Goal: Information Seeking & Learning: Learn about a topic

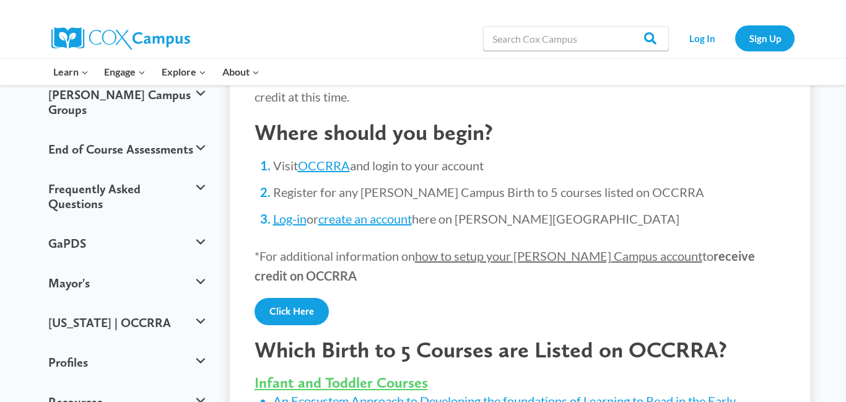
scroll to position [224, 0]
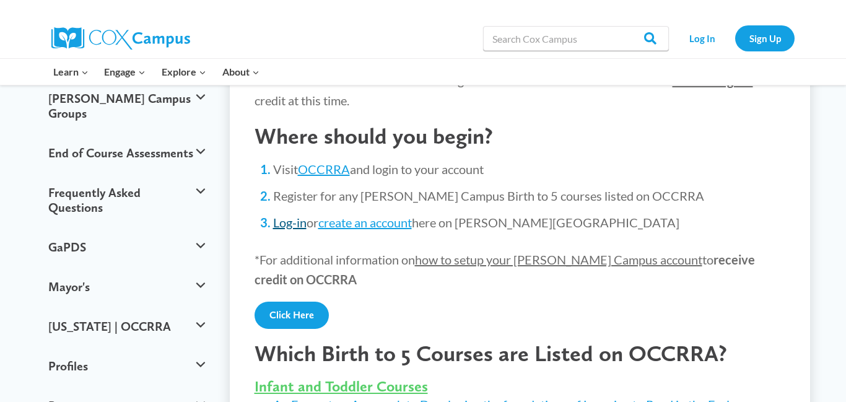
click at [292, 225] on link "Log-in" at bounding box center [289, 222] width 33 height 15
click at [373, 222] on link "create an account" at bounding box center [365, 222] width 94 height 15
click at [703, 41] on link "Log In" at bounding box center [702, 37] width 54 height 25
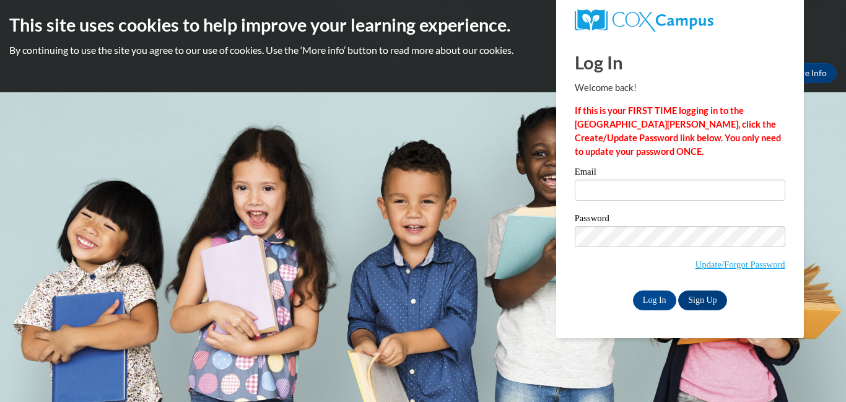
type input "[PERSON_NAME][EMAIL_ADDRESS][PERSON_NAME][DOMAIN_NAME]"
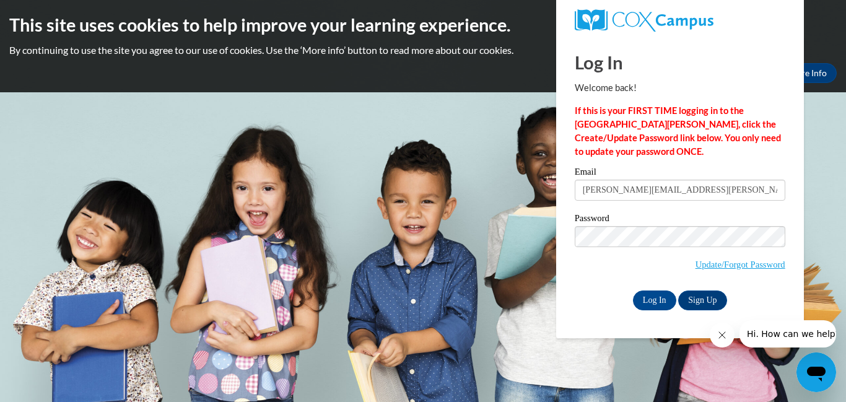
click at [605, 279] on div "Password Update/Forgot Password" at bounding box center [680, 250] width 211 height 73
click at [660, 305] on input "Log In" at bounding box center [654, 300] width 43 height 20
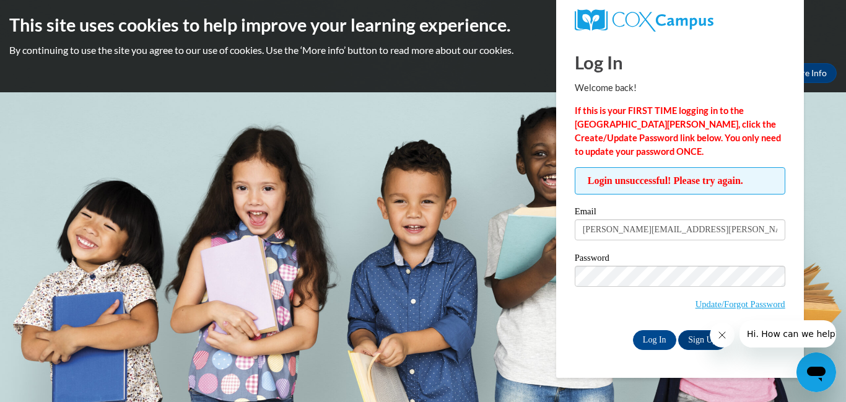
click at [357, 189] on body "This site uses cookies to help improve your learning experience. By continuing …" at bounding box center [423, 201] width 846 height 402
click at [718, 340] on button "Close message from company" at bounding box center [722, 335] width 25 height 25
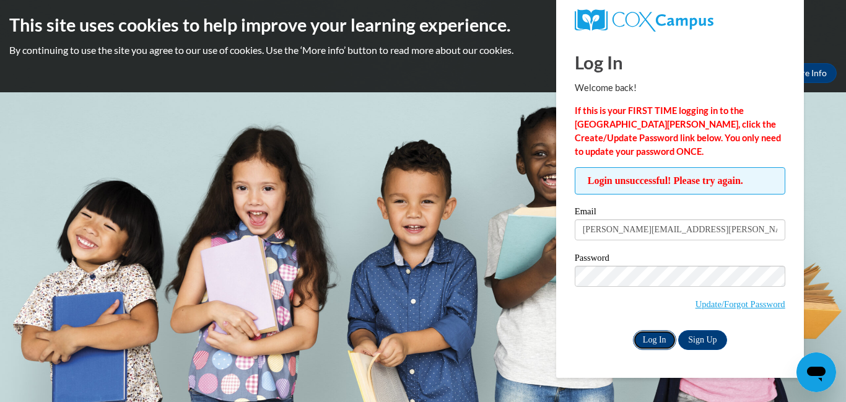
click at [651, 339] on input "Log In" at bounding box center [654, 340] width 43 height 20
click at [658, 340] on input "Log In" at bounding box center [654, 340] width 43 height 20
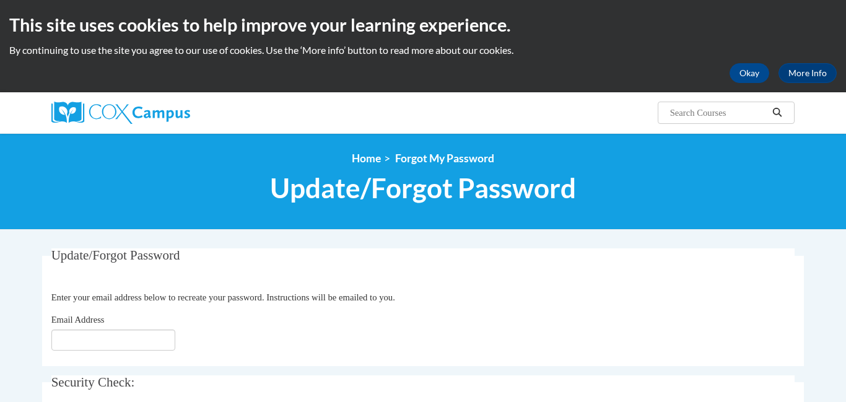
type input "breschini.sara@gmail.com"
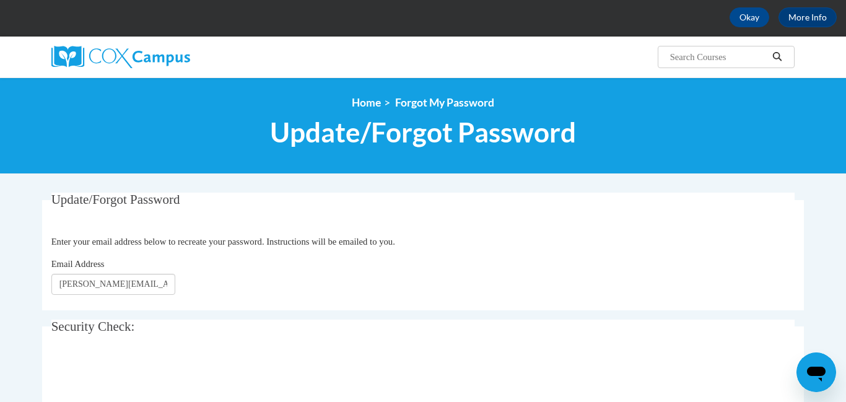
scroll to position [141, 0]
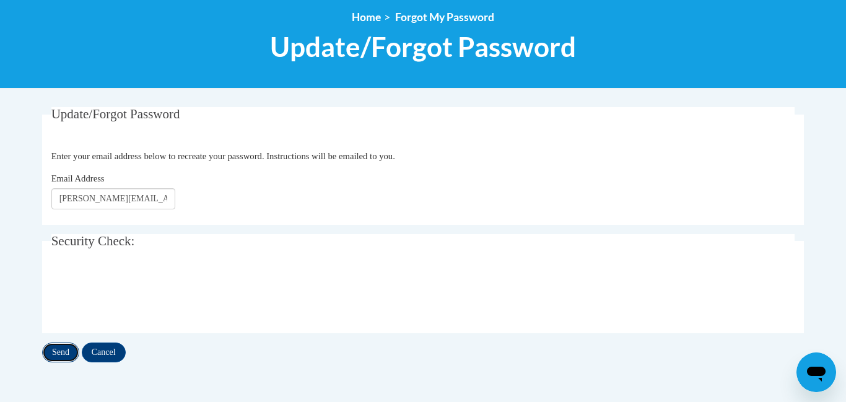
click at [59, 358] on input "Send" at bounding box center [60, 352] width 37 height 20
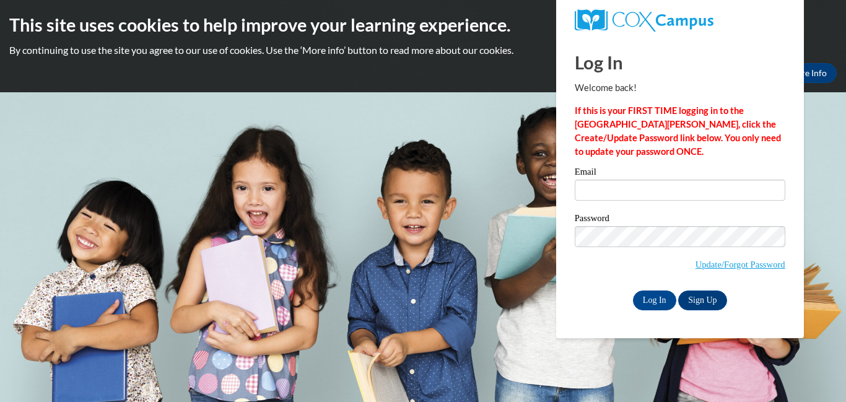
type input "[PERSON_NAME][EMAIL_ADDRESS][PERSON_NAME][DOMAIN_NAME]"
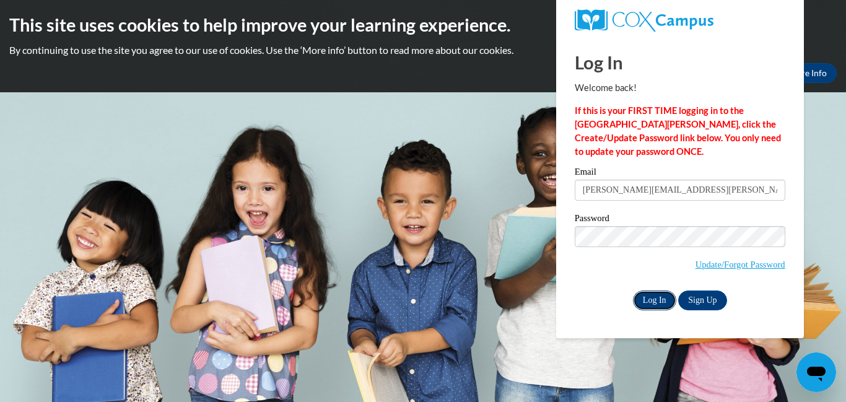
click at [656, 305] on input "Log In" at bounding box center [654, 300] width 43 height 20
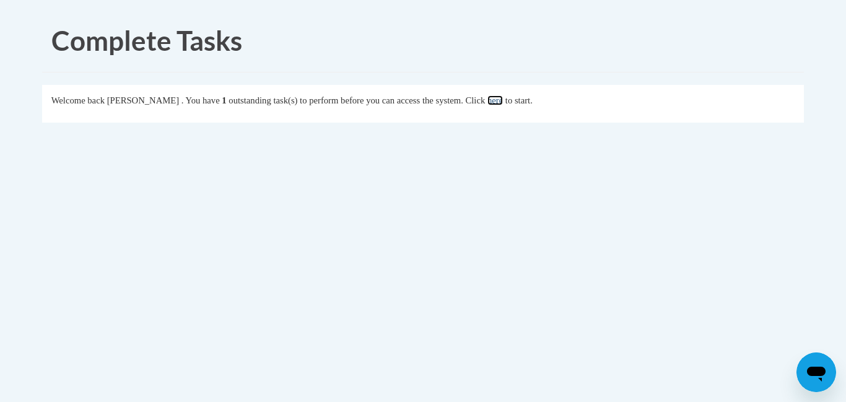
click at [503, 102] on link "here" at bounding box center [494, 100] width 15 height 10
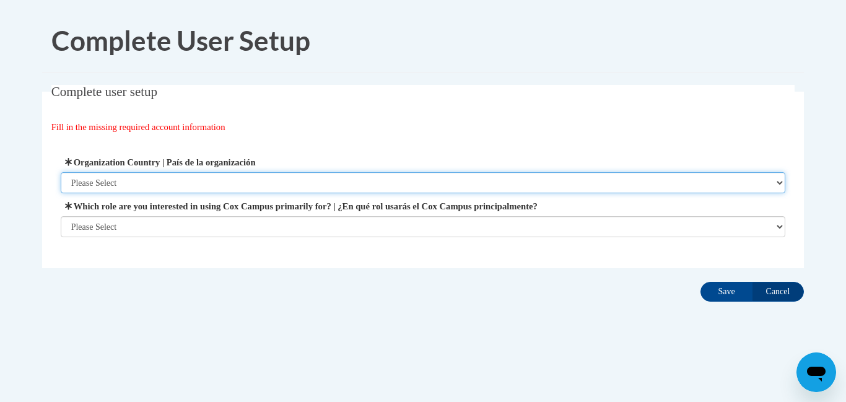
click at [144, 180] on select "Please Select United States | Estados Unidos Outside of the United States | Fue…" at bounding box center [423, 182] width 725 height 21
select select "ad49bcad-a171-4b2e-b99c-48b446064914"
click at [61, 172] on select "Please Select United States | Estados Unidos Outside of the United States | Fue…" at bounding box center [423, 182] width 725 height 21
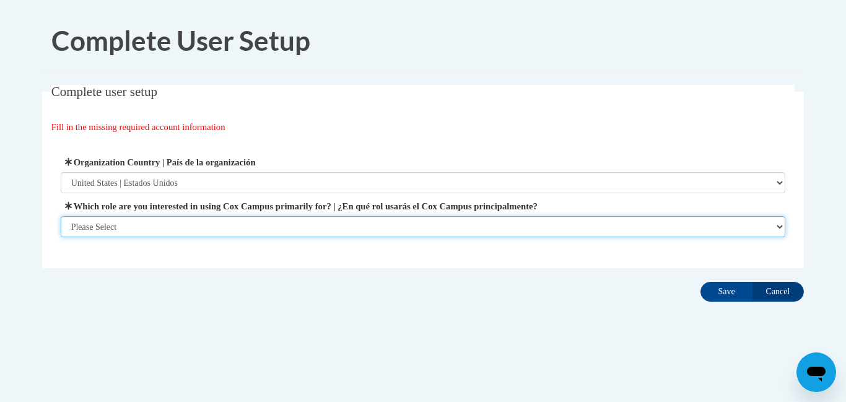
click at [135, 226] on select "Please Select College/University | Colegio/Universidad Community/Nonprofit Part…" at bounding box center [423, 226] width 725 height 21
select select "fbf2d438-af2f-41f8-98f1-81c410e29de3"
click at [61, 216] on select "Please Select College/University | Colegio/Universidad Community/Nonprofit Part…" at bounding box center [423, 226] width 725 height 21
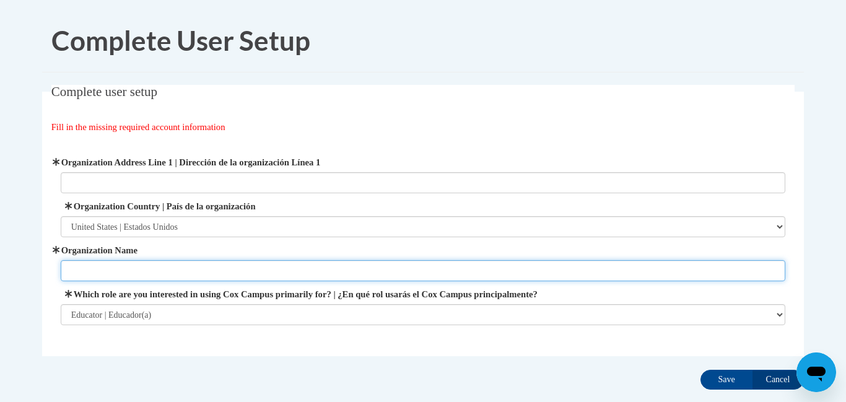
click at [135, 269] on input "Organization Name" at bounding box center [423, 270] width 725 height 21
click at [139, 269] on input "A" at bounding box center [423, 270] width 725 height 21
type input "A Kids Place Childcare"
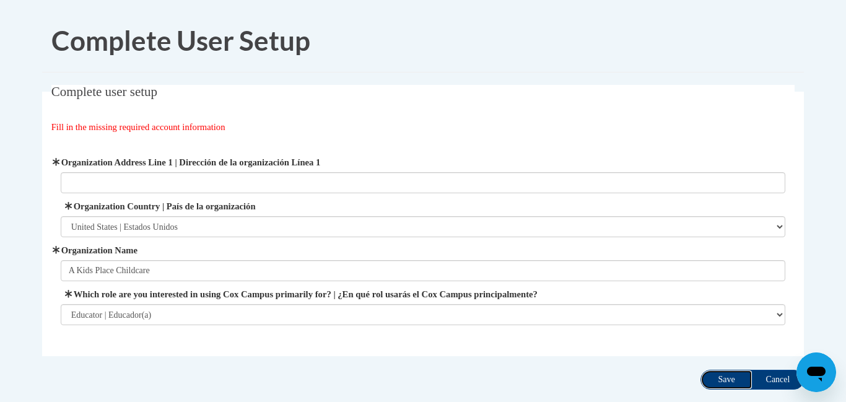
click at [728, 381] on input "Save" at bounding box center [726, 380] width 52 height 20
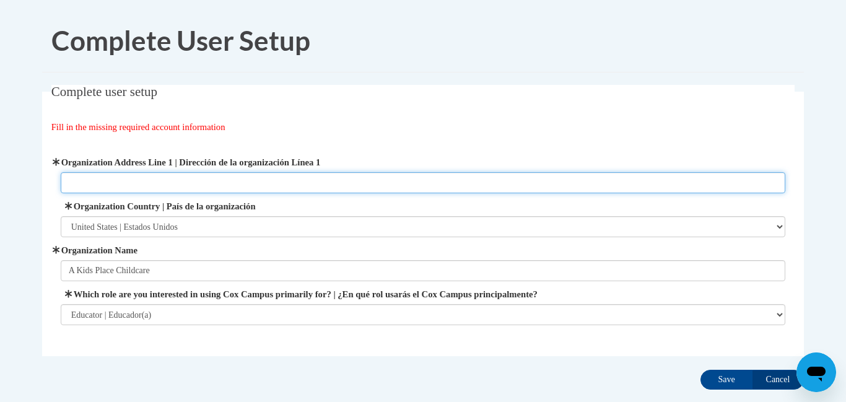
click at [154, 186] on input "Organization Address Line 1 | Dirección de la organización Línea 1" at bounding box center [423, 182] width 725 height 21
type input "A"
type input "30121 Lorain rd"
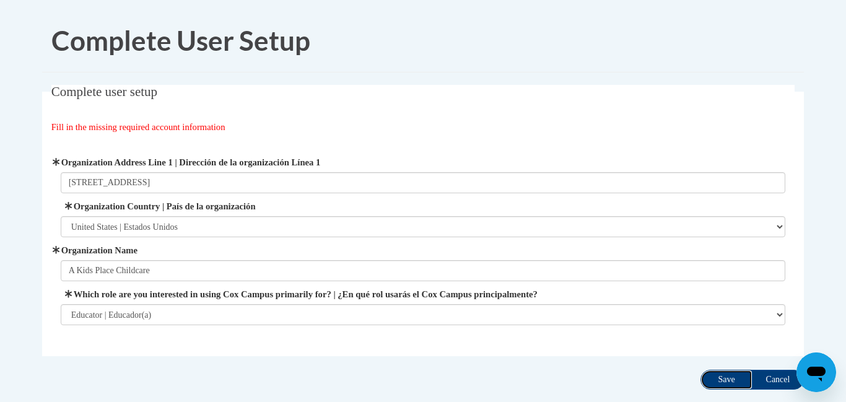
click at [725, 380] on input "Save" at bounding box center [726, 380] width 52 height 20
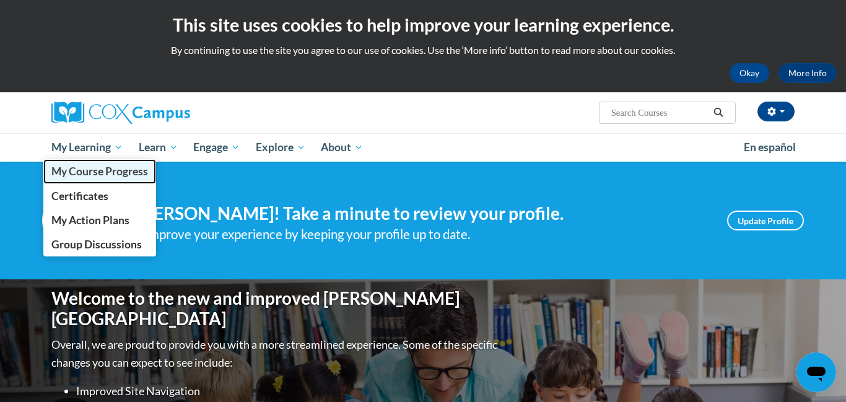
click at [96, 173] on span "My Course Progress" at bounding box center [99, 171] width 97 height 13
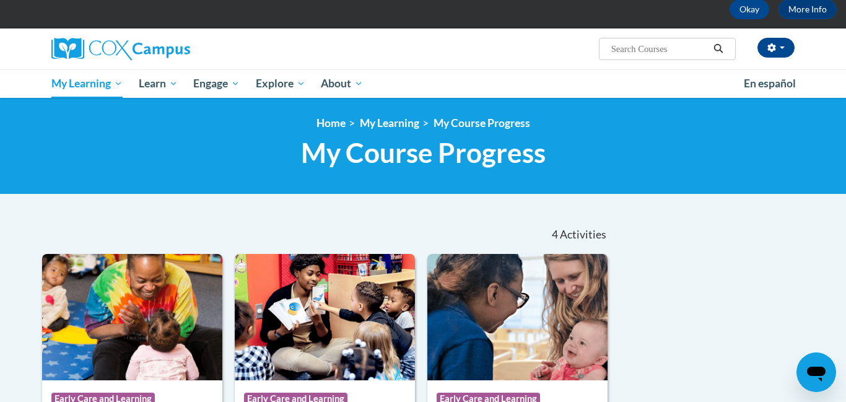
scroll to position [61, 0]
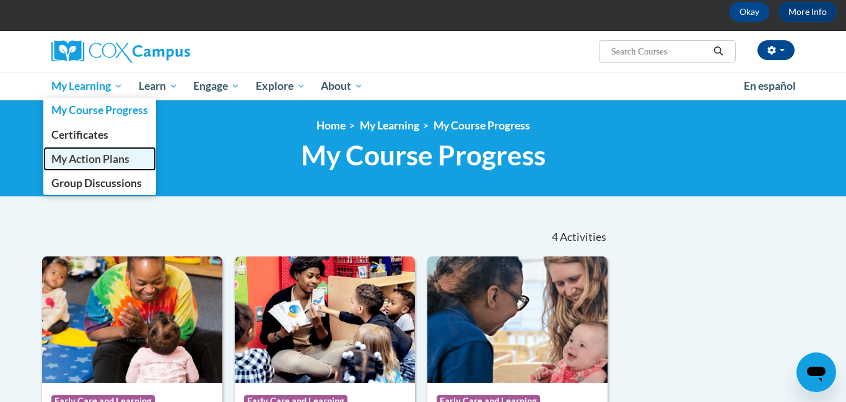
click at [102, 163] on span "My Action Plans" at bounding box center [90, 158] width 78 height 13
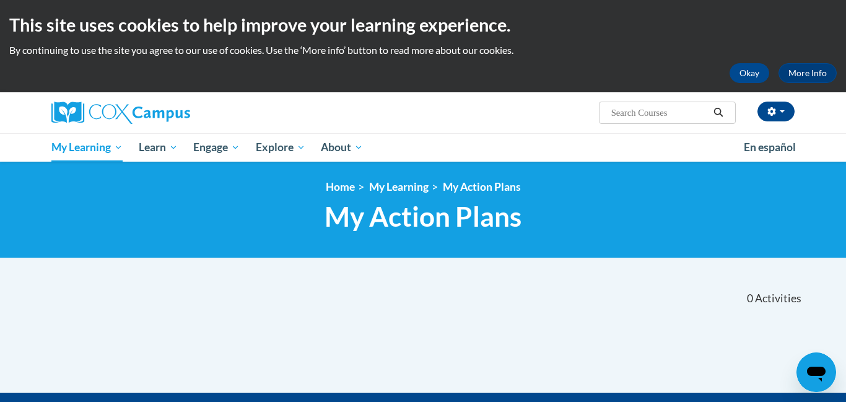
click at [645, 114] on input "Search..." at bounding box center [659, 112] width 99 height 15
type input "Early Literacy"
click at [720, 114] on icon "Search" at bounding box center [718, 112] width 9 height 9
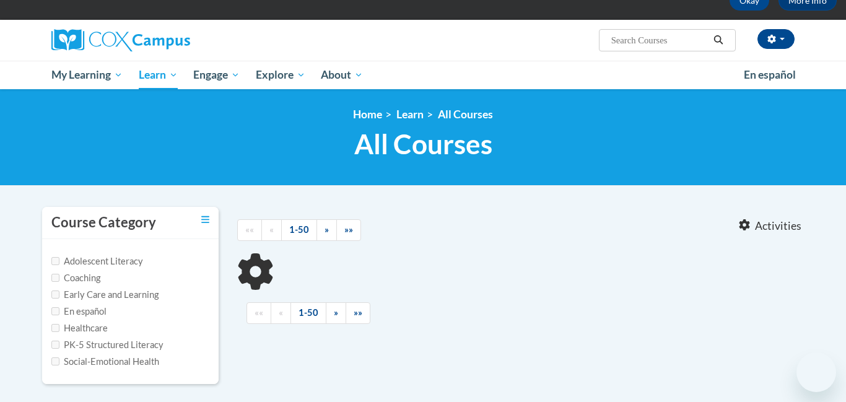
scroll to position [72, 0]
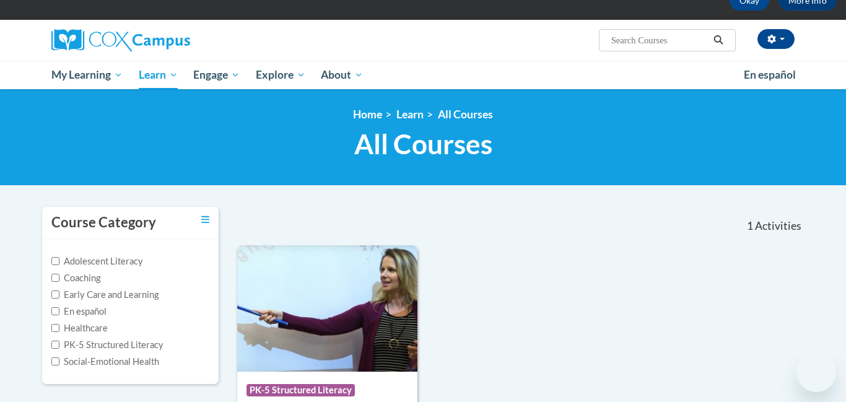
type input "Early Literacy"
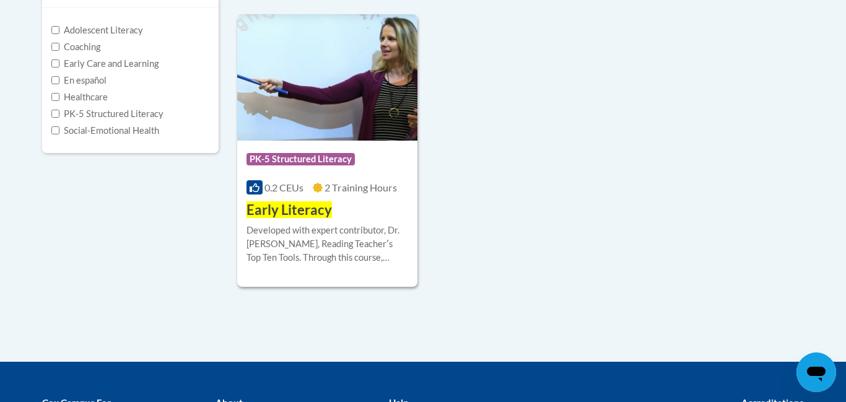
scroll to position [306, 0]
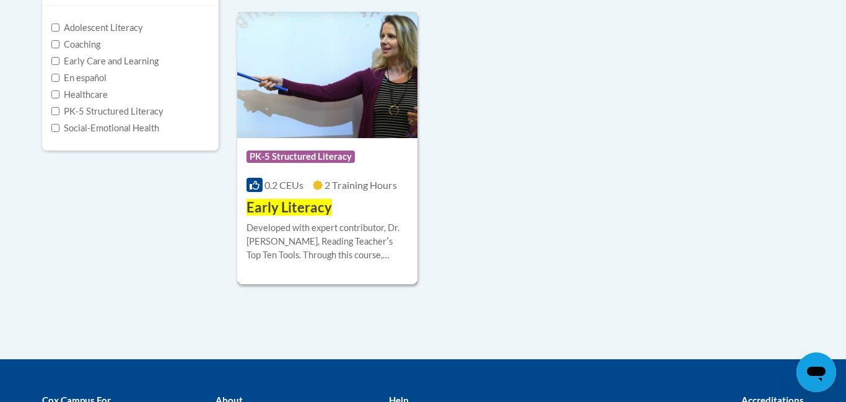
click at [304, 209] on span "Early Literacy" at bounding box center [288, 207] width 85 height 17
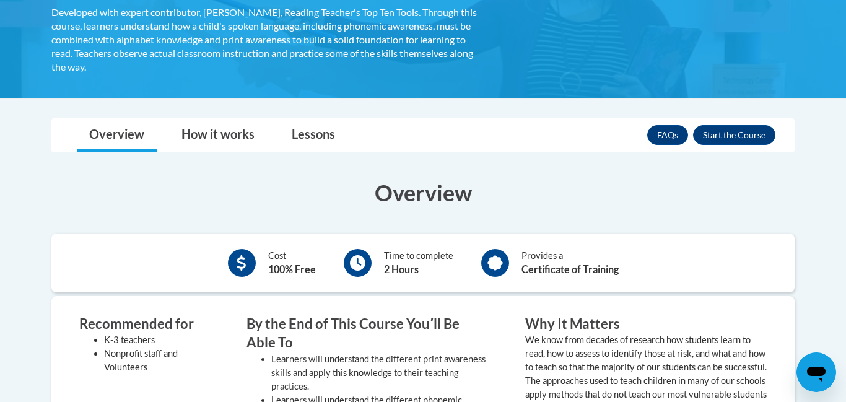
scroll to position [253, 0]
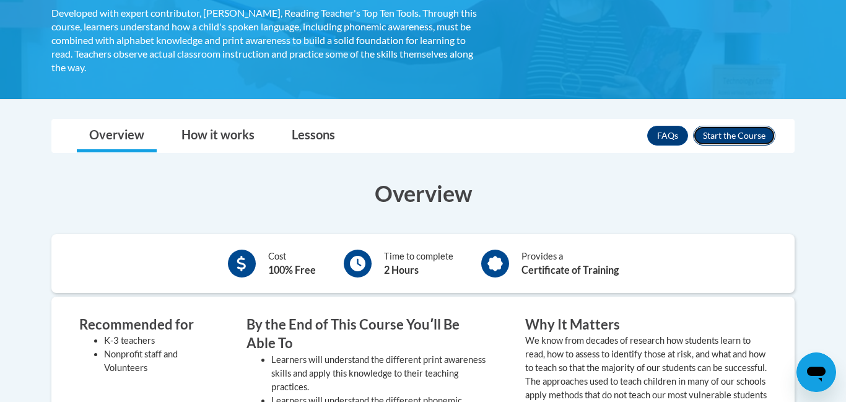
click at [725, 135] on button "Enroll" at bounding box center [734, 136] width 82 height 20
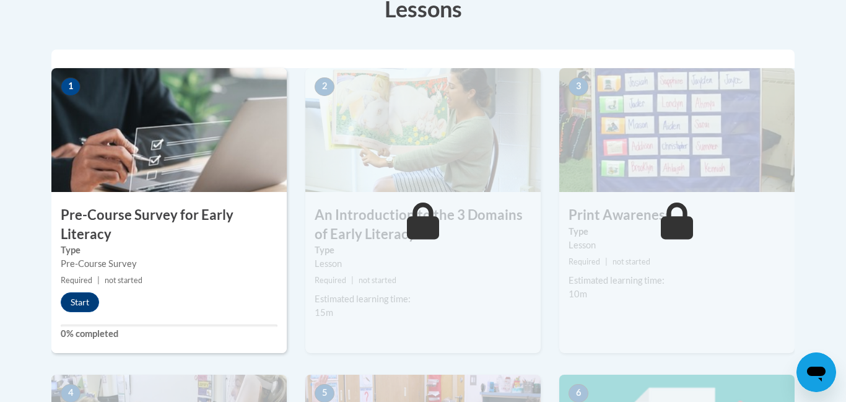
scroll to position [367, 0]
click at [79, 299] on button "Start" at bounding box center [80, 302] width 38 height 20
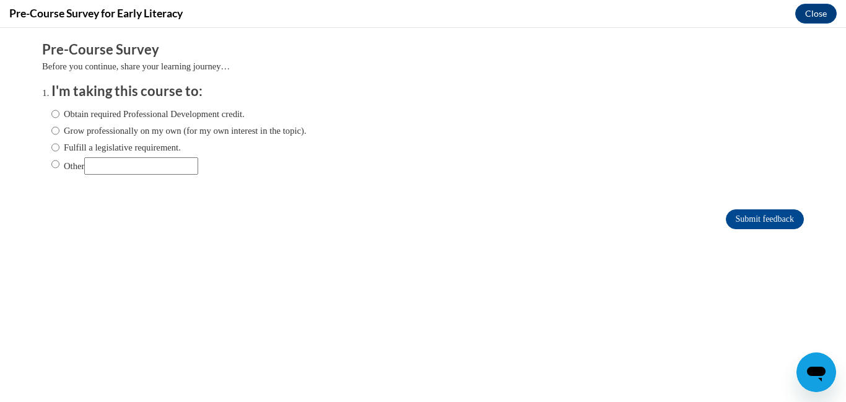
scroll to position [0, 0]
click at [56, 112] on input "Obtain required Professional Development credit." at bounding box center [55, 114] width 8 height 14
radio input "true"
click at [744, 220] on input "Submit feedback" at bounding box center [765, 219] width 78 height 20
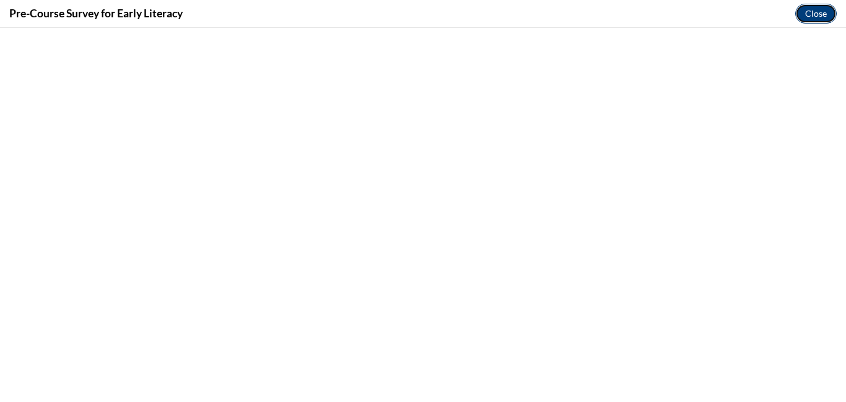
click at [819, 12] on button "Close" at bounding box center [815, 14] width 41 height 20
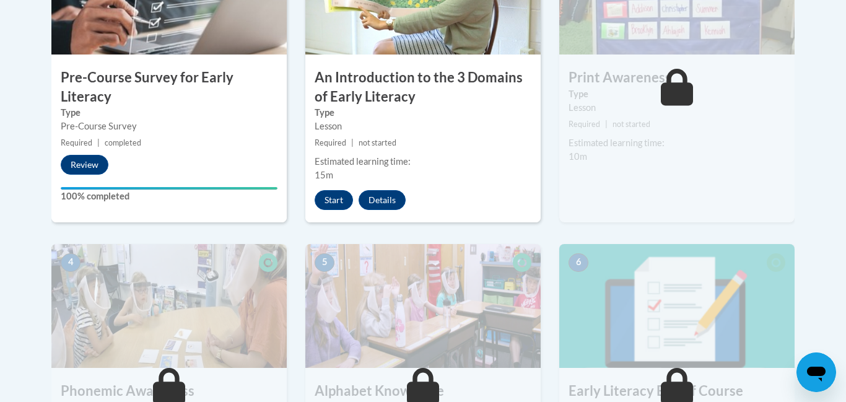
scroll to position [503, 0]
click at [337, 203] on button "Start" at bounding box center [334, 201] width 38 height 20
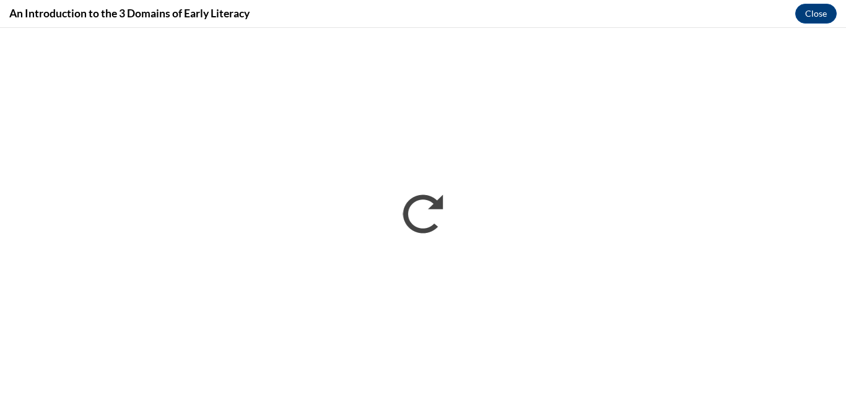
scroll to position [0, 0]
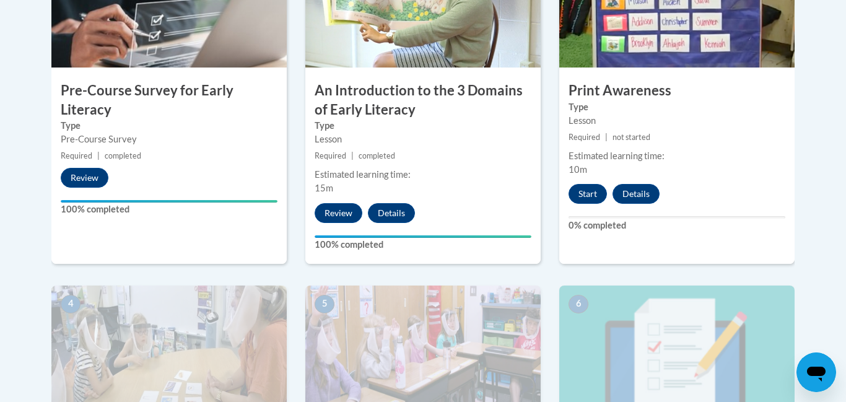
scroll to position [486, 0]
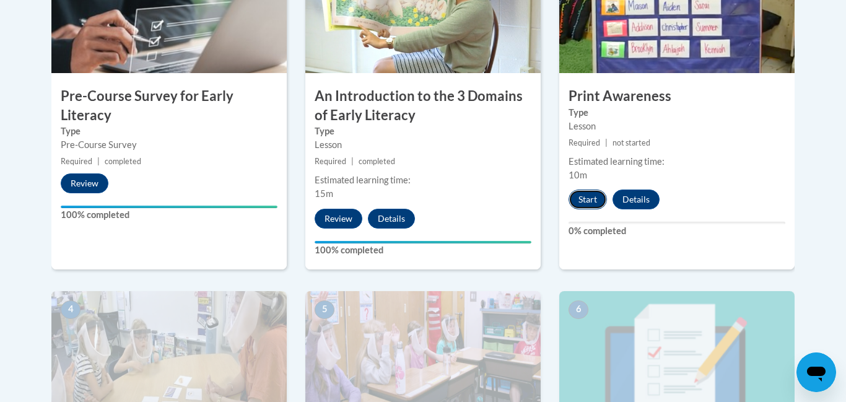
click at [593, 204] on button "Start" at bounding box center [588, 200] width 38 height 20
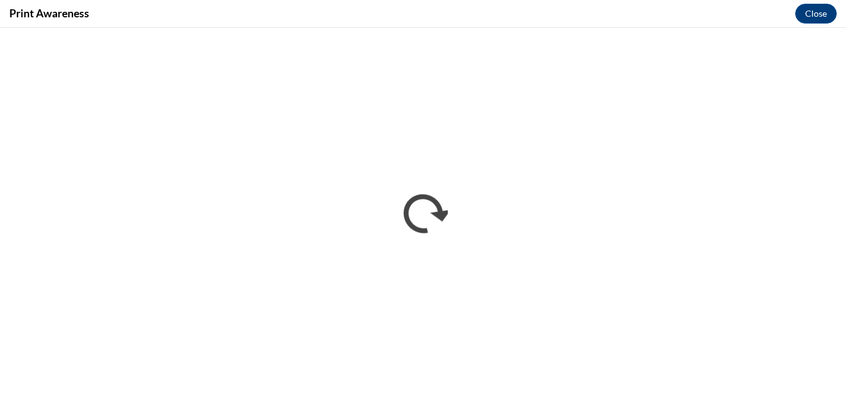
scroll to position [0, 0]
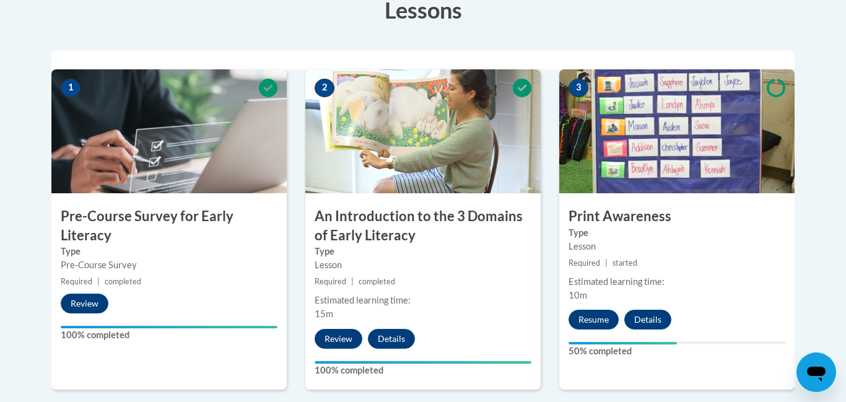
scroll to position [377, 0]
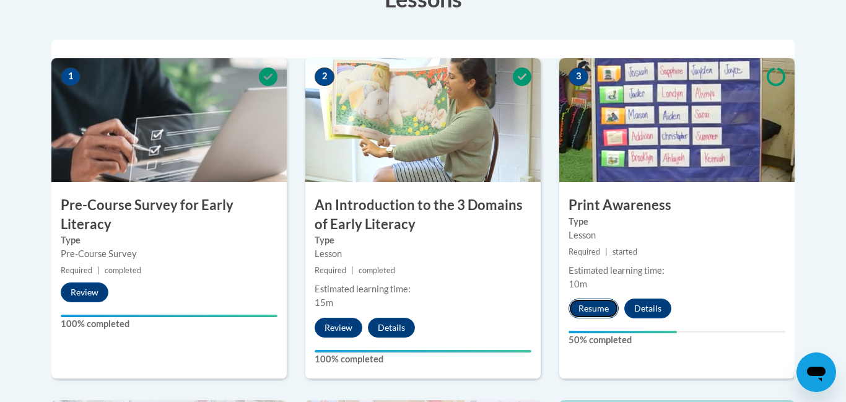
click at [595, 307] on button "Resume" at bounding box center [594, 308] width 50 height 20
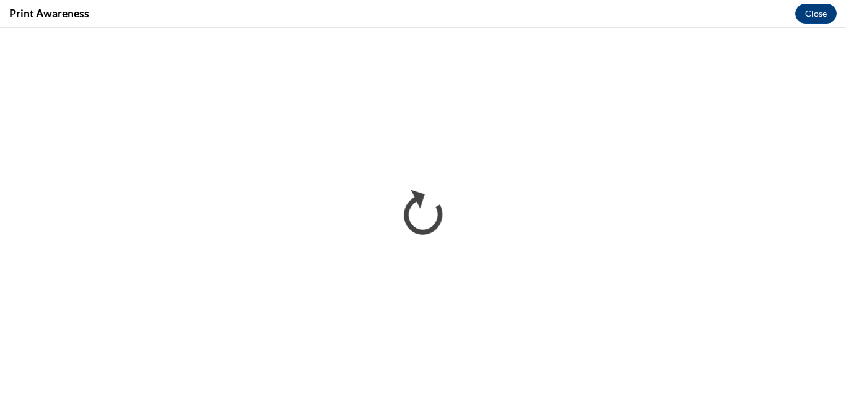
scroll to position [0, 0]
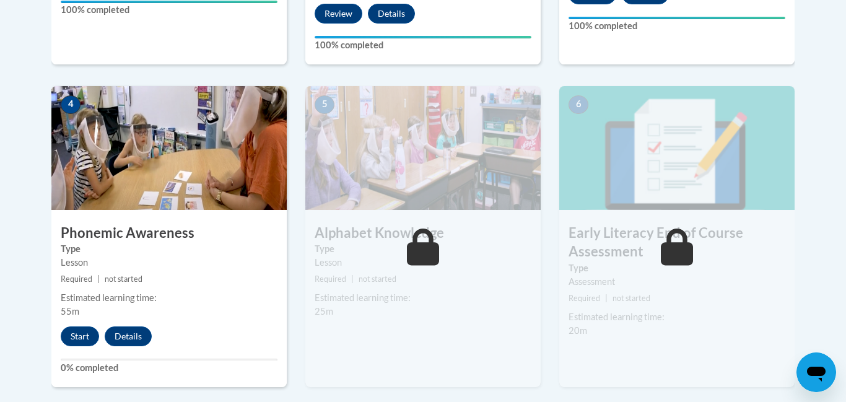
scroll to position [697, 0]
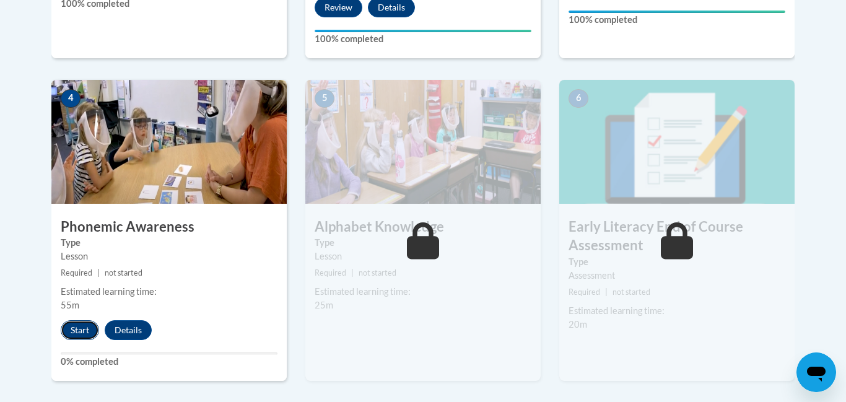
click at [85, 334] on button "Start" at bounding box center [80, 330] width 38 height 20
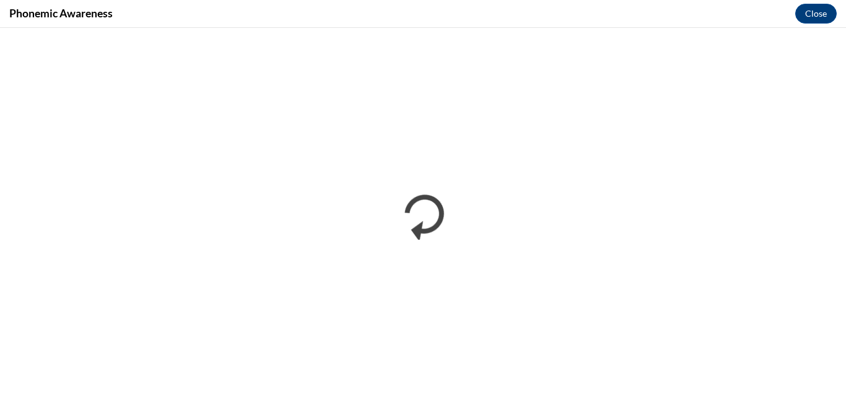
scroll to position [0, 0]
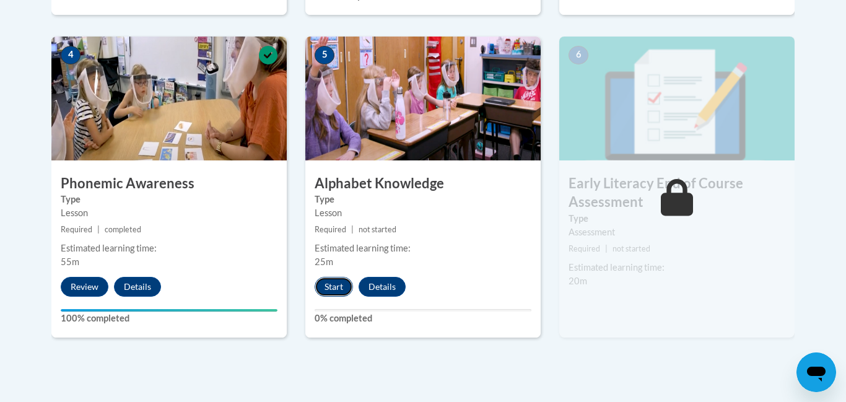
click at [333, 289] on button "Start" at bounding box center [334, 287] width 38 height 20
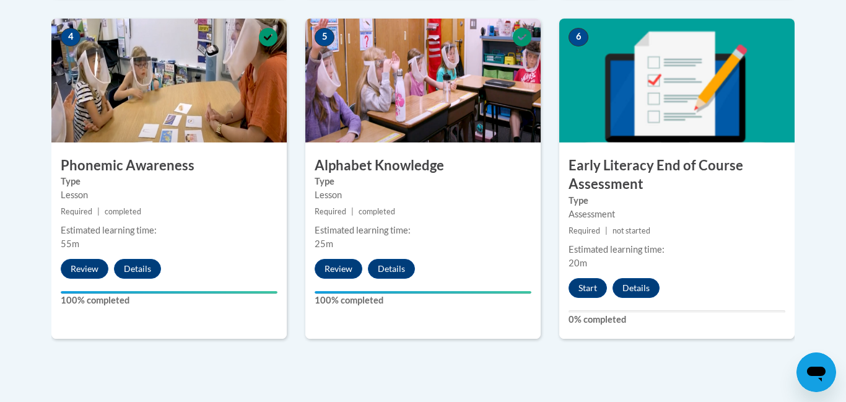
scroll to position [758, 0]
click at [586, 292] on button "Start" at bounding box center [588, 288] width 38 height 20
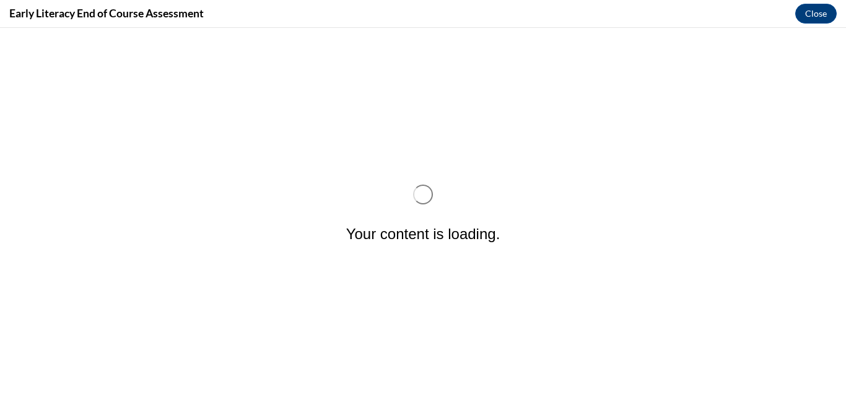
scroll to position [0, 0]
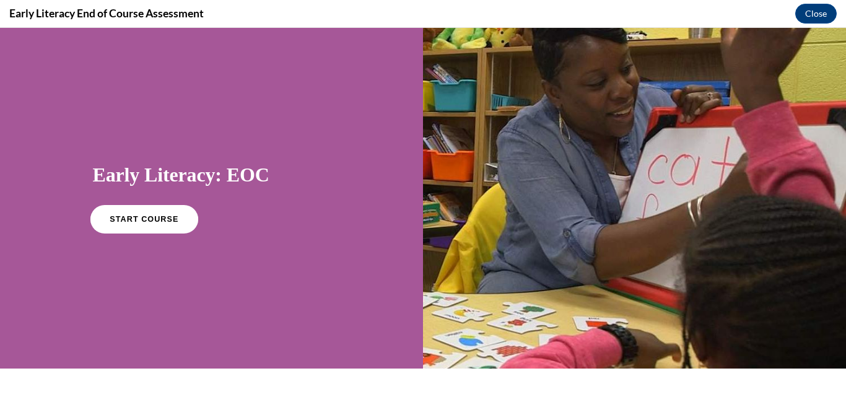
click at [136, 220] on span "START COURSE" at bounding box center [144, 219] width 69 height 9
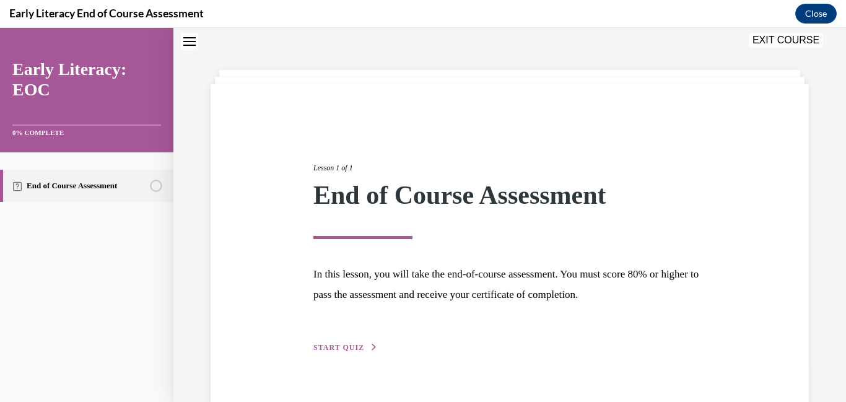
scroll to position [64, 0]
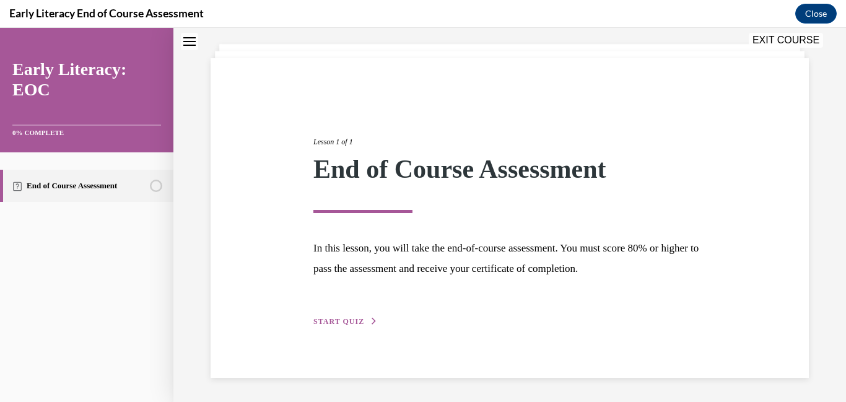
click at [344, 323] on span "START QUIZ" at bounding box center [338, 321] width 51 height 9
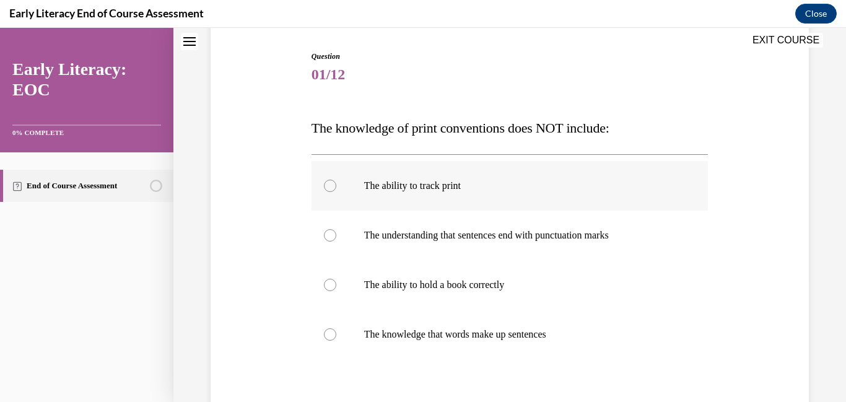
scroll to position [122, 0]
click at [327, 235] on div at bounding box center [330, 235] width 12 height 12
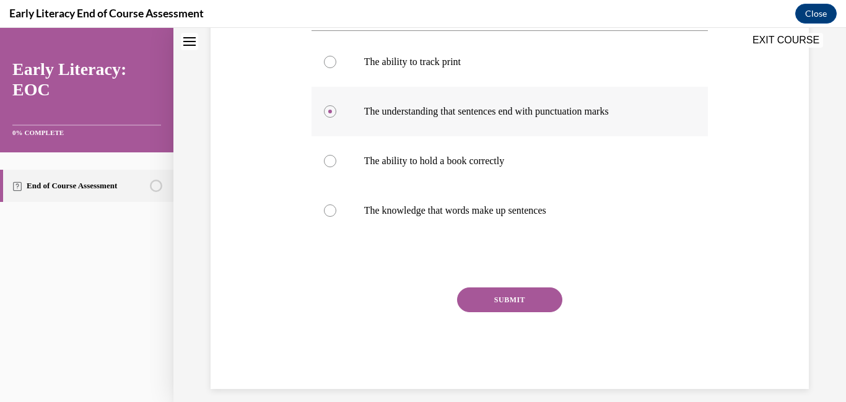
scroll to position [248, 0]
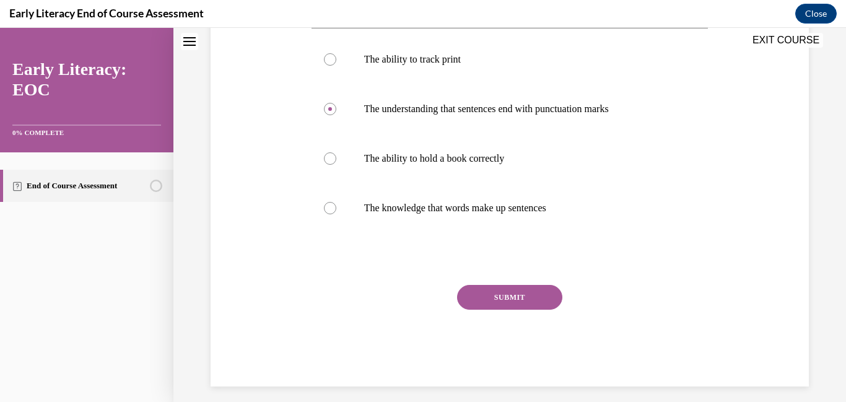
click at [527, 298] on button "SUBMIT" at bounding box center [509, 297] width 105 height 25
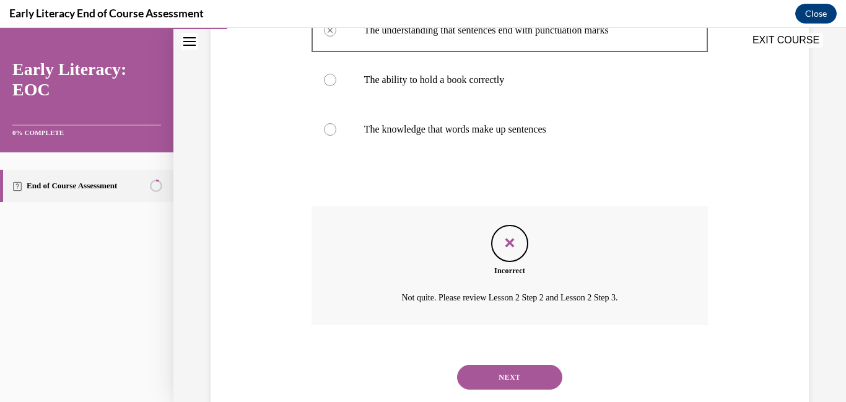
scroll to position [327, 0]
click at [326, 82] on div at bounding box center [330, 79] width 12 height 12
click at [533, 385] on button "NEXT" at bounding box center [509, 376] width 105 height 25
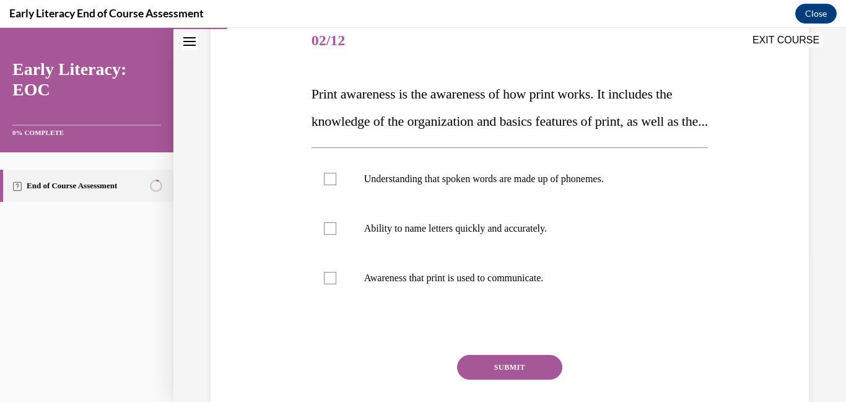
scroll to position [157, 0]
click at [325, 203] on div at bounding box center [510, 178] width 397 height 50
click at [502, 378] on button "SUBMIT" at bounding box center [509, 366] width 105 height 25
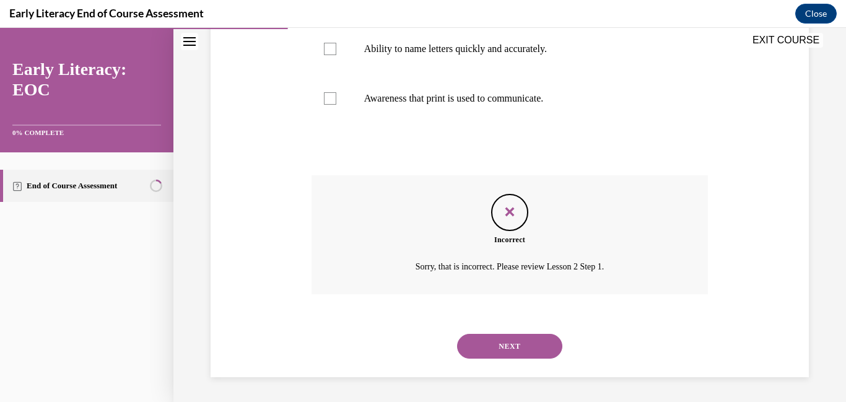
scroll to position [362, 0]
click at [510, 346] on button "NEXT" at bounding box center [509, 346] width 105 height 25
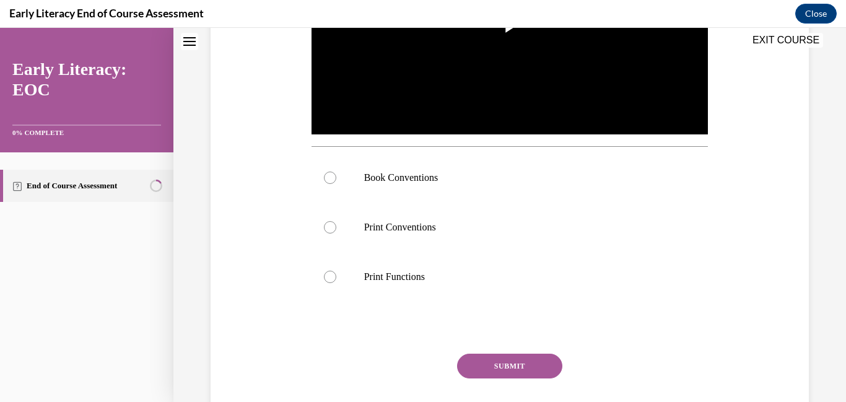
scroll to position [0, 0]
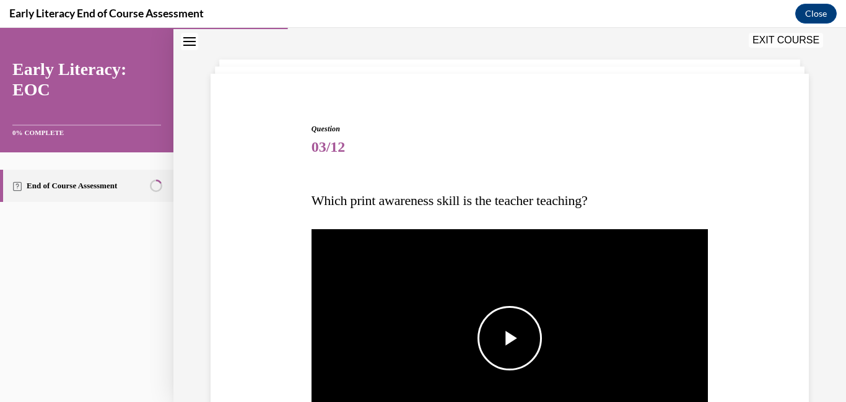
click at [510, 338] on span "Video player" at bounding box center [510, 338] width 0 height 0
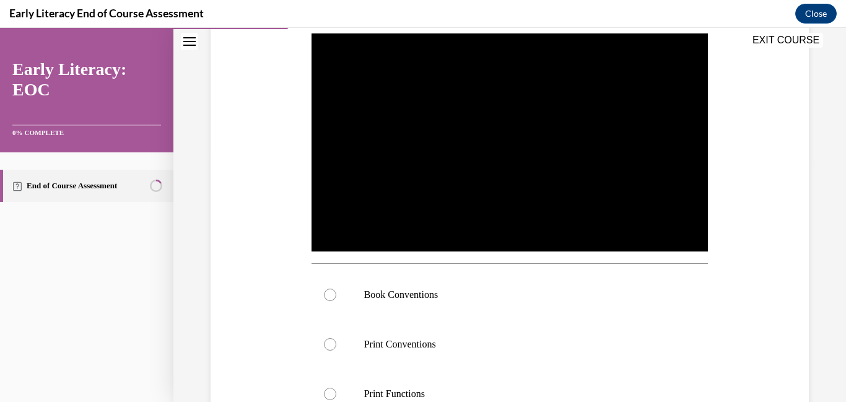
scroll to position [271, 0]
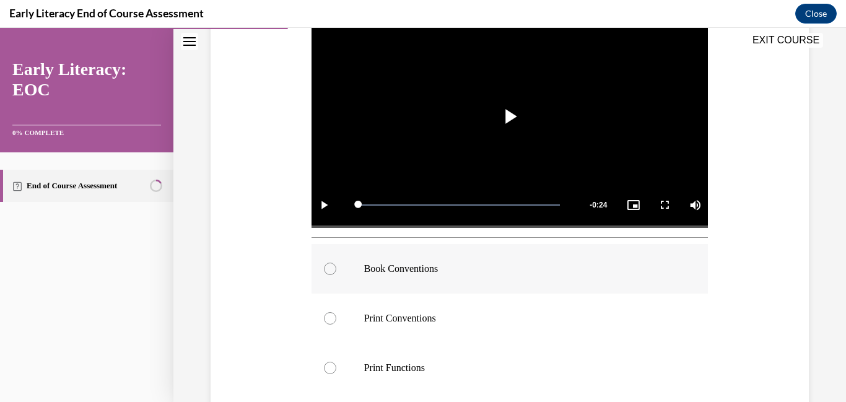
click at [331, 271] on div at bounding box center [330, 269] width 12 height 12
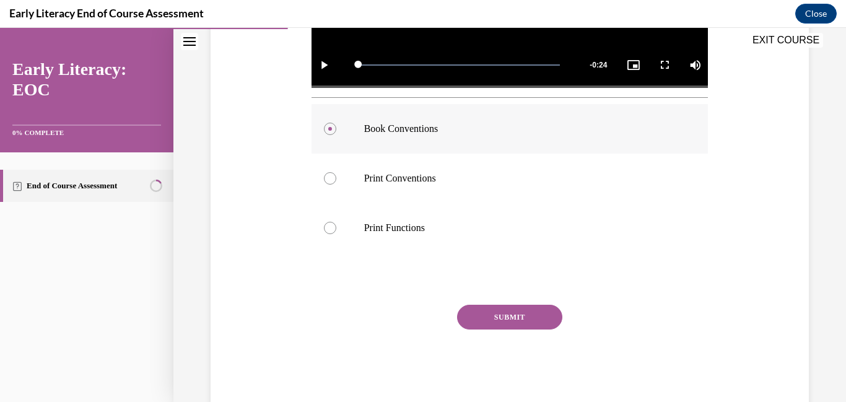
scroll to position [412, 0]
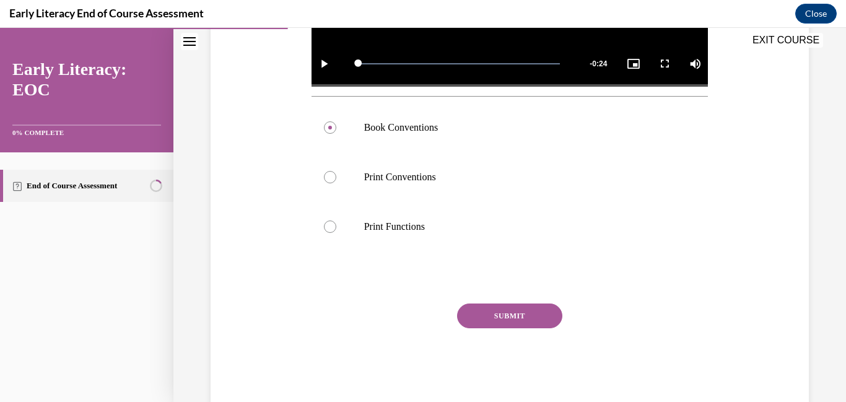
click at [510, 314] on button "SUBMIT" at bounding box center [509, 315] width 105 height 25
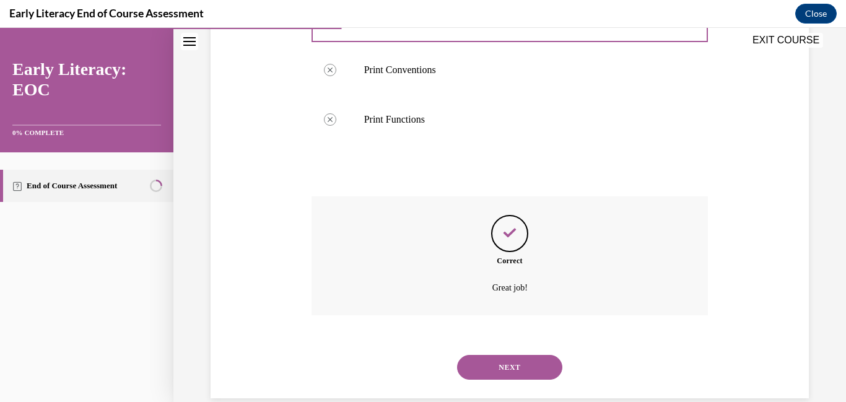
scroll to position [540, 0]
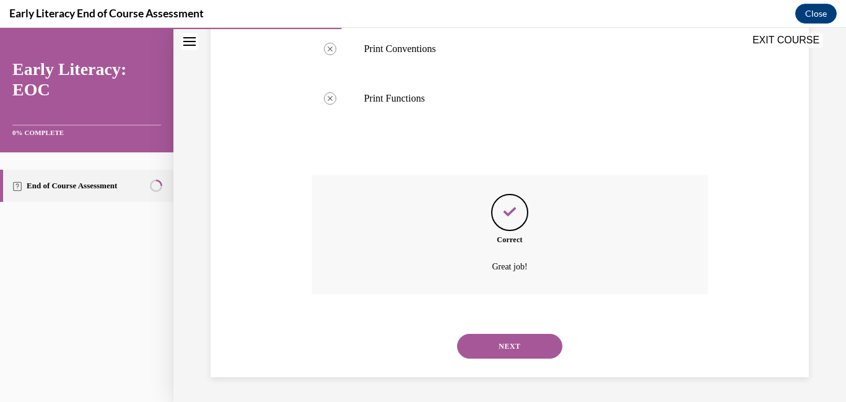
click at [499, 346] on button "NEXT" at bounding box center [509, 346] width 105 height 25
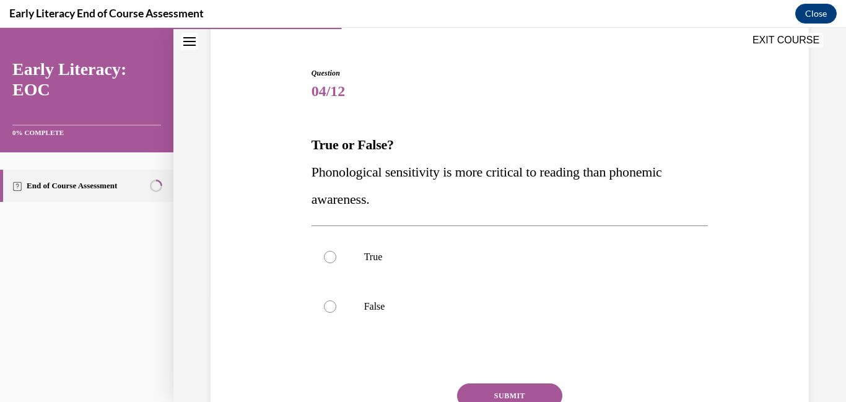
scroll to position [105, 0]
click at [329, 306] on div at bounding box center [330, 306] width 12 height 12
click at [525, 392] on button "SUBMIT" at bounding box center [509, 395] width 105 height 25
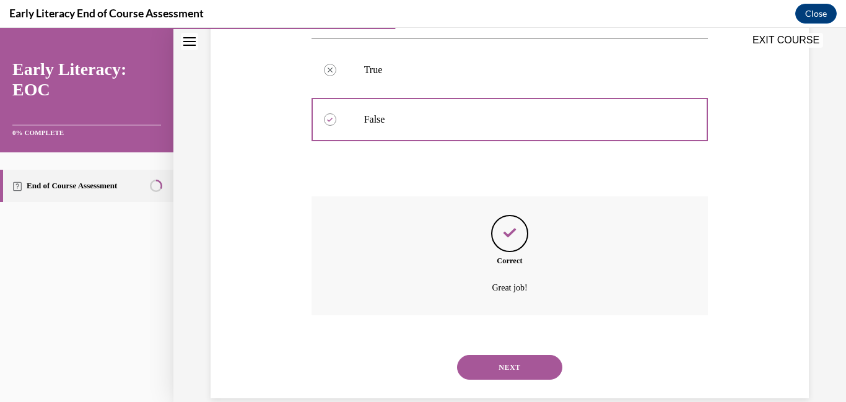
scroll to position [313, 0]
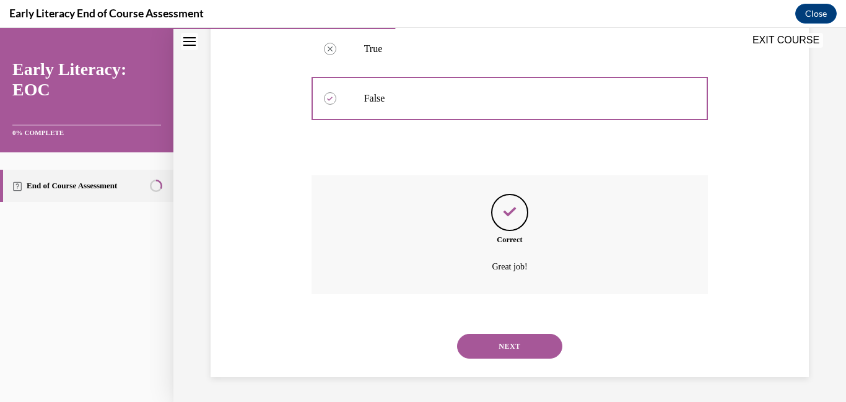
click at [513, 345] on button "NEXT" at bounding box center [509, 346] width 105 height 25
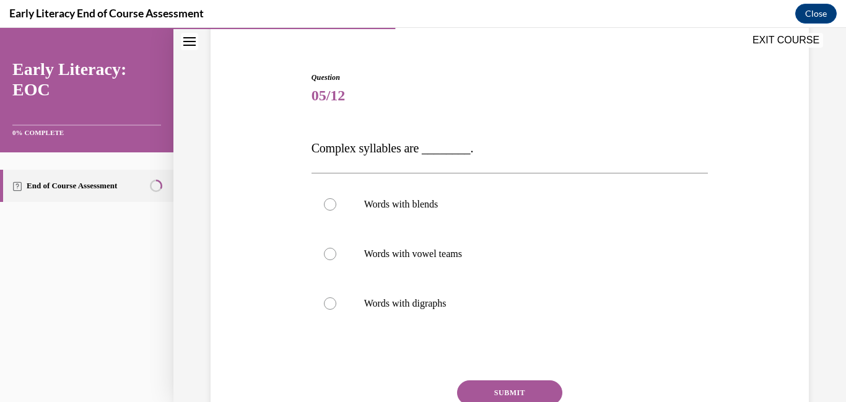
scroll to position [97, 0]
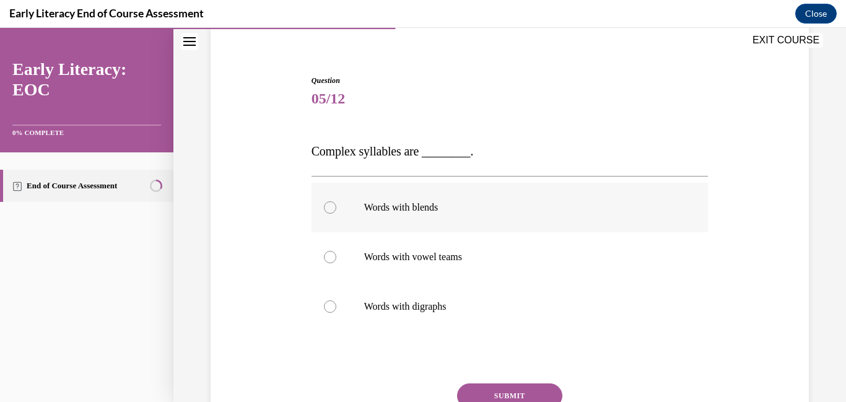
click at [329, 209] on div at bounding box center [330, 207] width 12 height 12
click at [506, 394] on button "SUBMIT" at bounding box center [509, 395] width 105 height 25
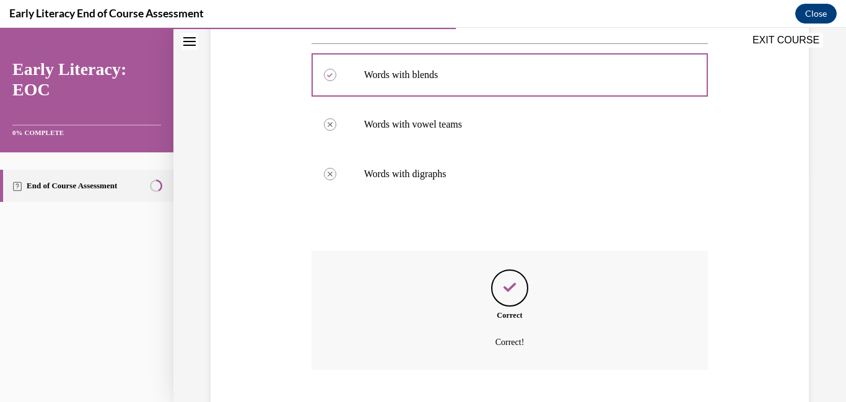
scroll to position [305, 0]
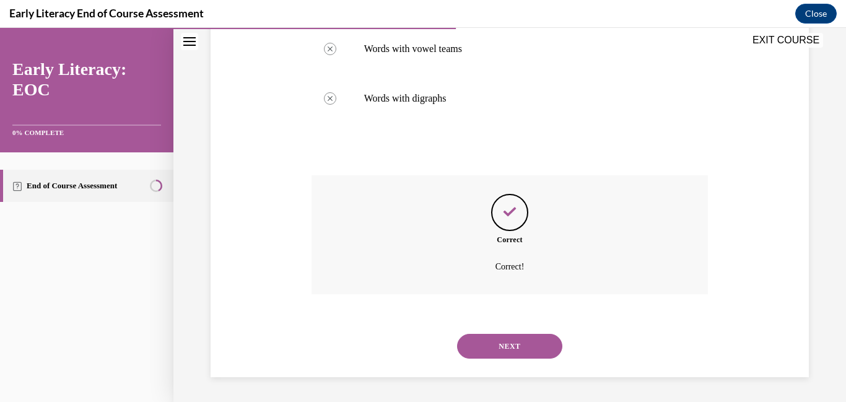
click at [512, 343] on button "NEXT" at bounding box center [509, 346] width 105 height 25
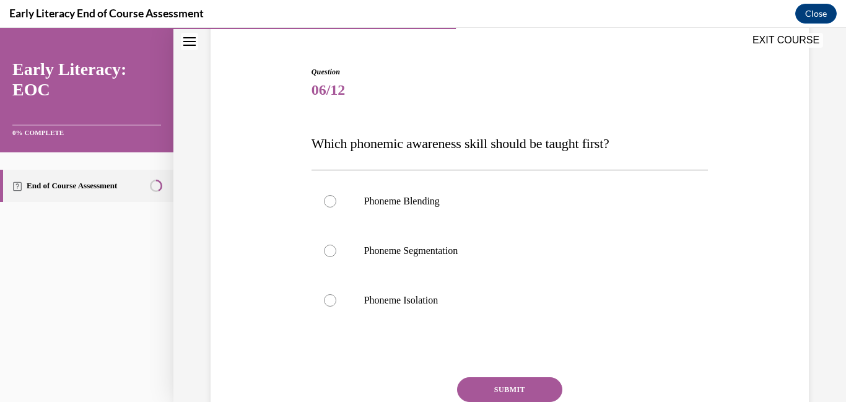
scroll to position [107, 0]
click at [327, 302] on div at bounding box center [330, 300] width 12 height 12
click at [514, 386] on button "SUBMIT" at bounding box center [509, 389] width 105 height 25
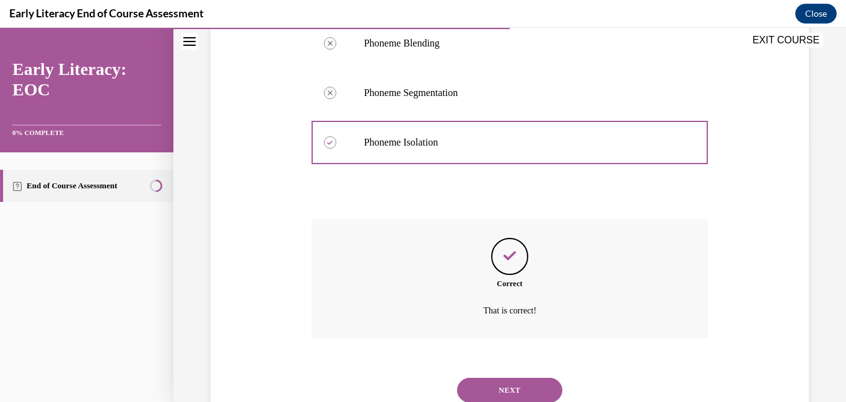
scroll to position [308, 0]
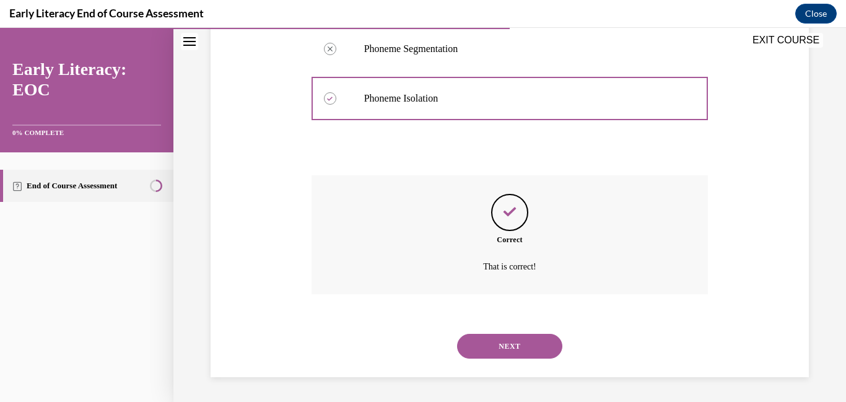
click at [513, 350] on button "NEXT" at bounding box center [509, 346] width 105 height 25
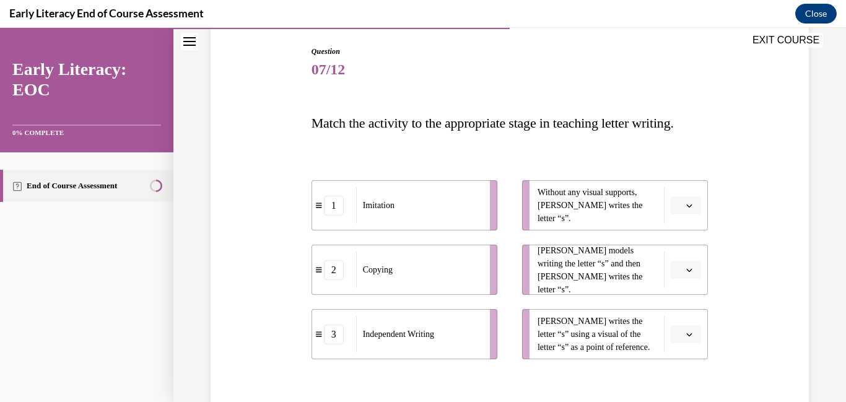
scroll to position [127, 0]
click at [682, 207] on span "Please select an option" at bounding box center [680, 205] width 4 height 12
click at [624, 211] on span "Without any visual supports, Tina writes the letter “s”." at bounding box center [598, 204] width 120 height 39
click at [691, 267] on icon "button" at bounding box center [689, 269] width 6 height 6
click at [681, 321] on span "1" at bounding box center [681, 321] width 4 height 10
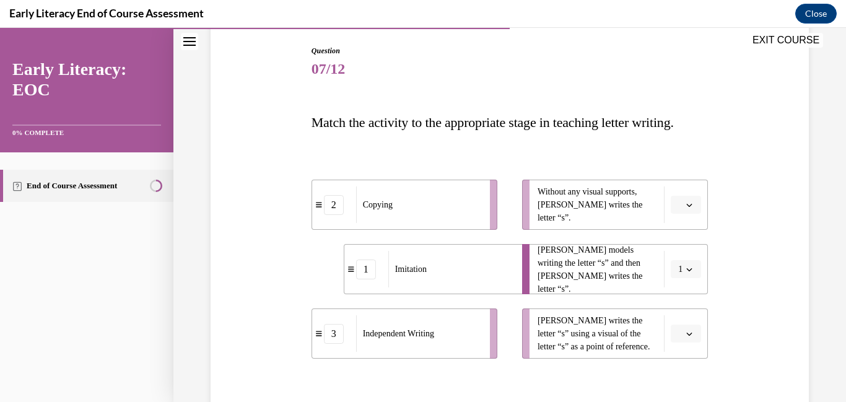
click at [687, 208] on span "button" at bounding box center [689, 205] width 6 height 6
click at [682, 306] on span "3" at bounding box center [681, 307] width 4 height 10
click at [688, 272] on icon "button" at bounding box center [689, 269] width 6 height 6
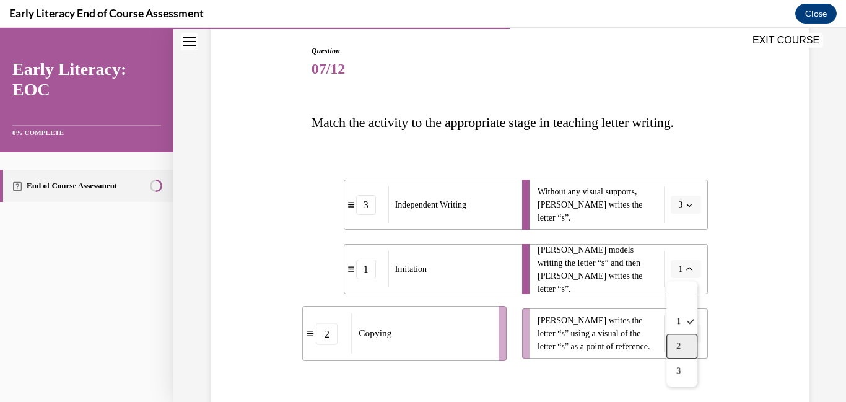
click at [686, 345] on div "2" at bounding box center [681, 346] width 31 height 25
click at [694, 337] on button "button" at bounding box center [686, 334] width 30 height 19
click at [682, 258] on span "1" at bounding box center [681, 256] width 4 height 10
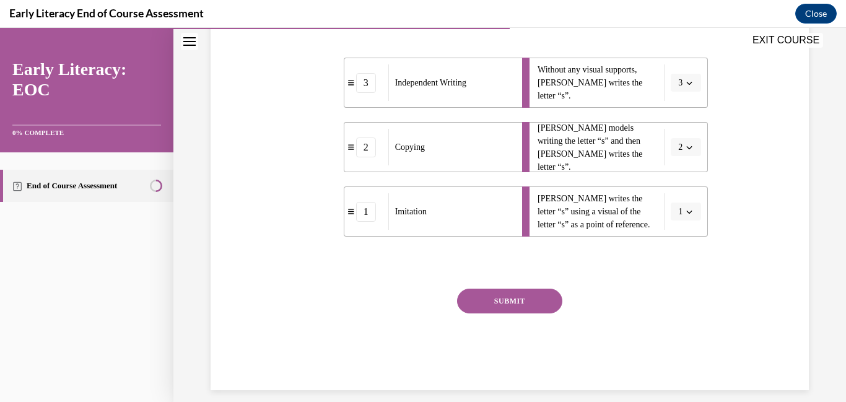
scroll to position [251, 0]
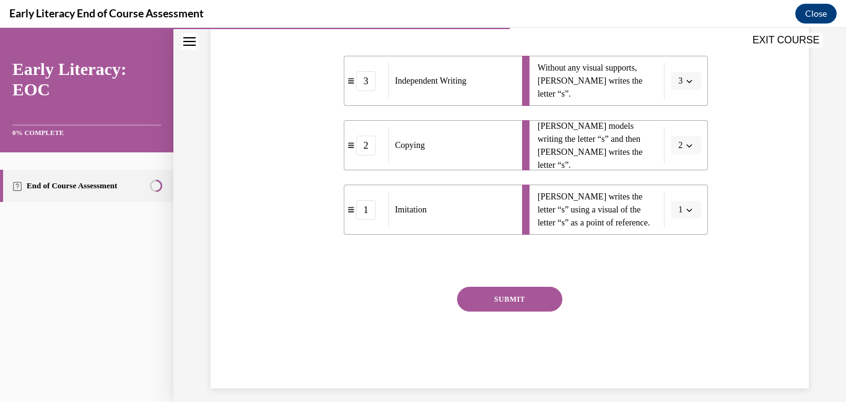
click at [530, 300] on button "SUBMIT" at bounding box center [509, 299] width 105 height 25
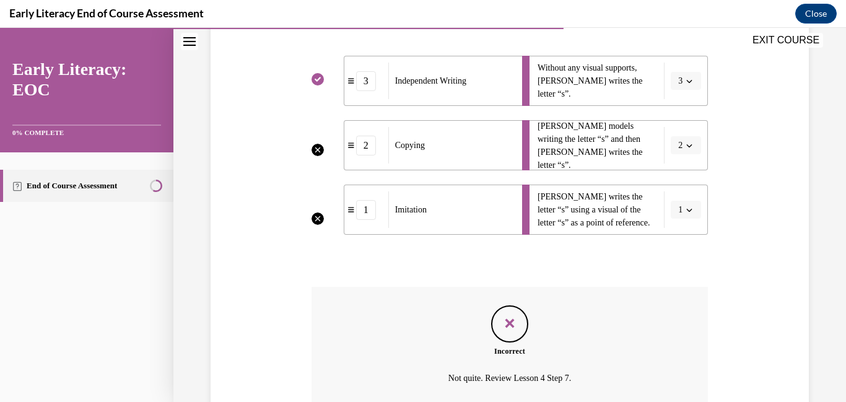
scroll to position [362, 0]
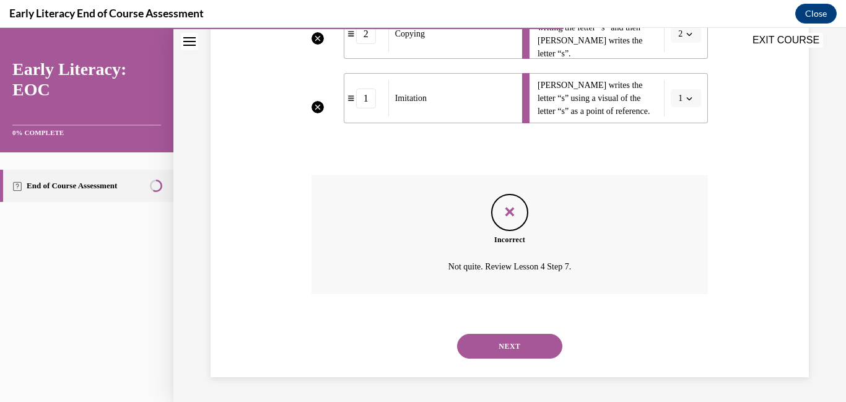
click at [526, 342] on button "NEXT" at bounding box center [509, 346] width 105 height 25
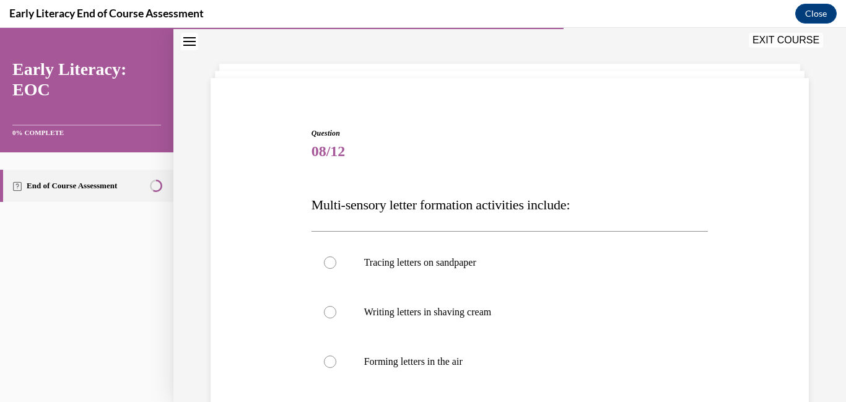
scroll to position [140, 0]
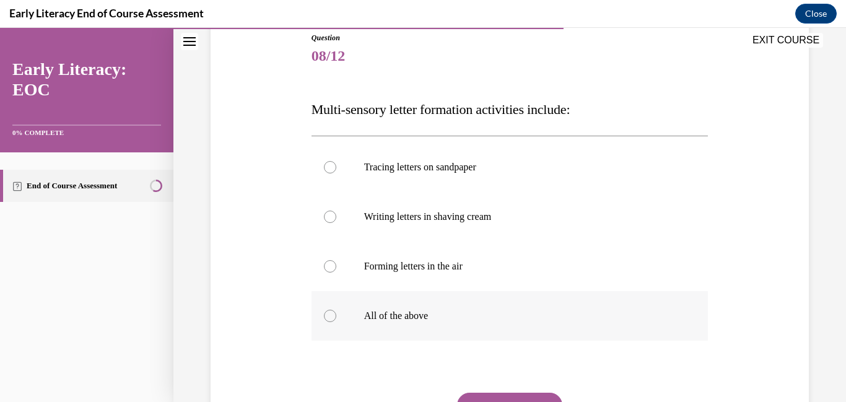
click at [329, 316] on div at bounding box center [330, 316] width 12 height 12
click at [487, 396] on button "SUBMIT" at bounding box center [509, 405] width 105 height 25
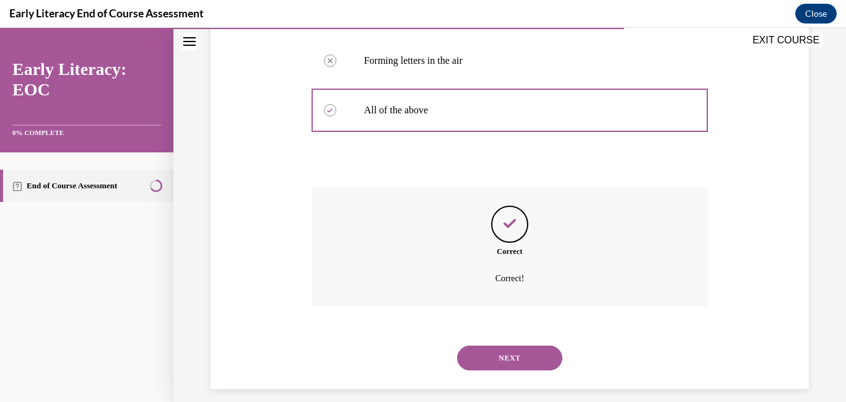
scroll to position [357, 0]
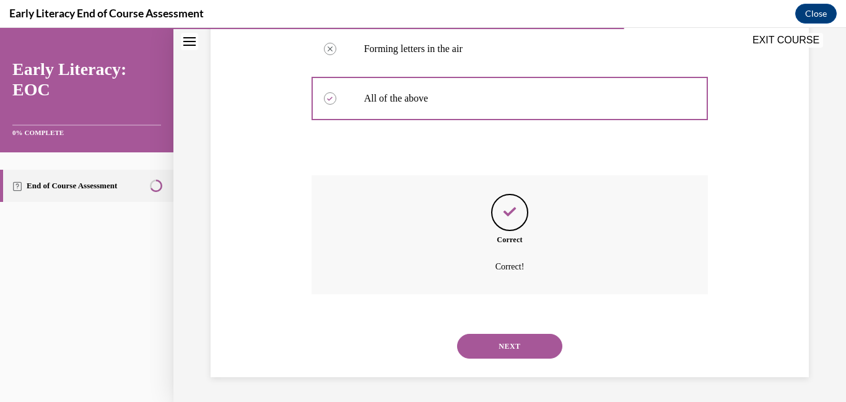
click at [500, 347] on button "NEXT" at bounding box center [509, 346] width 105 height 25
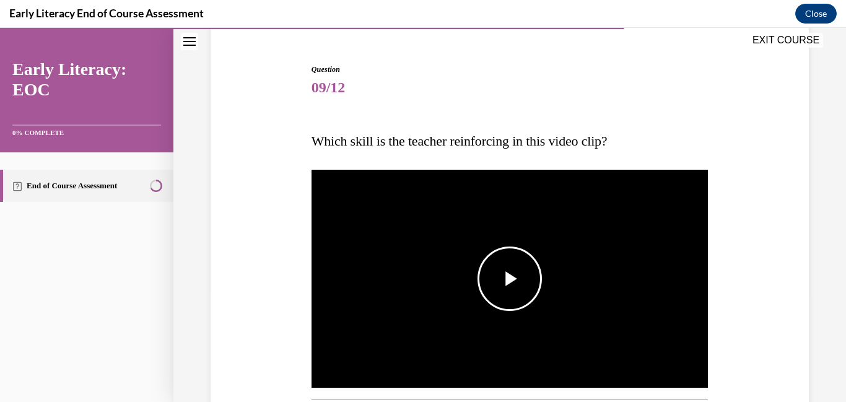
scroll to position [111, 0]
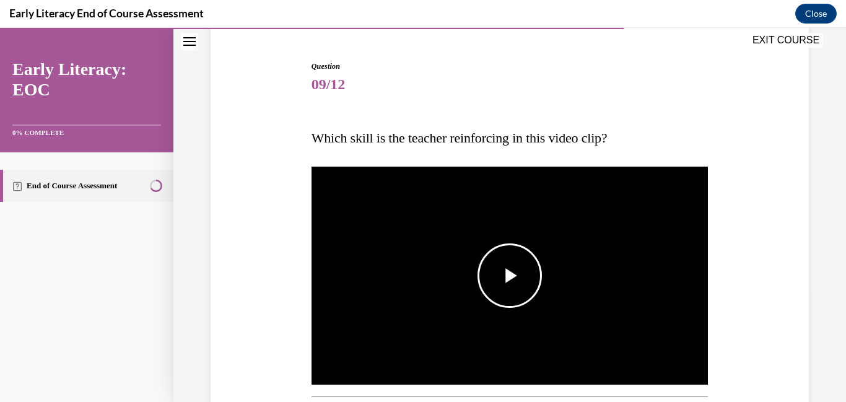
click at [510, 276] on span "Video player" at bounding box center [510, 276] width 0 height 0
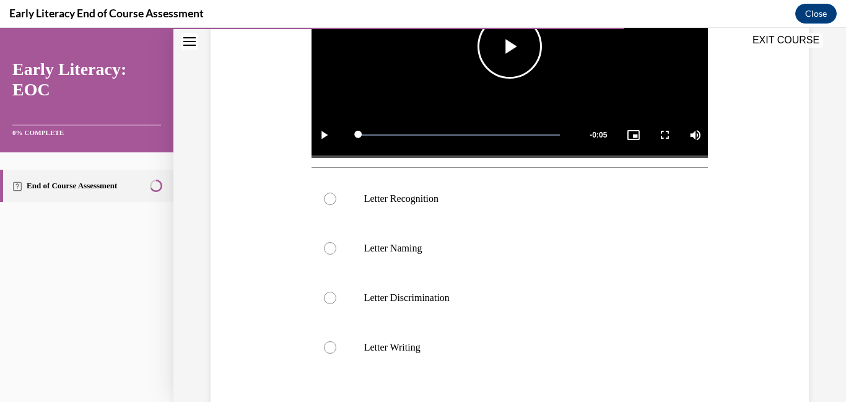
scroll to position [342, 0]
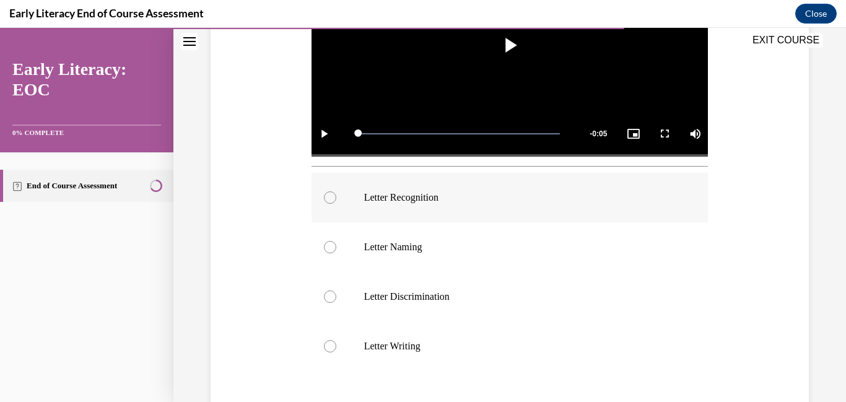
click at [329, 199] on div at bounding box center [330, 197] width 12 height 12
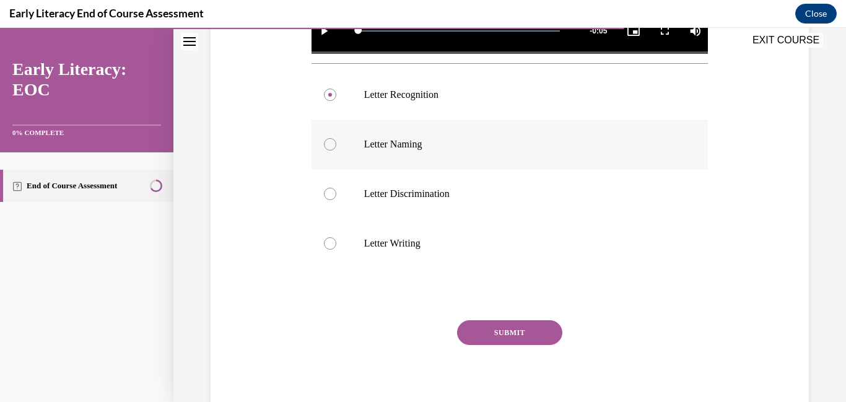
scroll to position [453, 0]
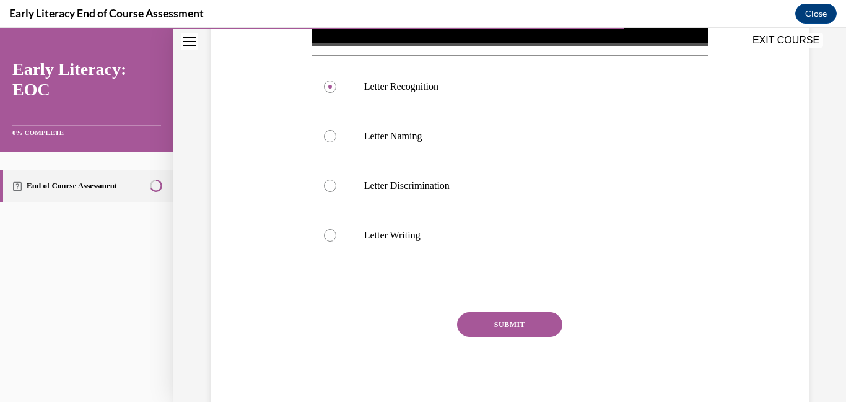
click at [537, 326] on button "SUBMIT" at bounding box center [509, 324] width 105 height 25
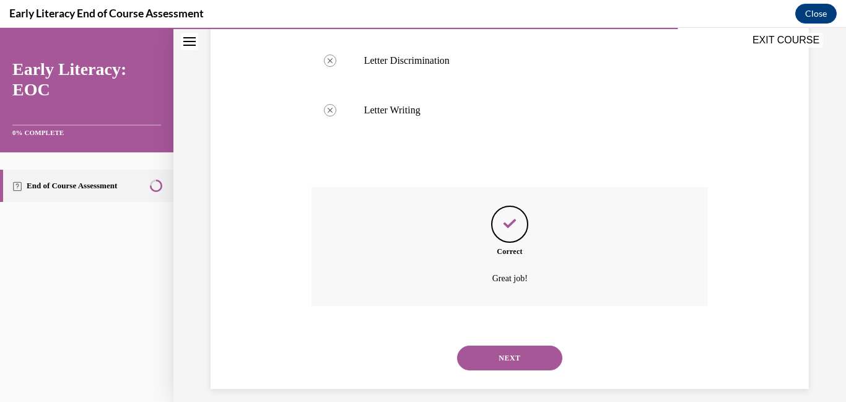
scroll to position [590, 0]
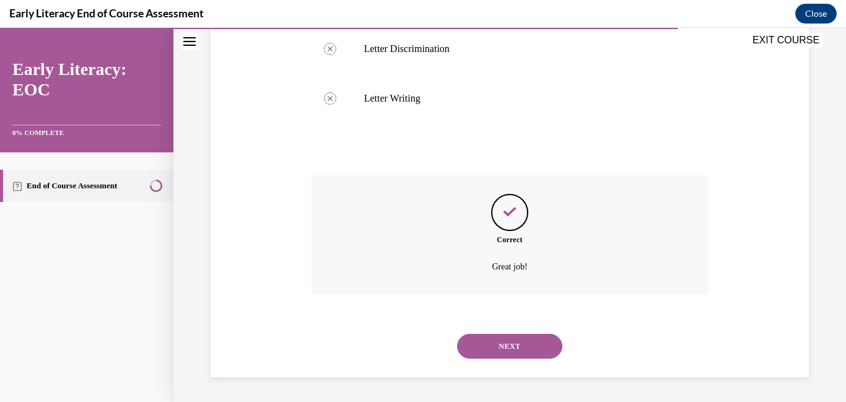
click at [521, 346] on button "NEXT" at bounding box center [509, 346] width 105 height 25
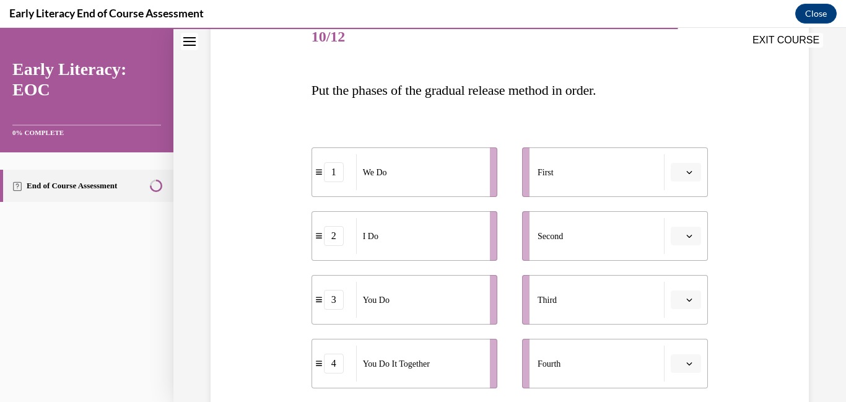
scroll to position [159, 0]
click at [692, 176] on span "button" at bounding box center [689, 173] width 6 height 6
click at [694, 248] on div "2" at bounding box center [684, 250] width 31 height 25
click at [689, 240] on icon "button" at bounding box center [689, 236] width 6 height 6
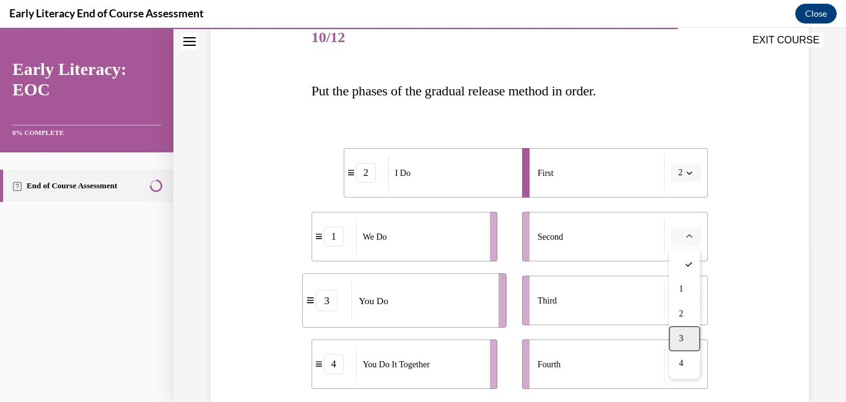
click at [691, 343] on div "3" at bounding box center [684, 338] width 31 height 25
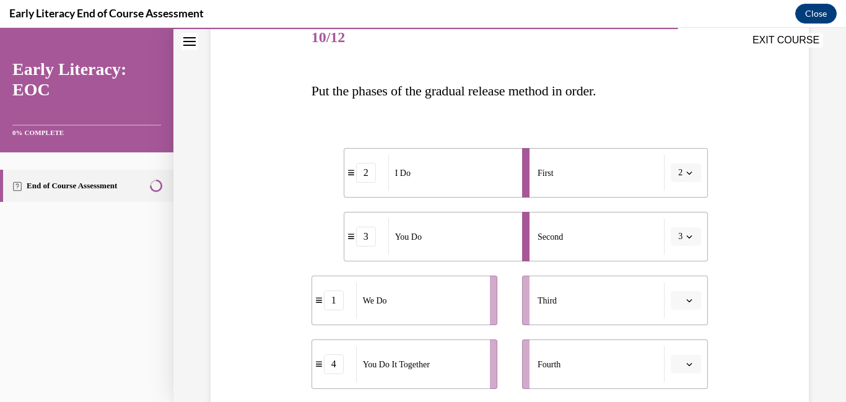
click at [687, 240] on icon "button" at bounding box center [689, 236] width 6 height 6
click at [690, 297] on div "1" at bounding box center [681, 289] width 31 height 25
click at [689, 303] on icon "button" at bounding box center [689, 300] width 6 height 6
click at [687, 277] on div "4" at bounding box center [684, 272] width 31 height 25
click at [689, 367] on icon "button" at bounding box center [689, 364] width 6 height 6
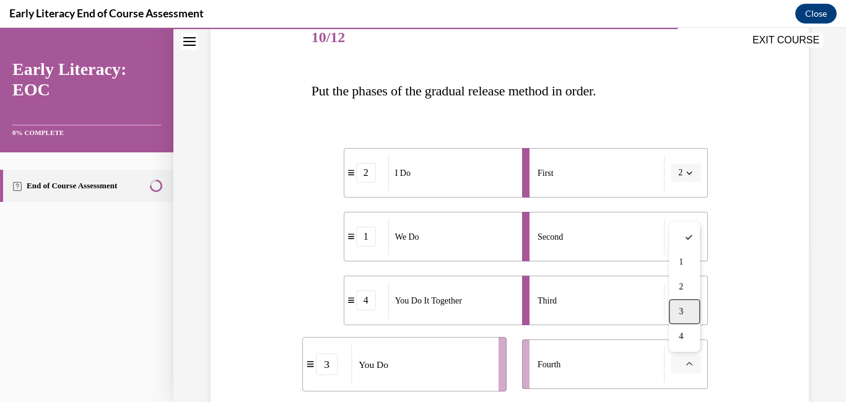
click at [689, 319] on div "3" at bounding box center [684, 311] width 31 height 25
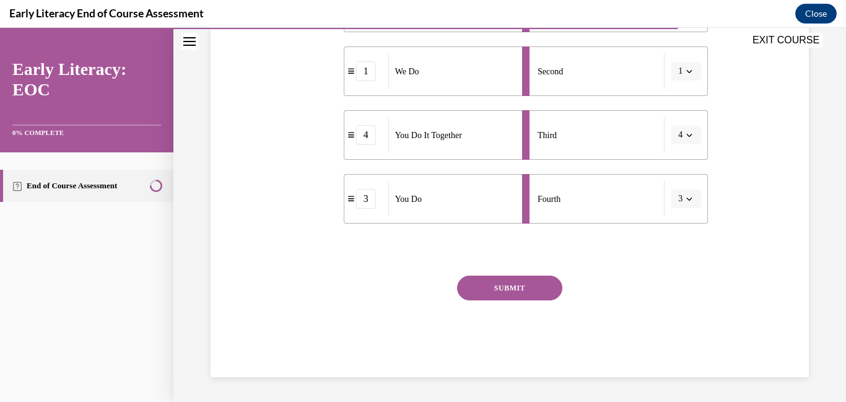
click at [533, 282] on button "SUBMIT" at bounding box center [509, 288] width 105 height 25
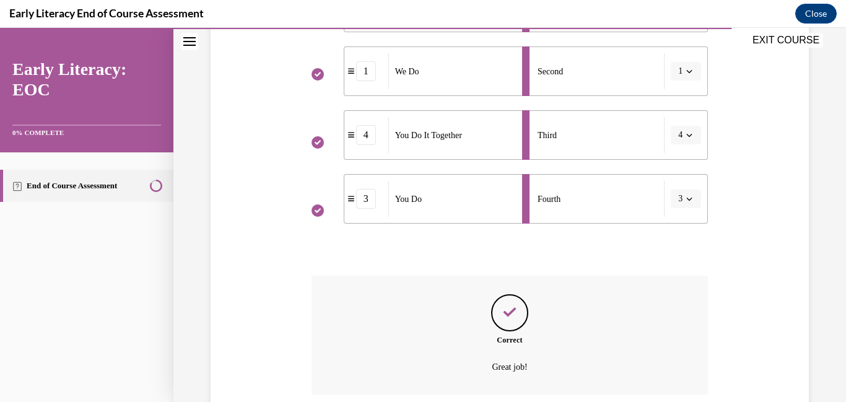
scroll to position [424, 0]
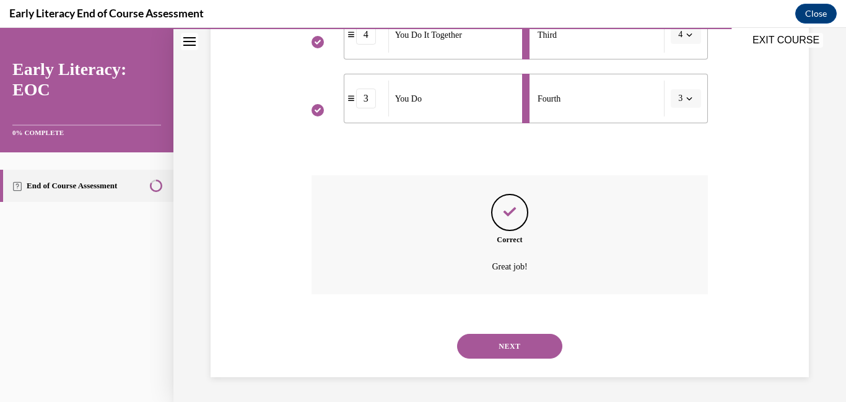
click at [507, 345] on button "NEXT" at bounding box center [509, 346] width 105 height 25
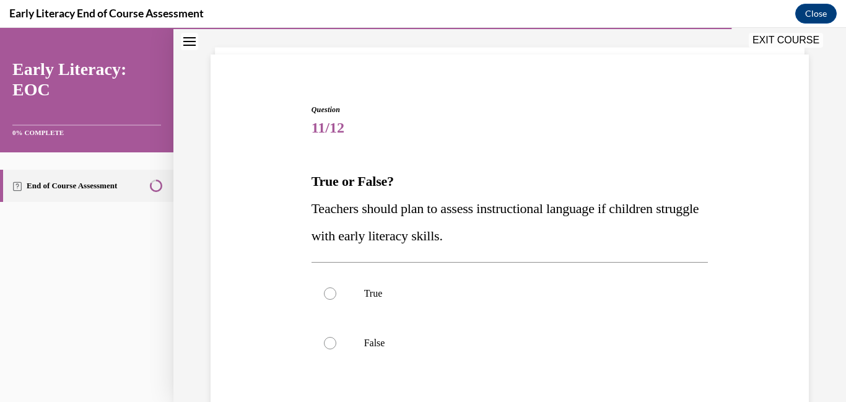
scroll to position [73, 0]
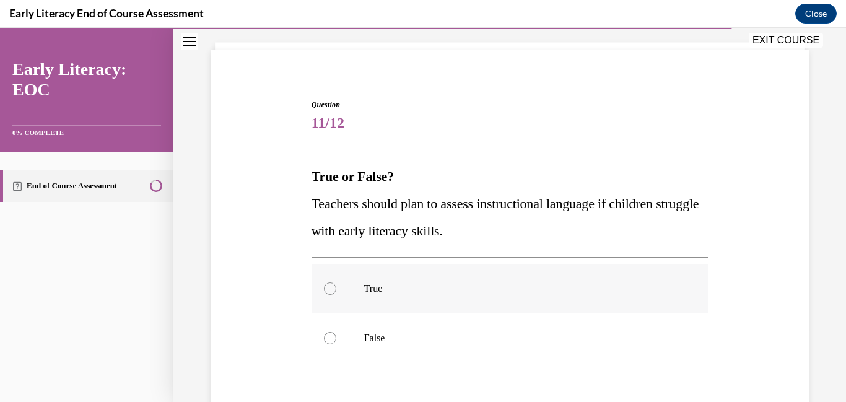
click at [383, 287] on p "True" at bounding box center [520, 288] width 313 height 12
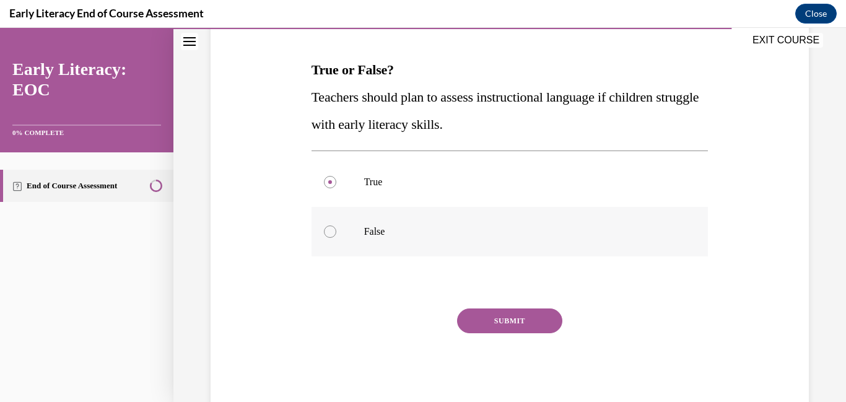
scroll to position [188, 0]
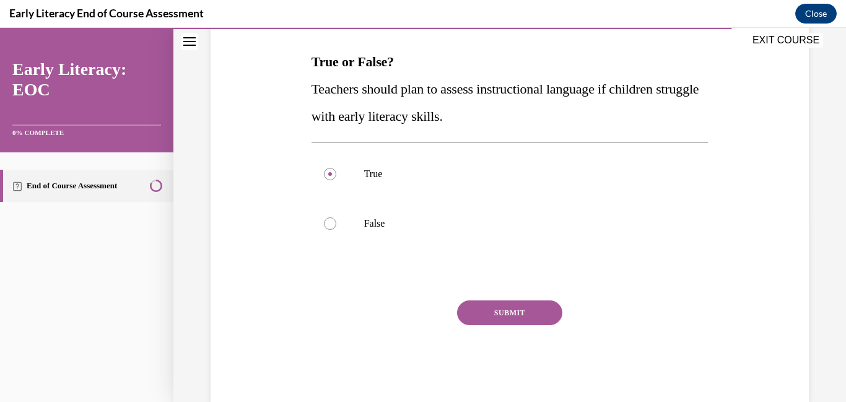
click at [512, 320] on button "SUBMIT" at bounding box center [509, 312] width 105 height 25
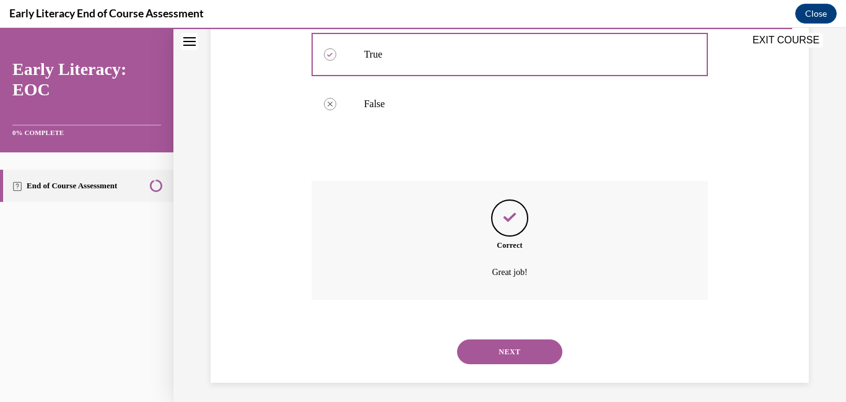
scroll to position [313, 0]
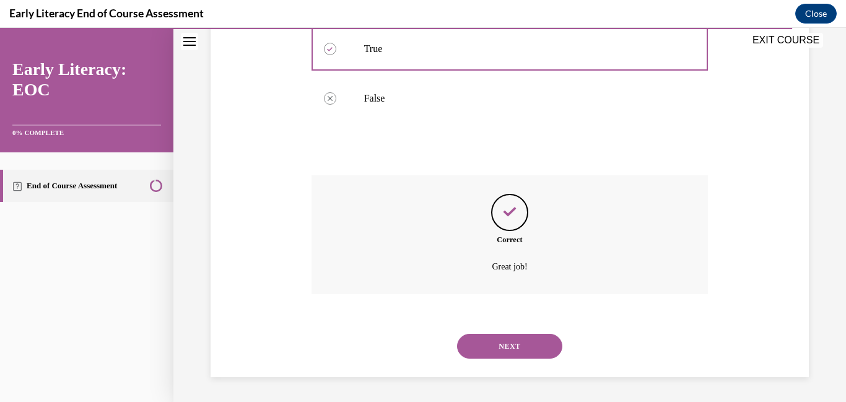
click at [513, 342] on button "NEXT" at bounding box center [509, 346] width 105 height 25
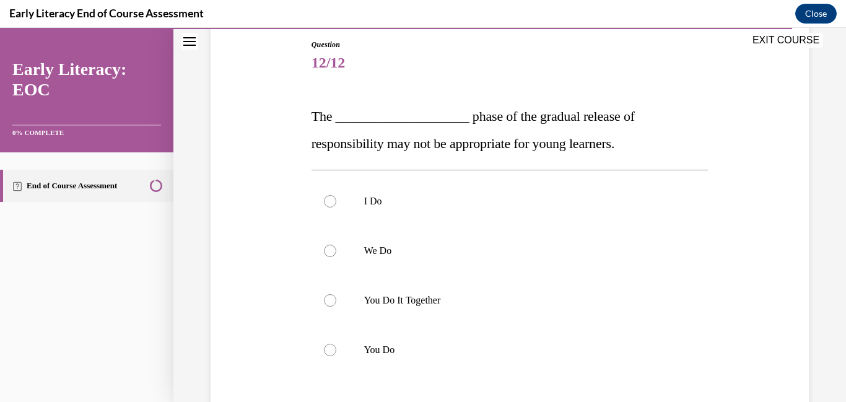
scroll to position [146, 0]
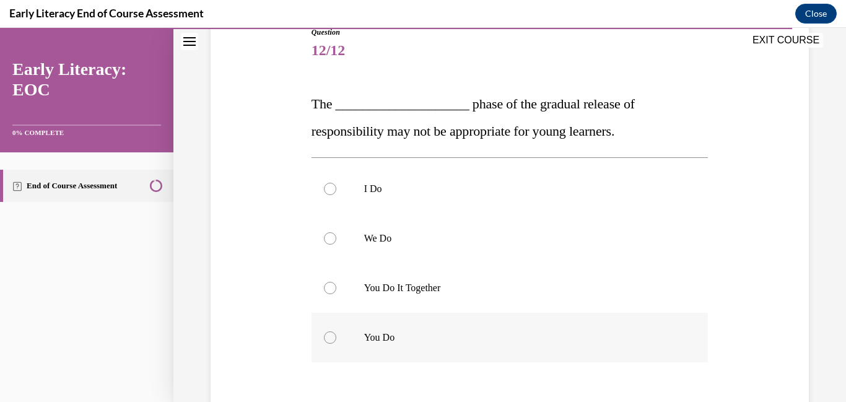
click at [328, 337] on div at bounding box center [330, 337] width 12 height 12
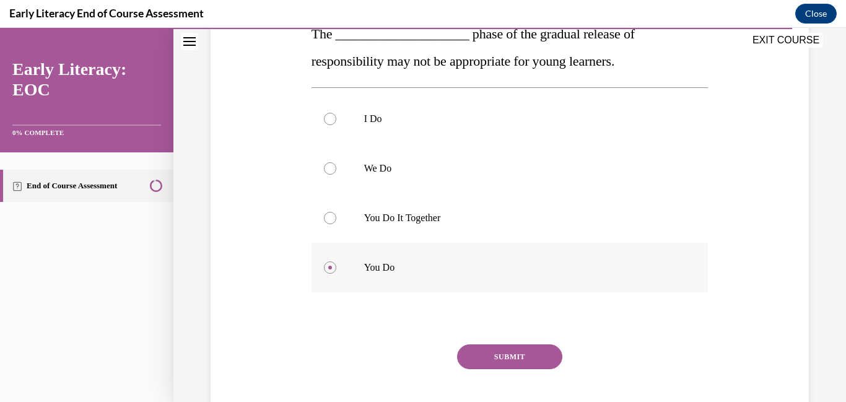
scroll to position [219, 0]
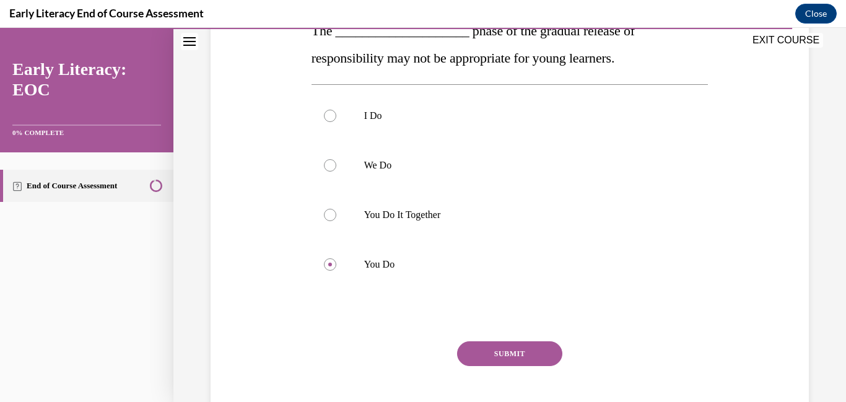
click at [502, 352] on button "SUBMIT" at bounding box center [509, 353] width 105 height 25
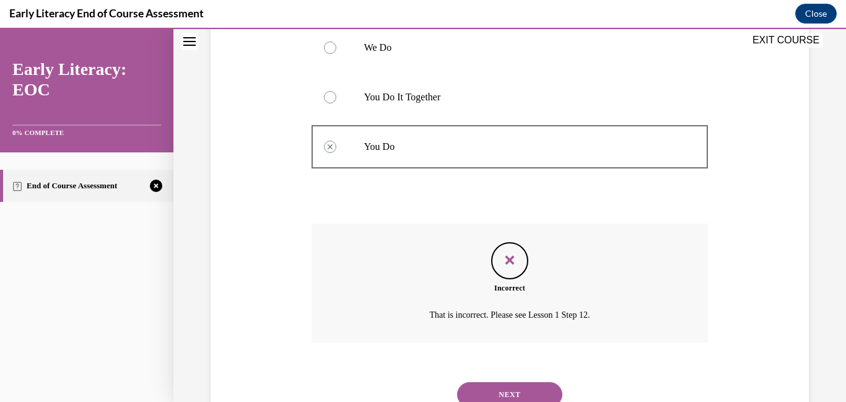
scroll to position [349, 0]
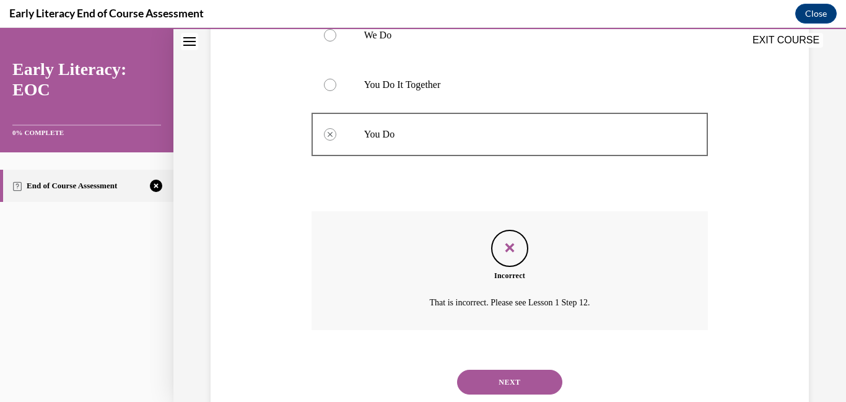
click at [506, 381] on button "NEXT" at bounding box center [509, 382] width 105 height 25
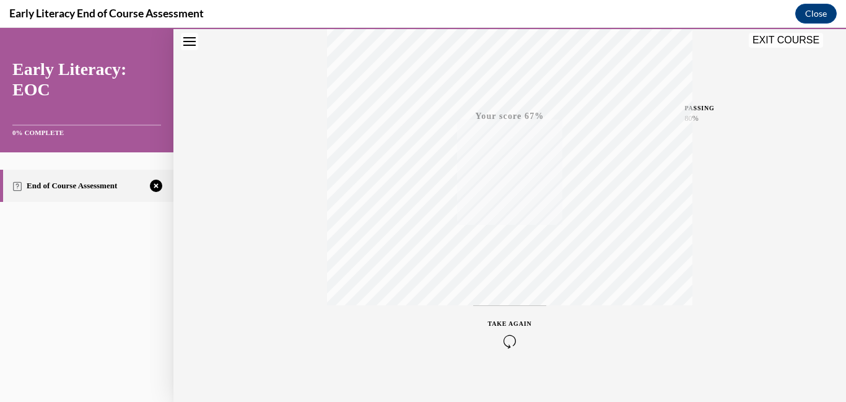
scroll to position [261, 0]
click at [512, 325] on icon "button" at bounding box center [510, 327] width 44 height 14
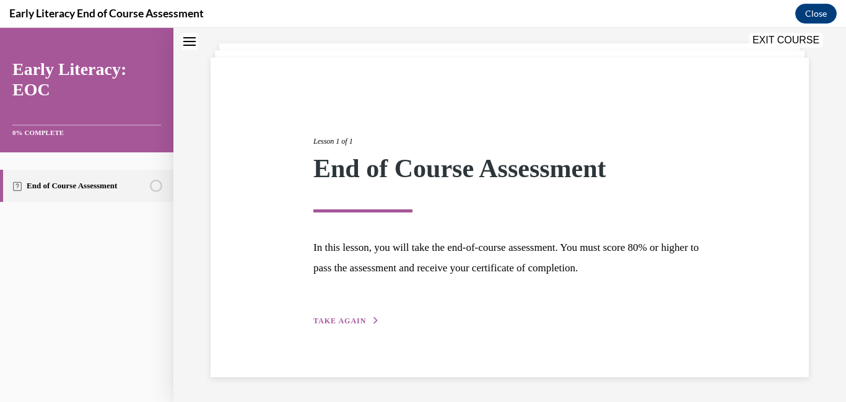
scroll to position [64, 0]
click at [345, 321] on span "TAKE AGAIN" at bounding box center [339, 321] width 53 height 9
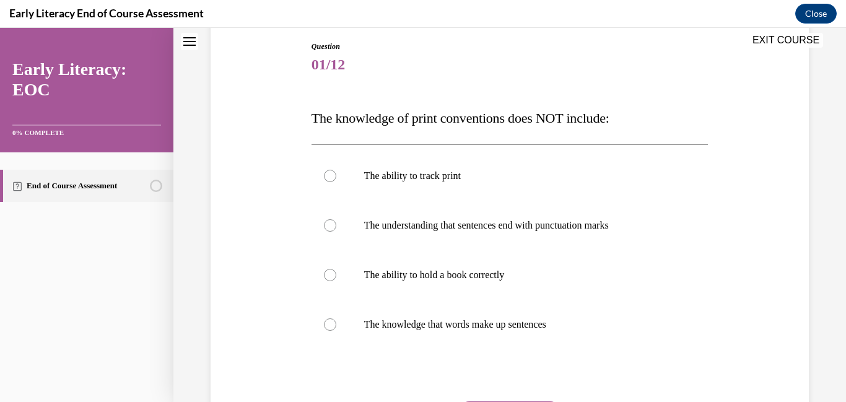
scroll to position [133, 0]
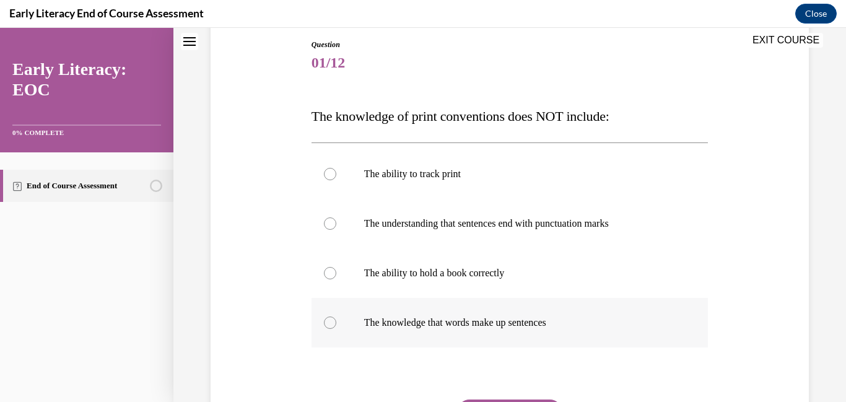
click at [331, 325] on div at bounding box center [330, 322] width 12 height 12
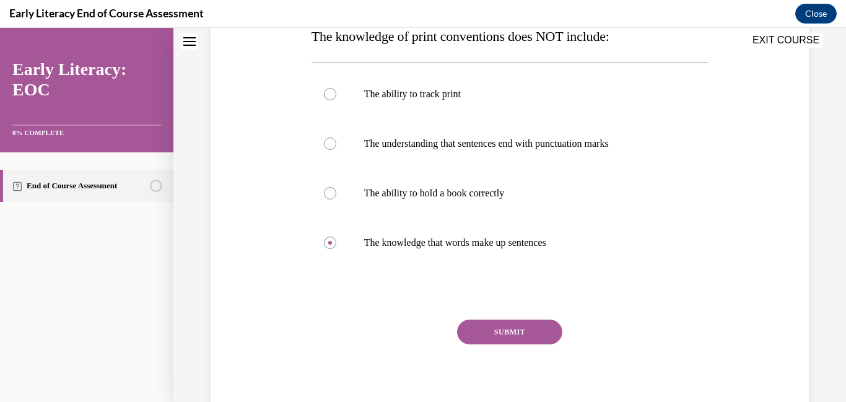
click at [495, 331] on button "SUBMIT" at bounding box center [509, 332] width 105 height 25
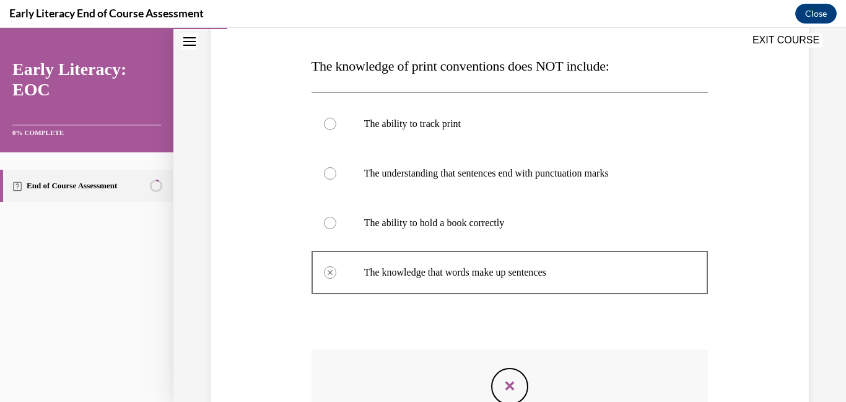
scroll to position [191, 0]
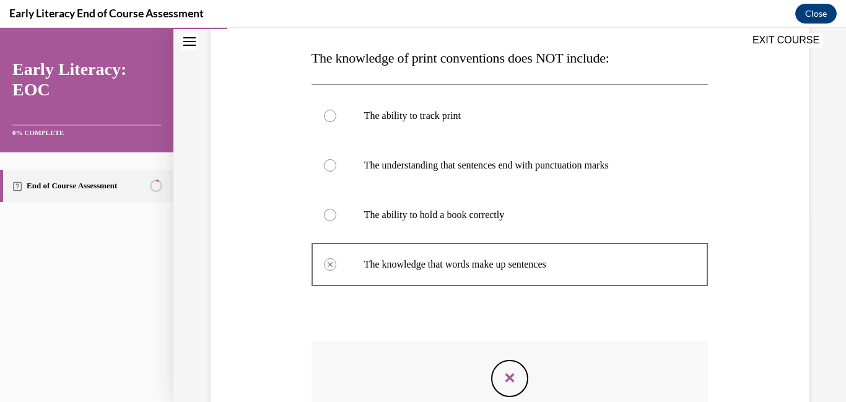
click at [513, 378] on icon "Feedback" at bounding box center [509, 377] width 19 height 19
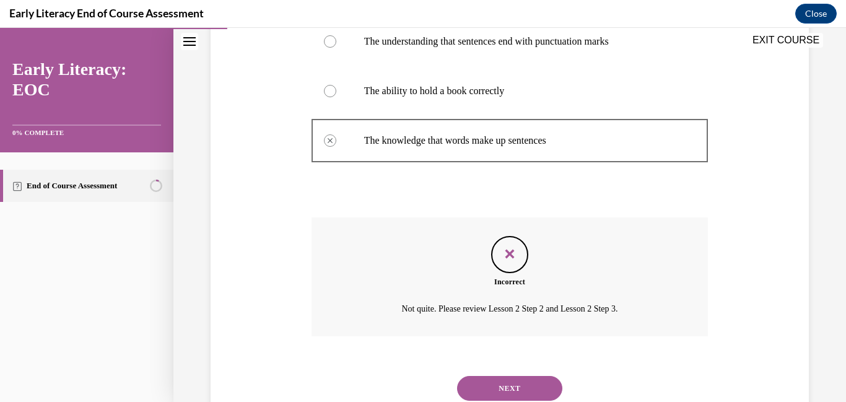
scroll to position [316, 0]
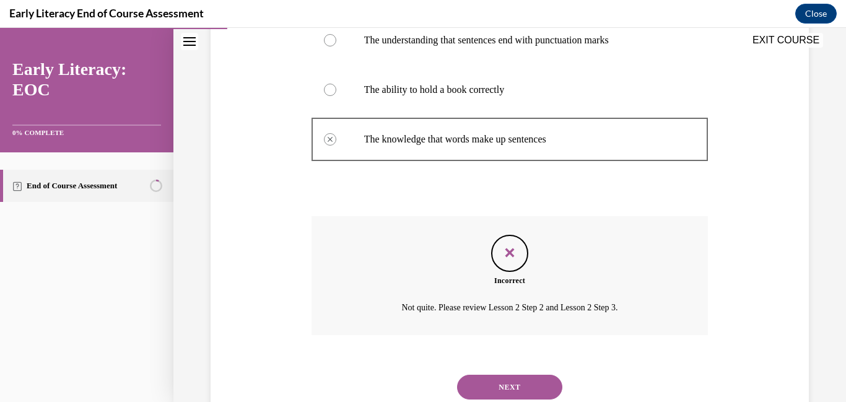
click at [513, 378] on button "NEXT" at bounding box center [509, 387] width 105 height 25
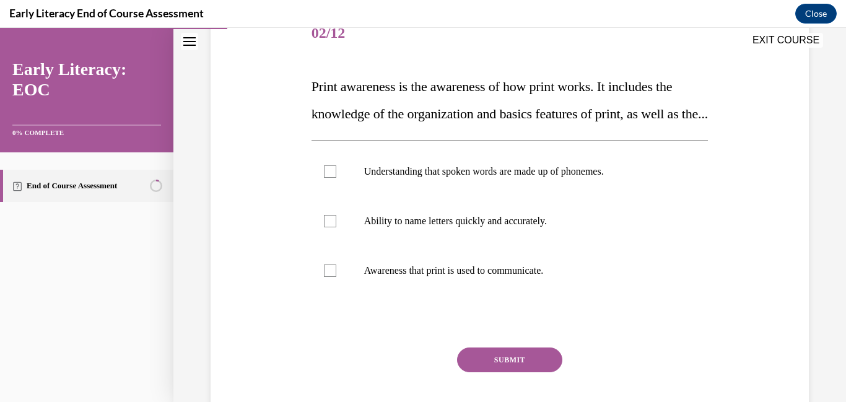
scroll to position [162, 0]
click at [326, 277] on div at bounding box center [330, 271] width 12 height 12
click at [505, 373] on button "SUBMIT" at bounding box center [509, 360] width 105 height 25
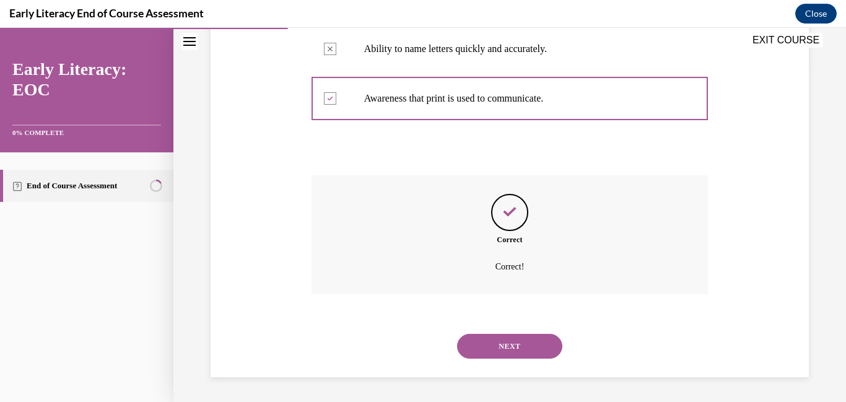
scroll to position [352, 0]
click at [519, 352] on button "NEXT" at bounding box center [509, 346] width 105 height 25
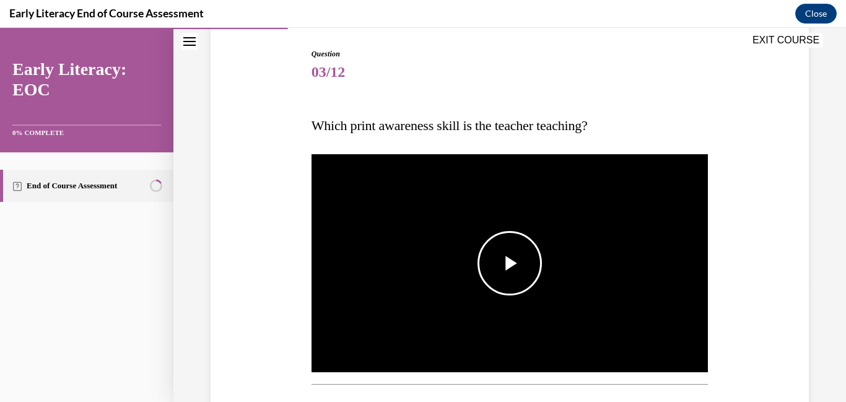
scroll to position [123, 0]
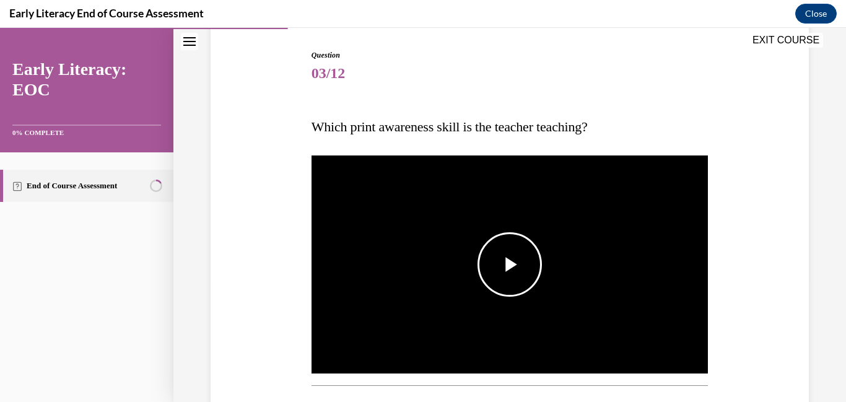
click at [510, 264] on span "Video player" at bounding box center [510, 264] width 0 height 0
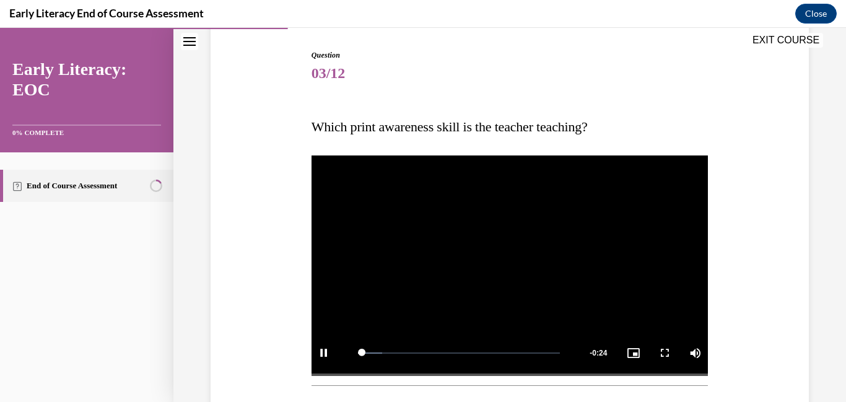
scroll to position [205, 0]
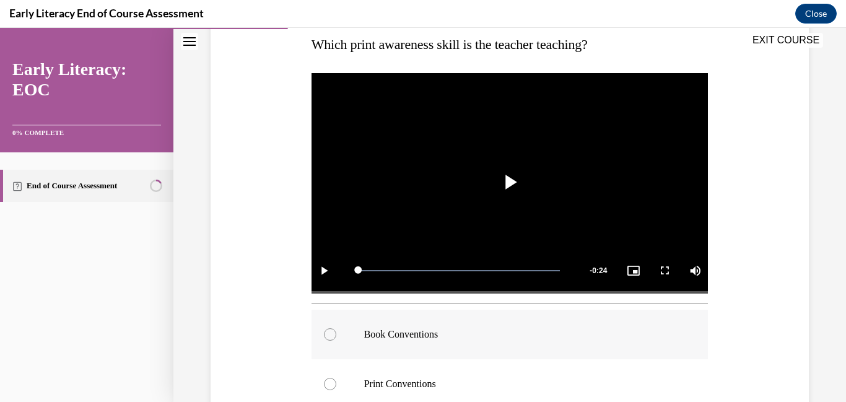
click at [331, 336] on div at bounding box center [330, 334] width 12 height 12
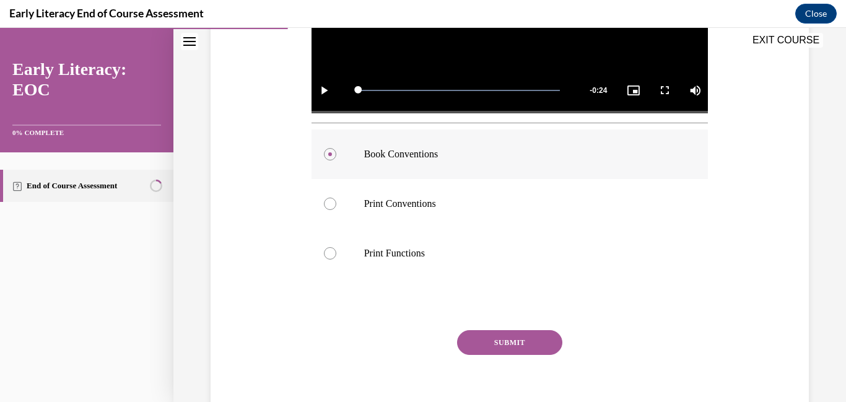
scroll to position [386, 0]
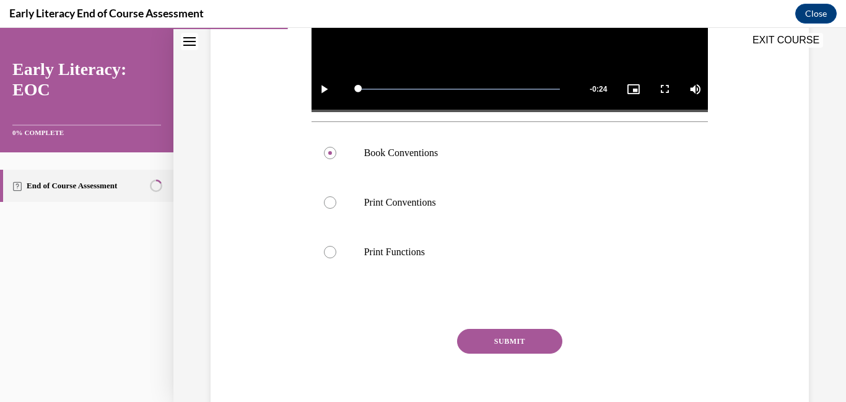
click at [511, 342] on button "SUBMIT" at bounding box center [509, 341] width 105 height 25
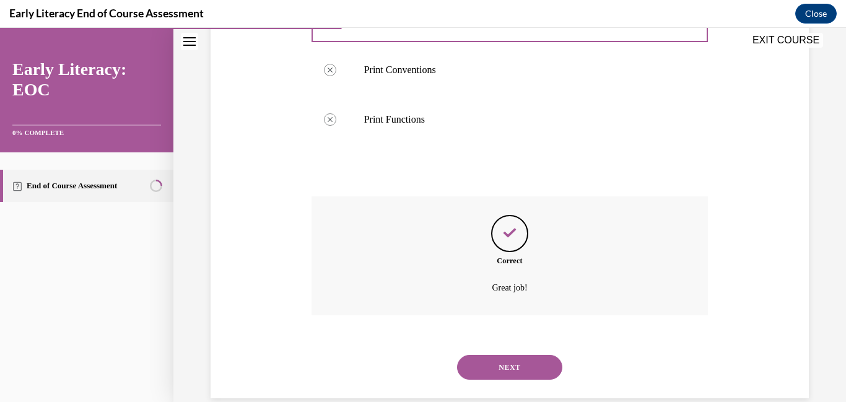
scroll to position [540, 0]
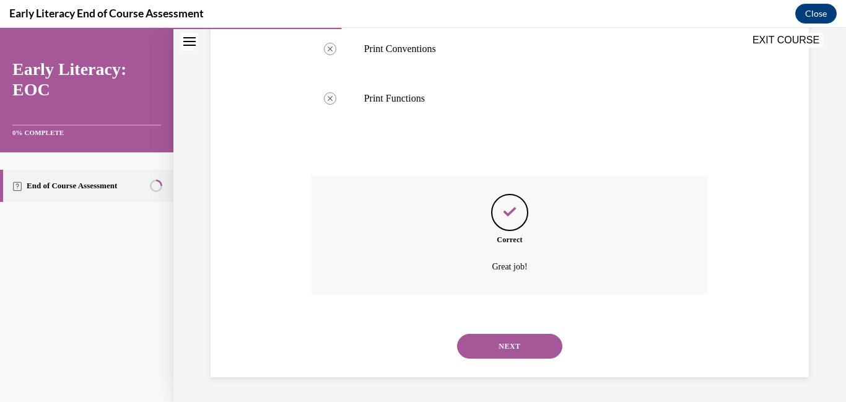
click at [511, 342] on button "NEXT" at bounding box center [509, 346] width 105 height 25
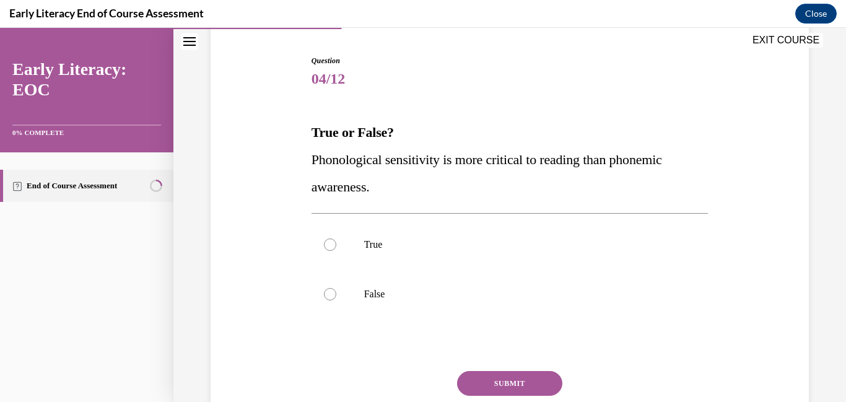
scroll to position [119, 0]
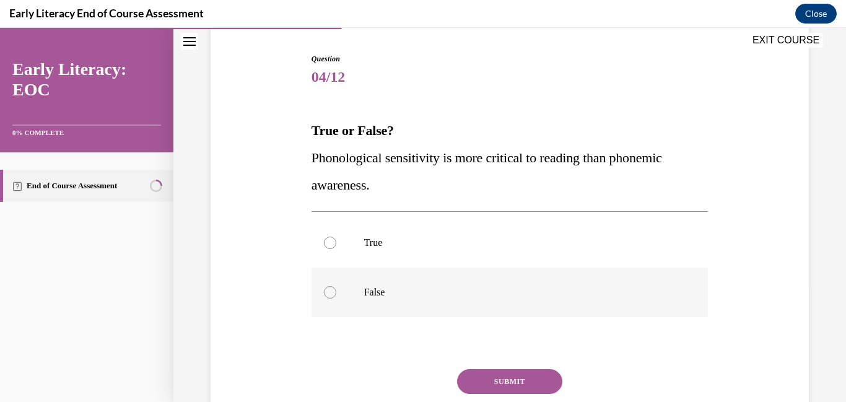
click at [328, 292] on div at bounding box center [330, 292] width 12 height 12
click at [511, 387] on button "SUBMIT" at bounding box center [509, 381] width 105 height 25
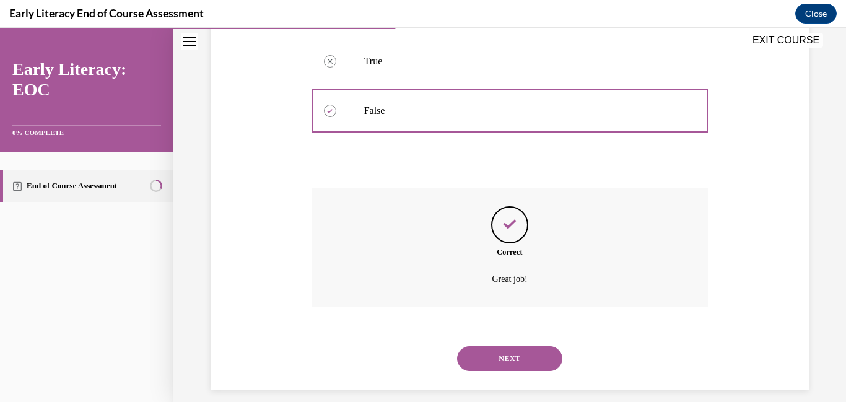
scroll to position [313, 0]
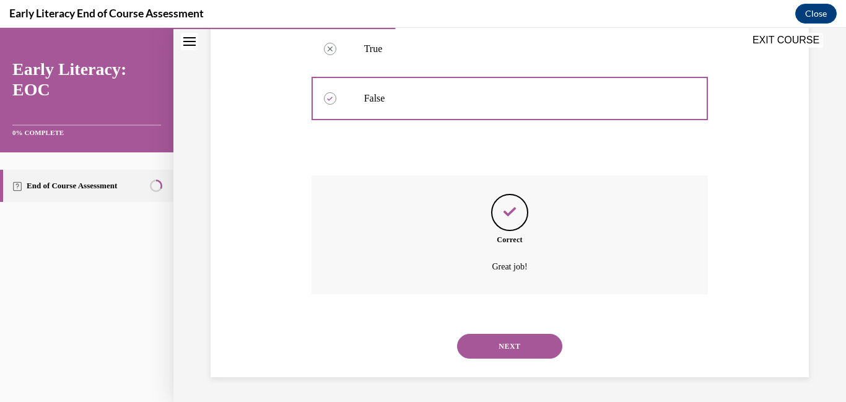
click at [520, 349] on button "NEXT" at bounding box center [509, 346] width 105 height 25
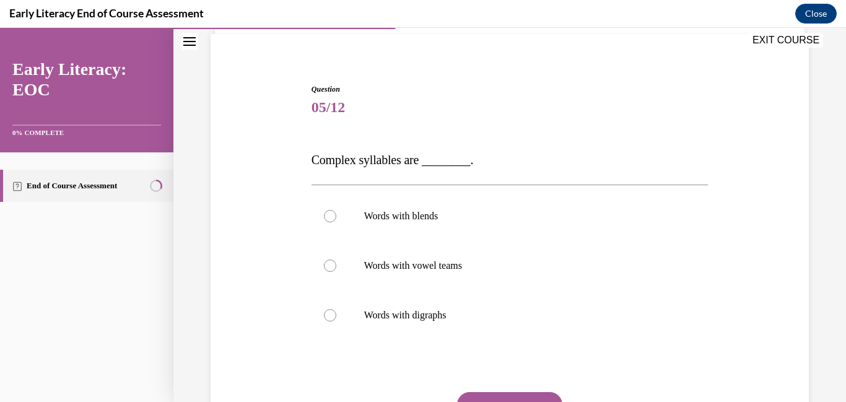
scroll to position [89, 0]
click at [329, 269] on div at bounding box center [330, 265] width 12 height 12
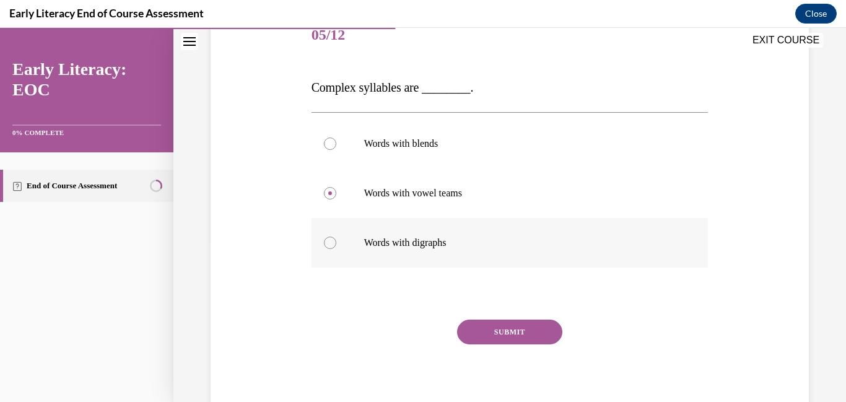
scroll to position [166, 0]
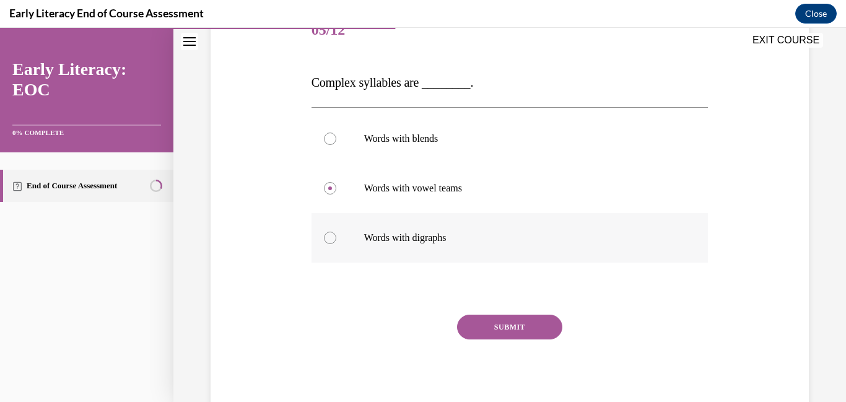
click at [487, 323] on button "SUBMIT" at bounding box center [509, 327] width 105 height 25
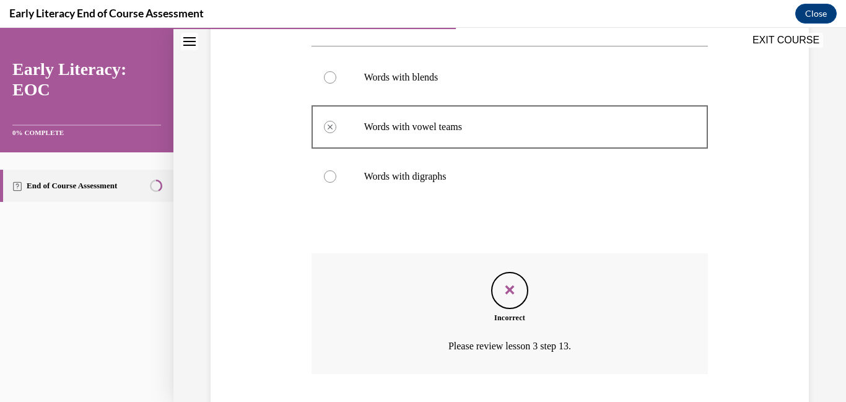
scroll to position [307, 0]
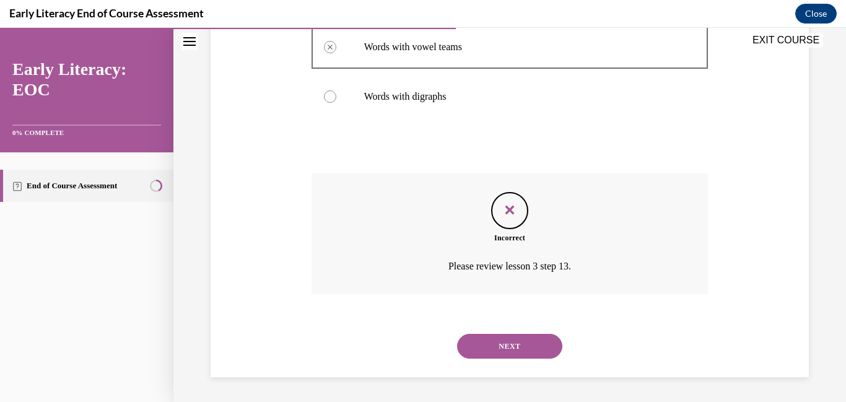
click at [510, 349] on button "NEXT" at bounding box center [509, 346] width 105 height 25
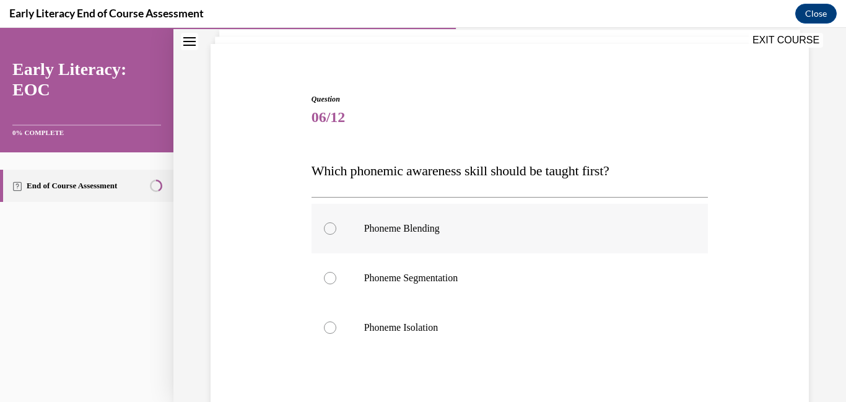
scroll to position [79, 0]
click at [329, 329] on div at bounding box center [330, 327] width 12 height 12
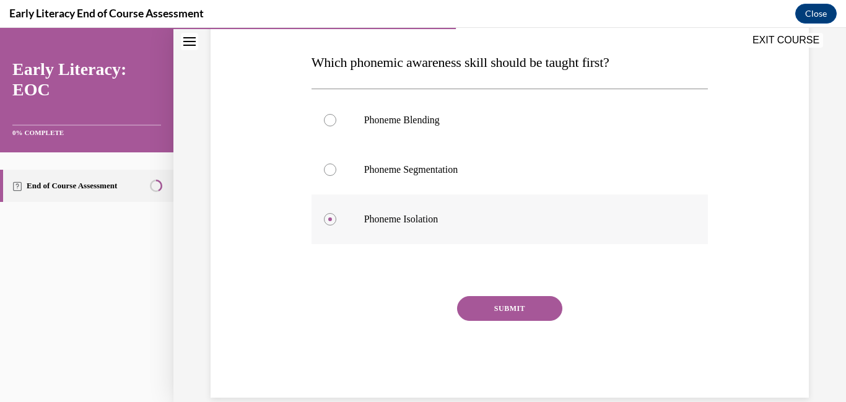
scroll to position [194, 0]
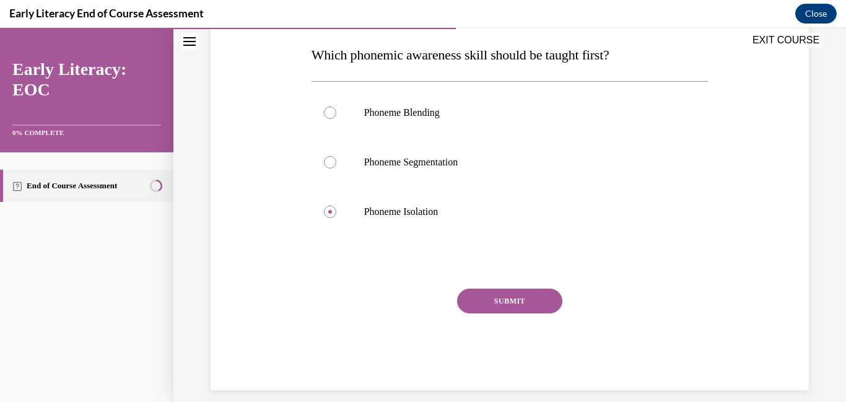
click at [502, 306] on button "SUBMIT" at bounding box center [509, 301] width 105 height 25
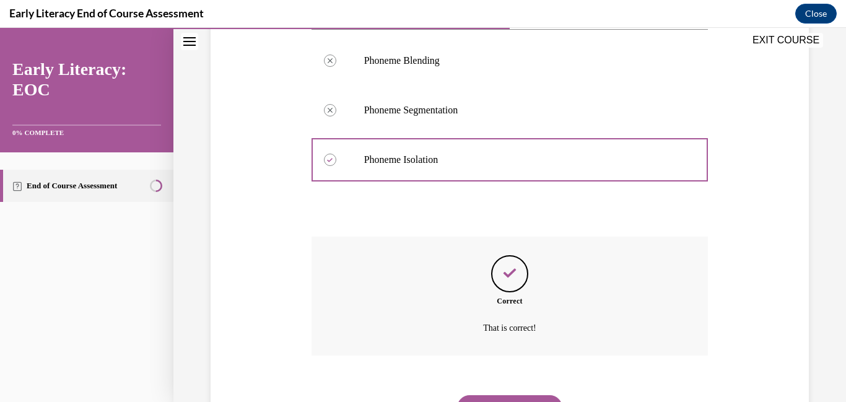
scroll to position [308, 0]
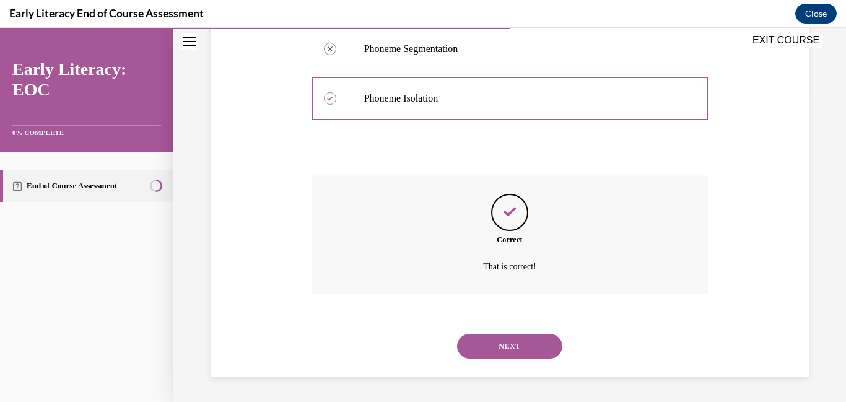
click at [528, 347] on button "NEXT" at bounding box center [509, 346] width 105 height 25
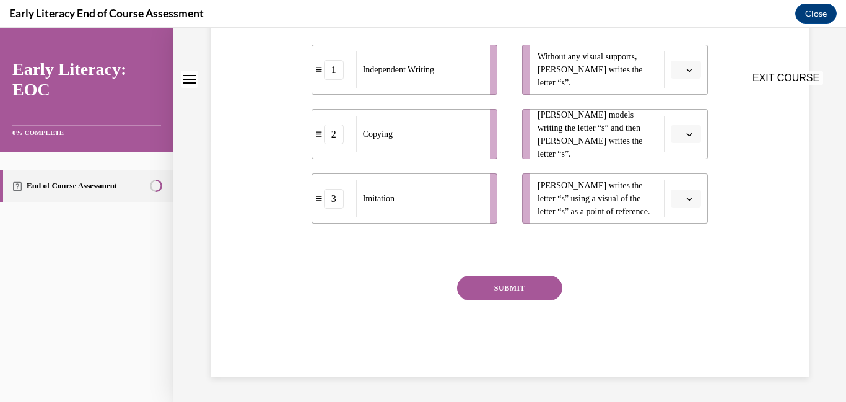
scroll to position [0, 0]
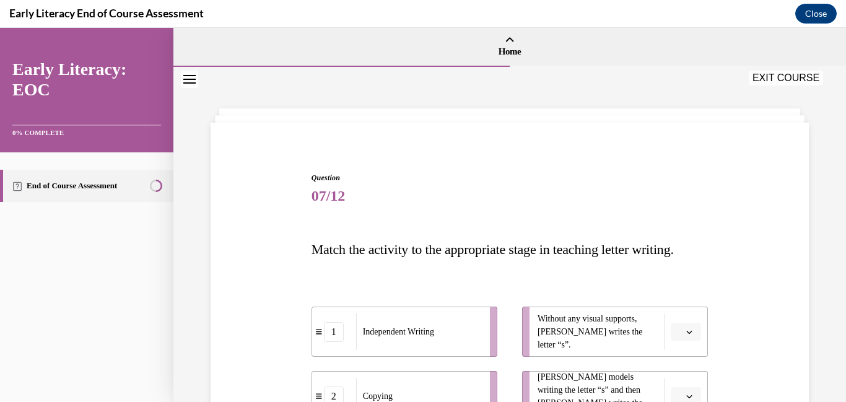
click at [693, 336] on span "button" at bounding box center [689, 332] width 9 height 9
click at [689, 308] on div "3" at bounding box center [684, 304] width 31 height 25
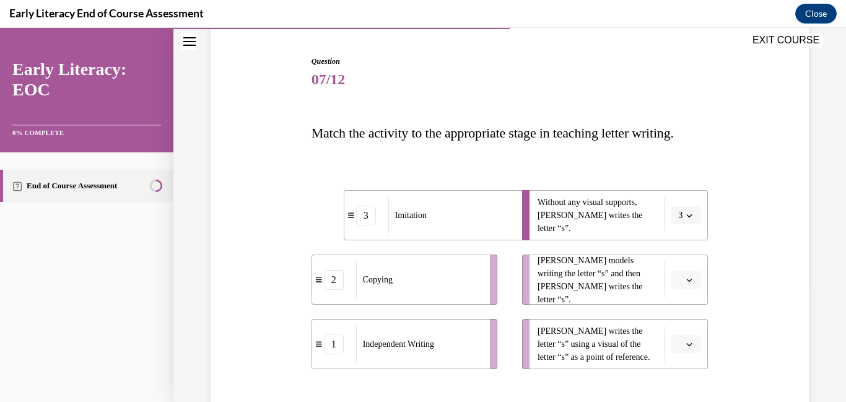
scroll to position [145, 0]
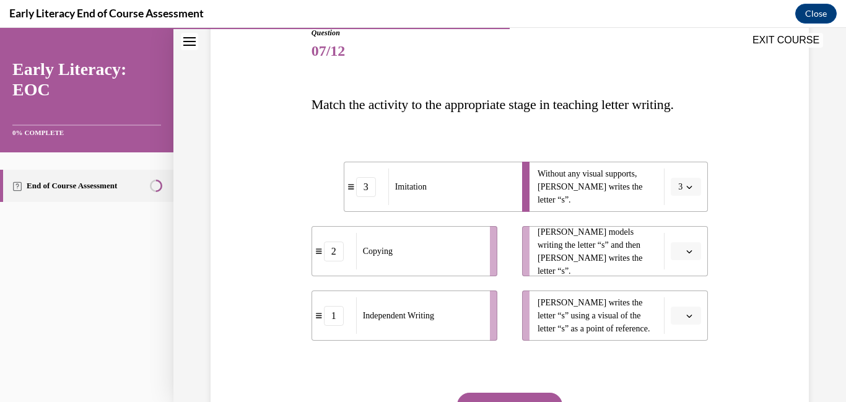
click at [688, 253] on icon "button" at bounding box center [690, 251] width 6 height 3
click at [683, 306] on span "1" at bounding box center [681, 303] width 4 height 10
click at [689, 318] on icon "button" at bounding box center [690, 316] width 6 height 3
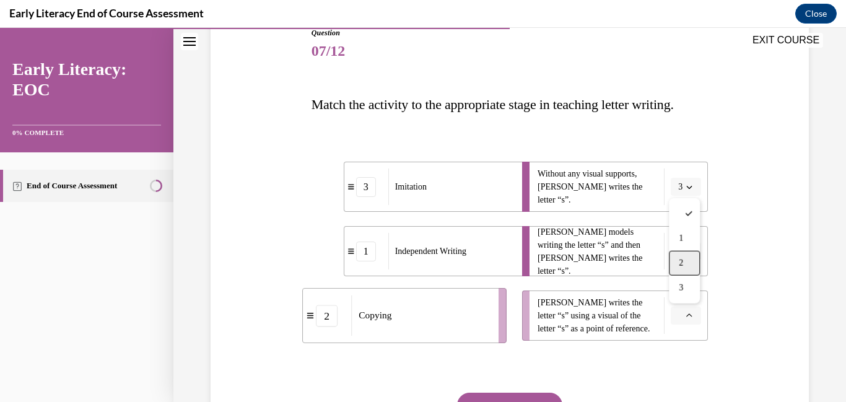
click at [691, 265] on div "2" at bounding box center [684, 263] width 31 height 25
click at [688, 253] on icon "button" at bounding box center [690, 251] width 6 height 3
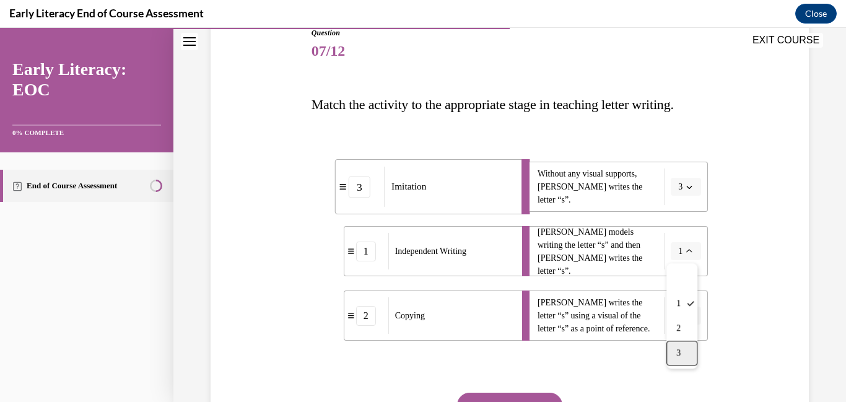
click at [684, 353] on div "3" at bounding box center [681, 353] width 31 height 25
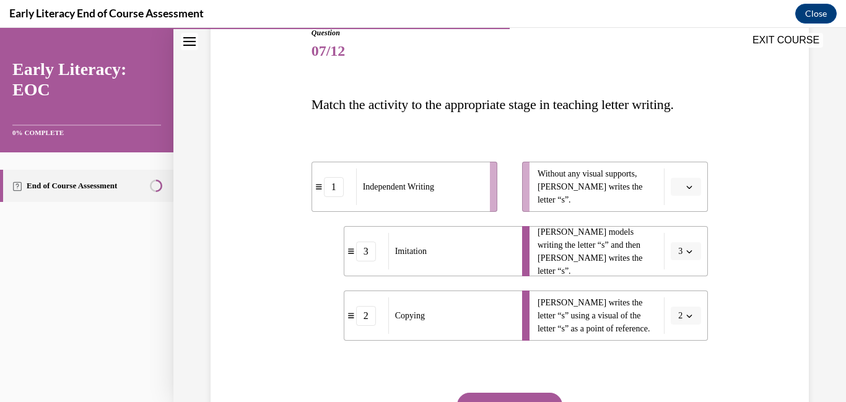
click at [694, 186] on button "button" at bounding box center [686, 187] width 30 height 19
click at [687, 285] on div "3" at bounding box center [684, 288] width 31 height 25
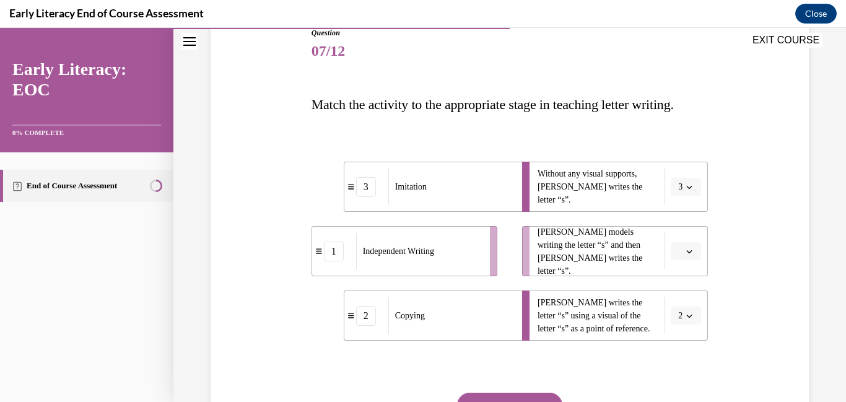
click at [689, 253] on icon "button" at bounding box center [690, 251] width 6 height 3
click at [687, 189] on icon "button" at bounding box center [689, 187] width 6 height 6
click at [684, 242] on div "1" at bounding box center [681, 239] width 31 height 25
click at [689, 255] on icon "button" at bounding box center [689, 251] width 6 height 6
click at [692, 351] on div "3" at bounding box center [684, 353] width 31 height 25
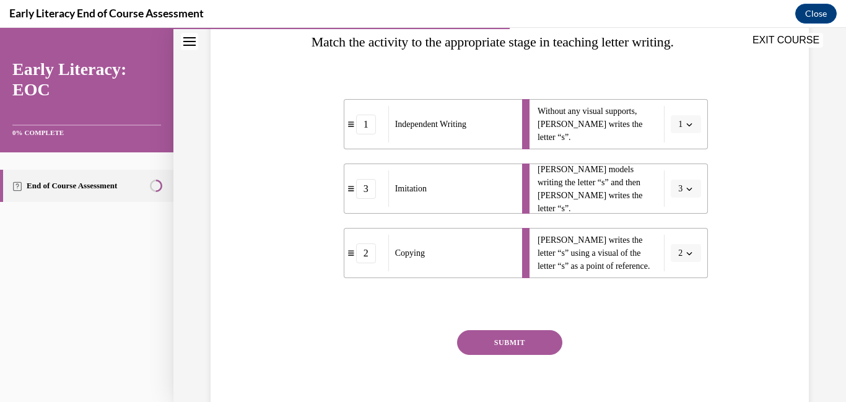
scroll to position [215, 0]
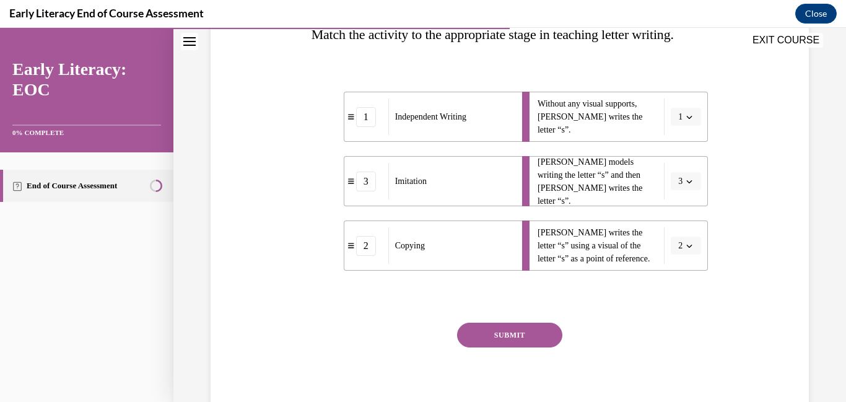
click at [501, 339] on button "SUBMIT" at bounding box center [509, 335] width 105 height 25
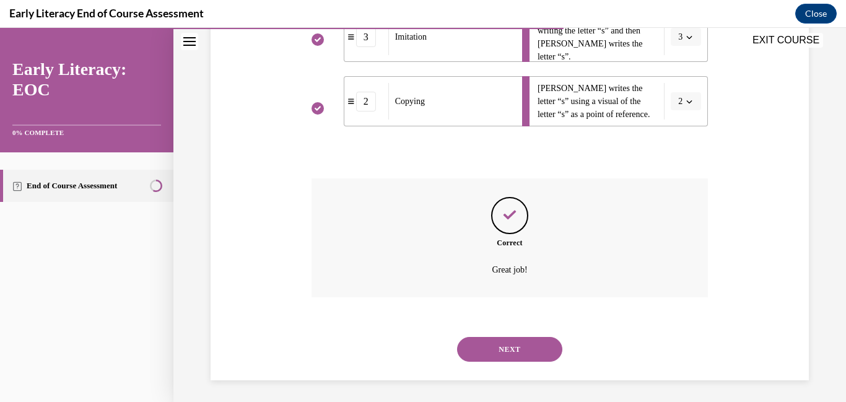
scroll to position [362, 0]
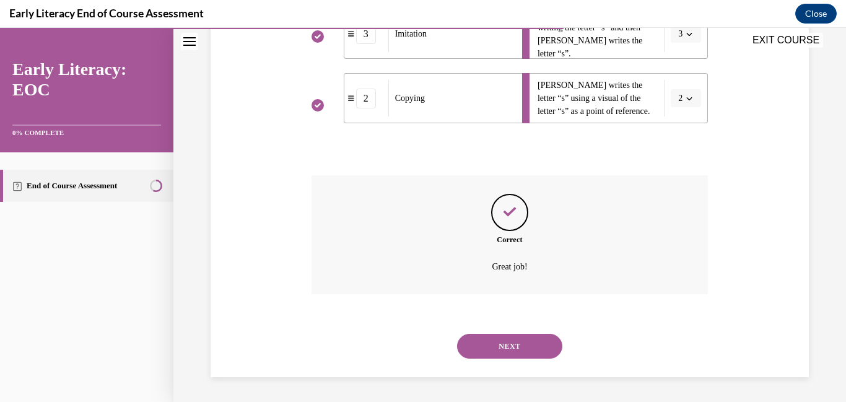
click at [512, 346] on button "NEXT" at bounding box center [509, 346] width 105 height 25
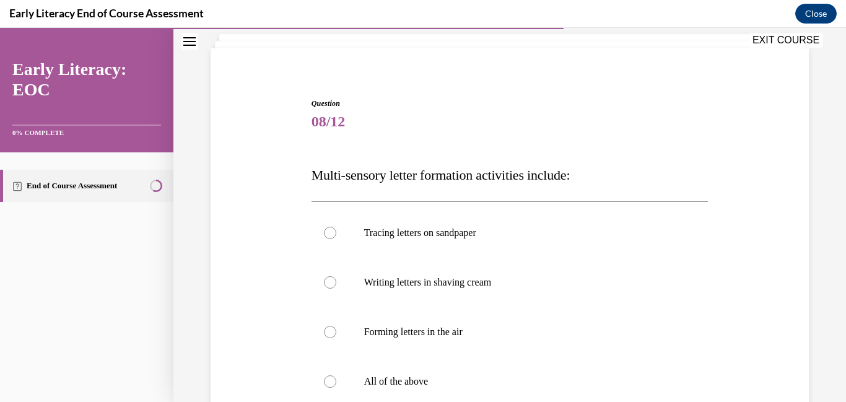
scroll to position [84, 0]
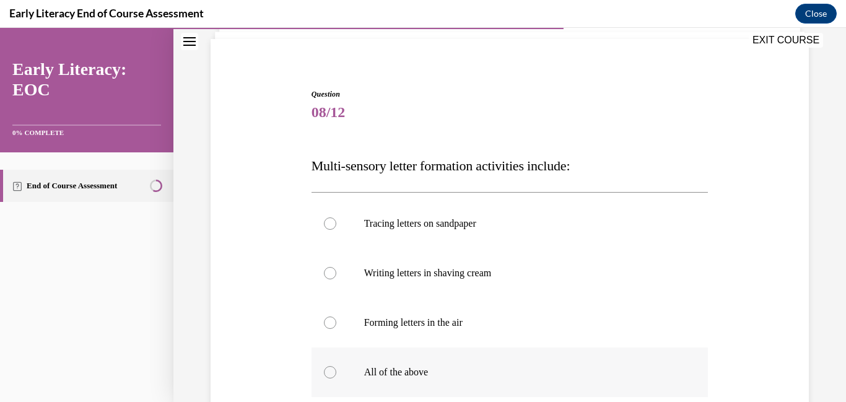
click at [325, 372] on div at bounding box center [330, 372] width 12 height 12
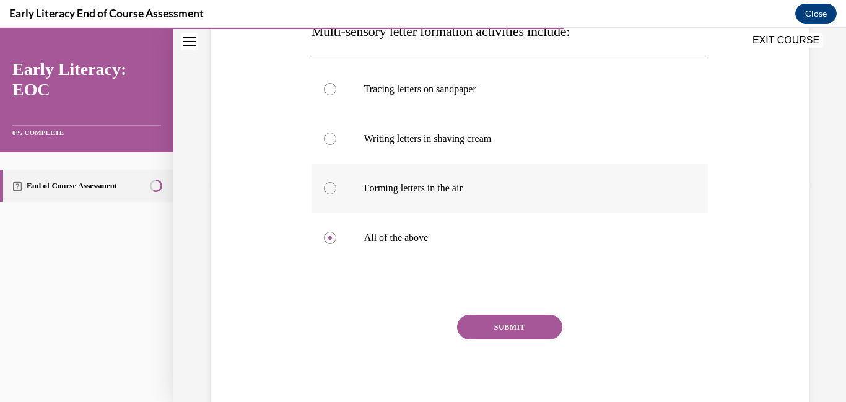
scroll to position [220, 0]
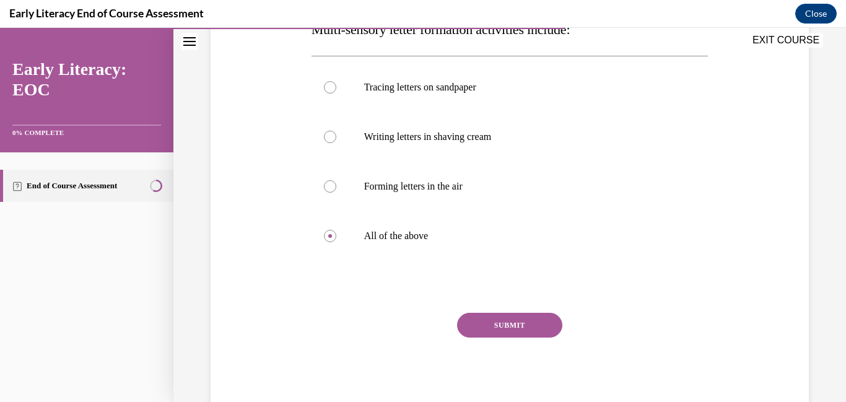
click at [510, 330] on button "SUBMIT" at bounding box center [509, 325] width 105 height 25
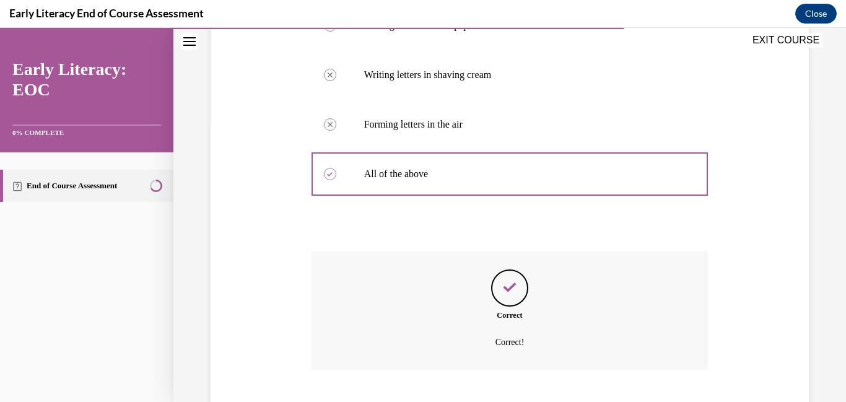
scroll to position [357, 0]
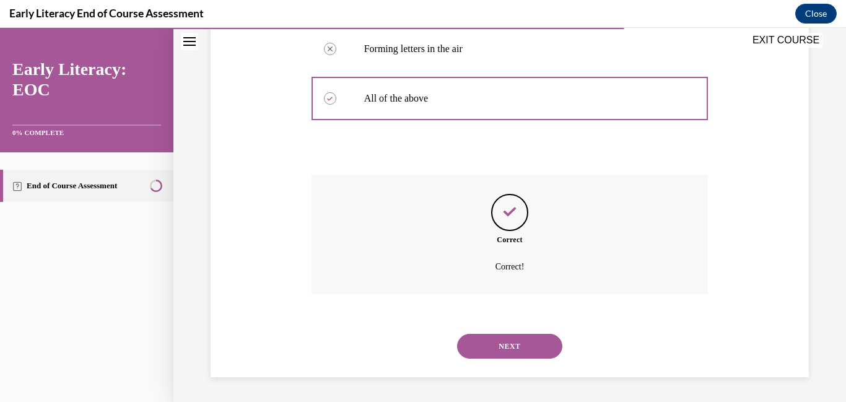
click at [512, 344] on button "NEXT" at bounding box center [509, 346] width 105 height 25
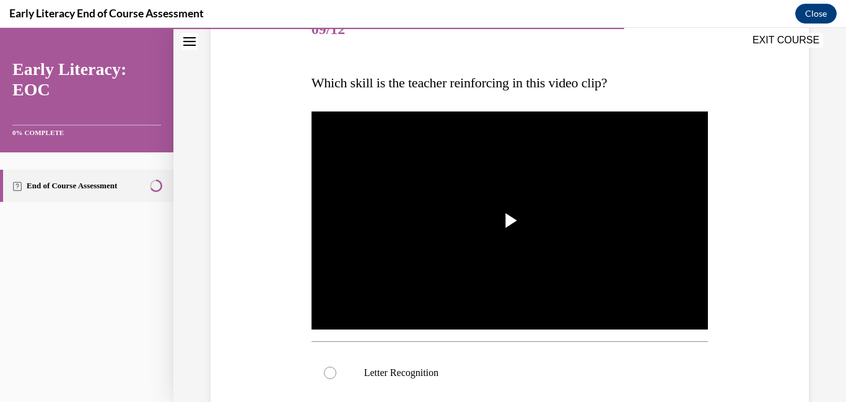
scroll to position [173, 0]
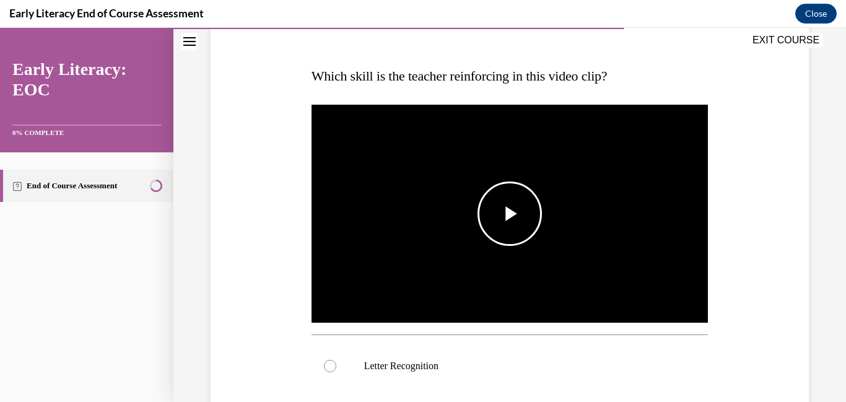
click at [510, 214] on span "Video player" at bounding box center [510, 214] width 0 height 0
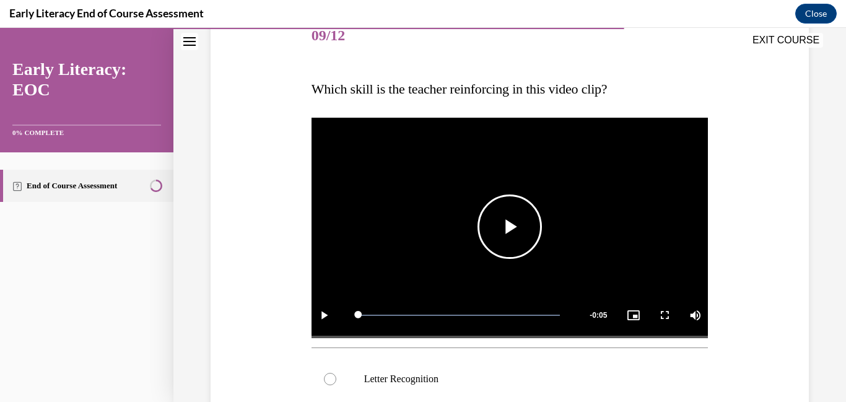
scroll to position [157, 0]
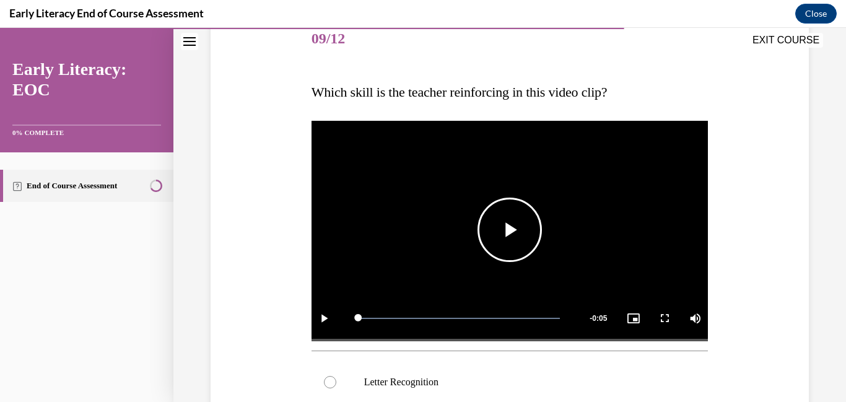
click at [510, 230] on span "Video player" at bounding box center [510, 230] width 0 height 0
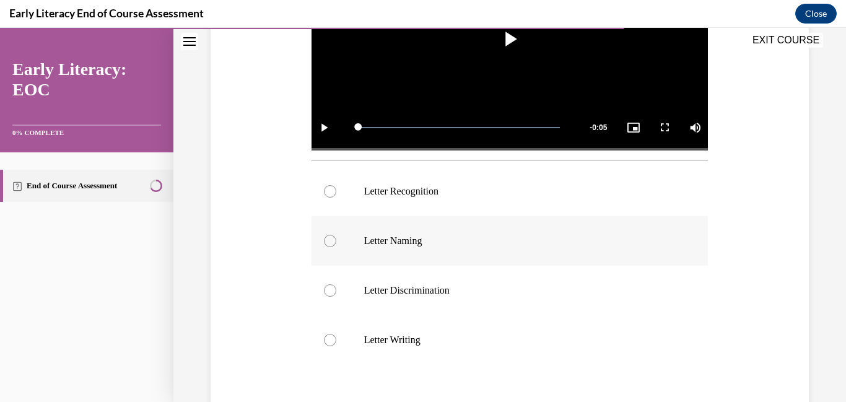
scroll to position [349, 0]
click at [328, 243] on div at bounding box center [330, 240] width 12 height 12
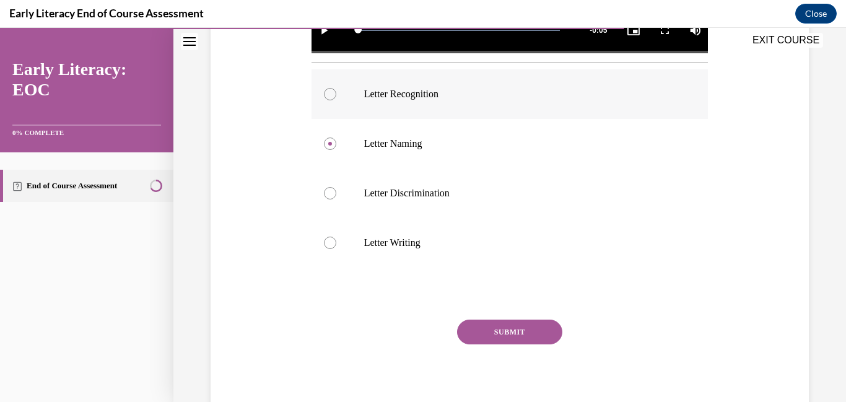
scroll to position [489, 0]
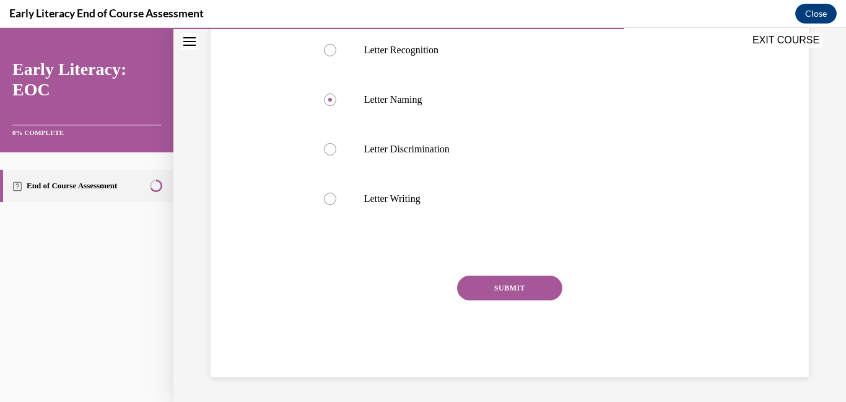
click at [518, 289] on button "SUBMIT" at bounding box center [509, 288] width 105 height 25
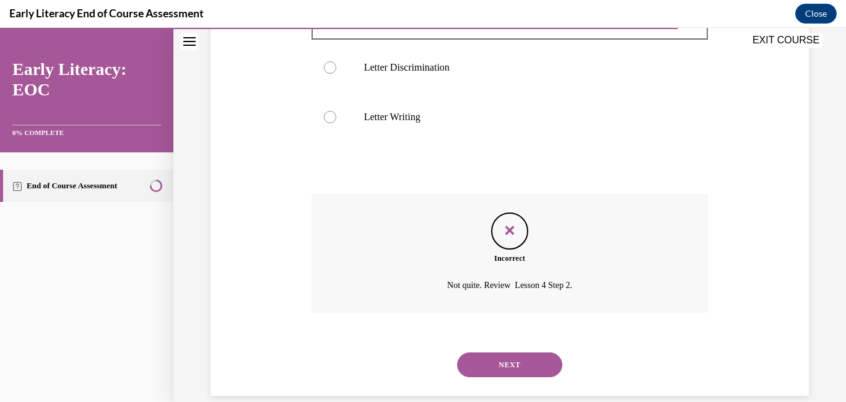
scroll to position [590, 0]
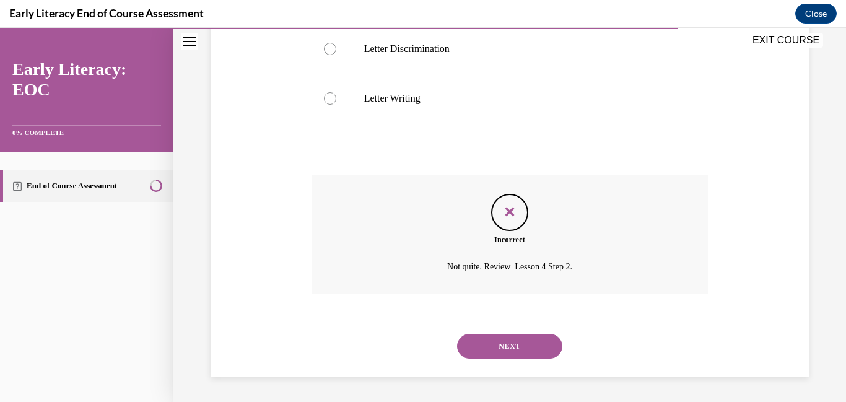
click at [525, 344] on button "NEXT" at bounding box center [509, 346] width 105 height 25
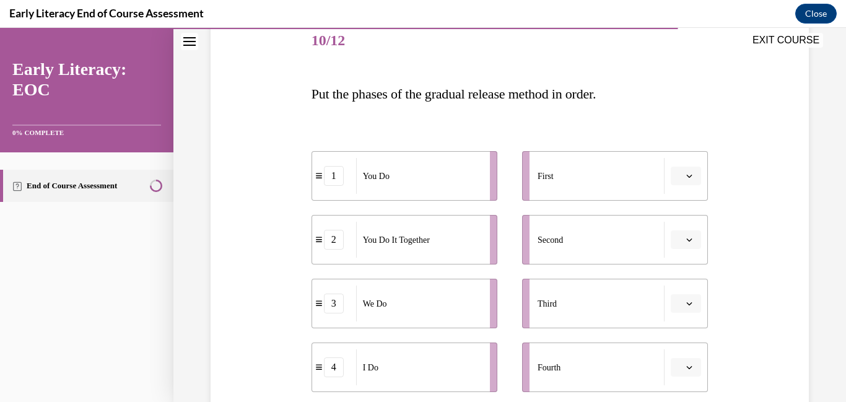
scroll to position [157, 0]
click at [687, 174] on icon "button" at bounding box center [689, 175] width 6 height 6
click at [687, 305] on div "4" at bounding box center [684, 301] width 31 height 25
click at [690, 240] on icon "button" at bounding box center [690, 238] width 6 height 3
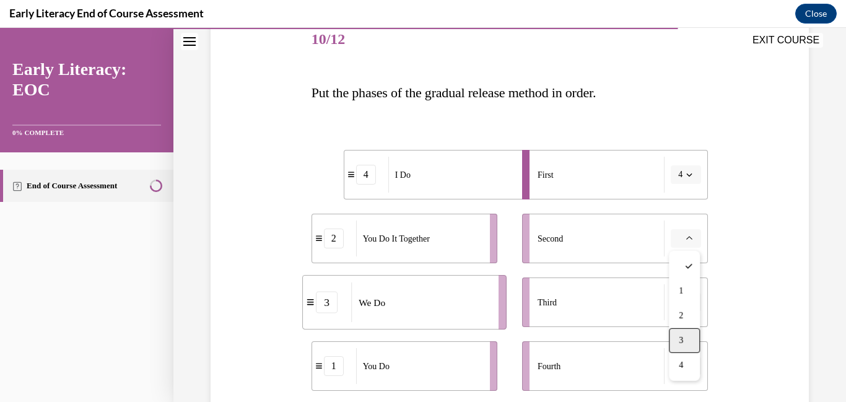
click at [685, 336] on div "3" at bounding box center [684, 340] width 31 height 25
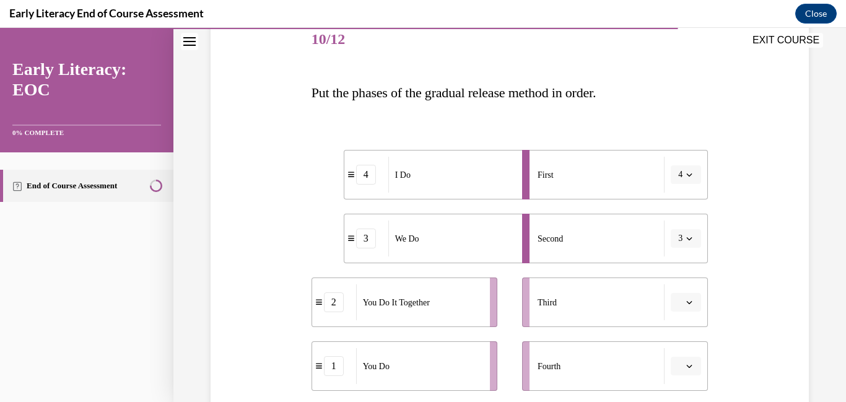
click at [692, 300] on icon "button" at bounding box center [689, 302] width 6 height 6
click at [692, 300] on icon "button" at bounding box center [689, 301] width 6 height 7
click at [689, 305] on icon "button" at bounding box center [689, 302] width 6 height 6
click at [687, 235] on div "2" at bounding box center [684, 224] width 31 height 25
click at [692, 369] on icon "button" at bounding box center [689, 366] width 6 height 6
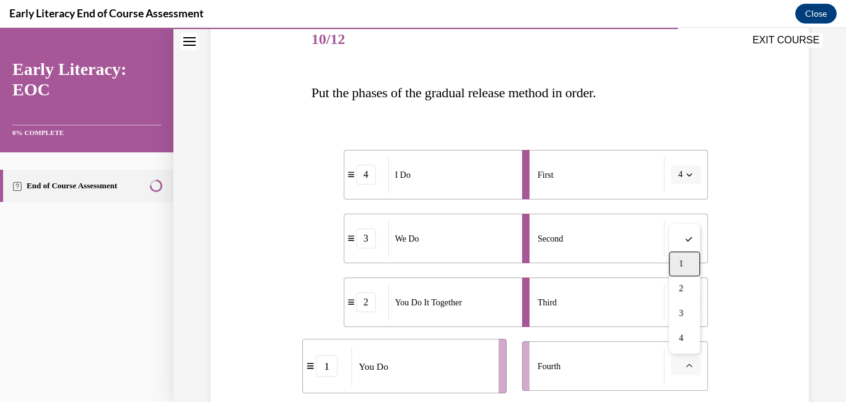
click at [689, 273] on div "1" at bounding box center [684, 263] width 31 height 25
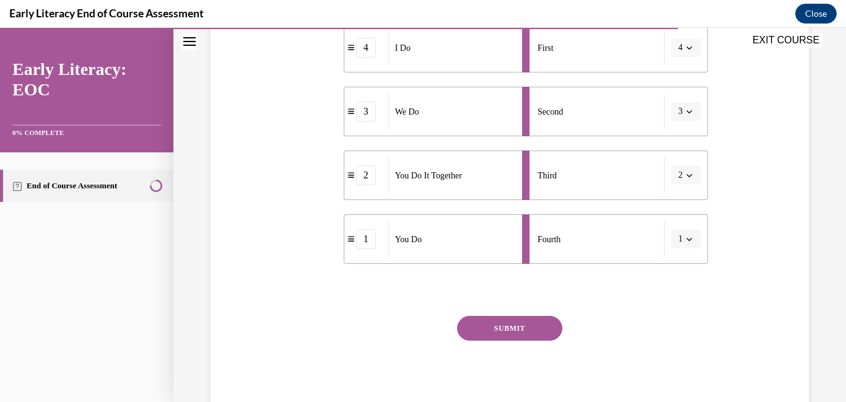
scroll to position [303, 0]
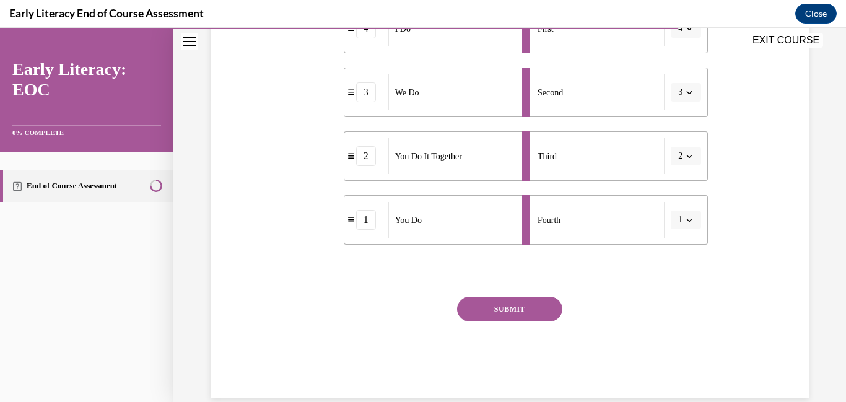
click at [520, 310] on button "SUBMIT" at bounding box center [509, 309] width 105 height 25
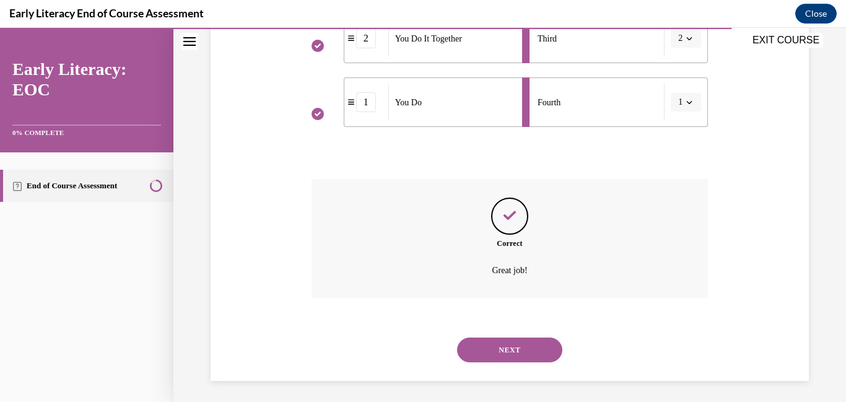
scroll to position [424, 0]
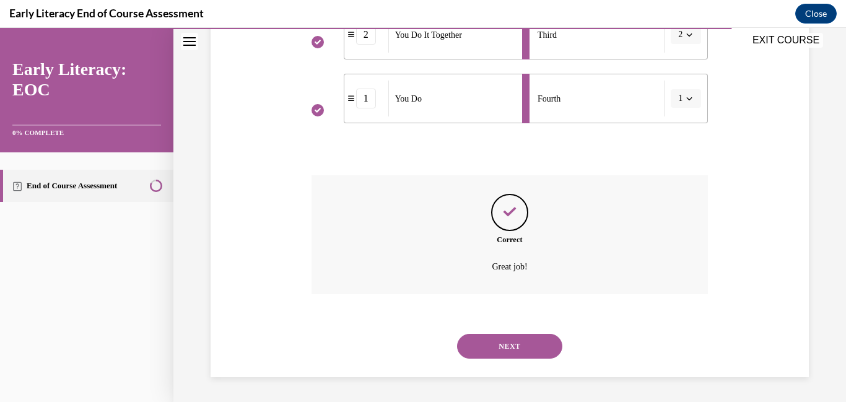
click at [515, 342] on button "NEXT" at bounding box center [509, 346] width 105 height 25
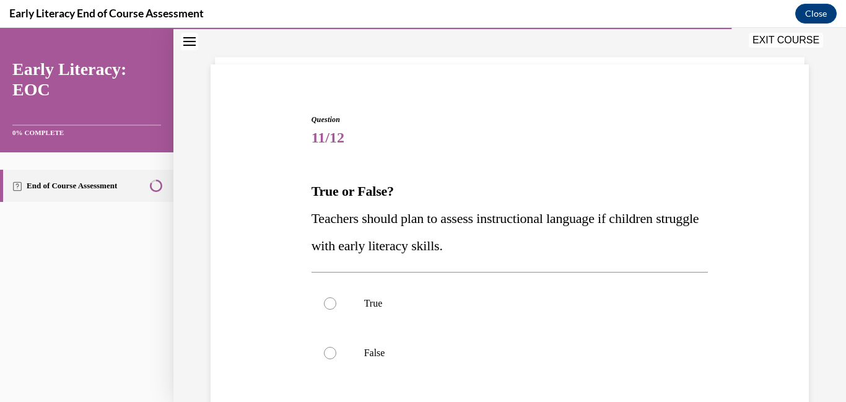
scroll to position [63, 0]
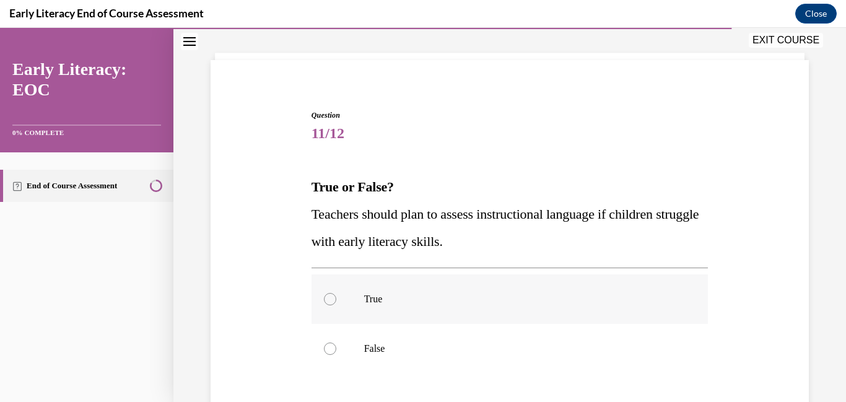
click at [337, 303] on div at bounding box center [510, 299] width 397 height 50
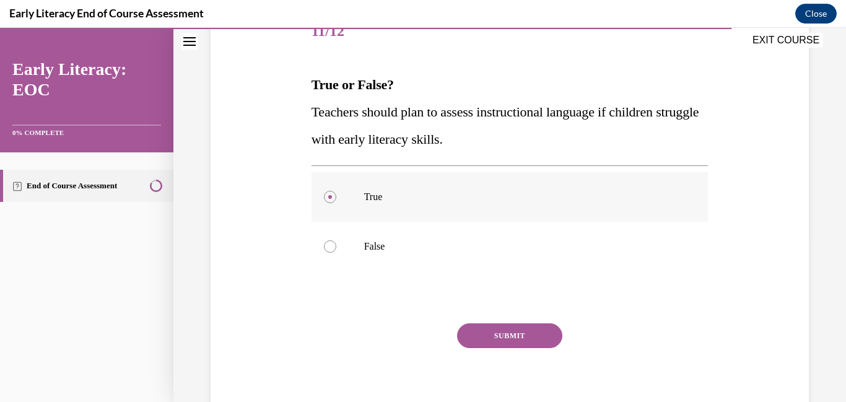
scroll to position [197, 0]
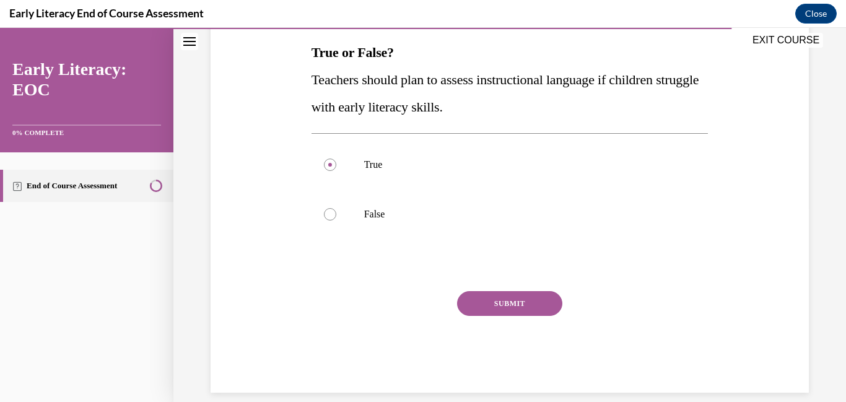
click at [518, 302] on button "SUBMIT" at bounding box center [509, 303] width 105 height 25
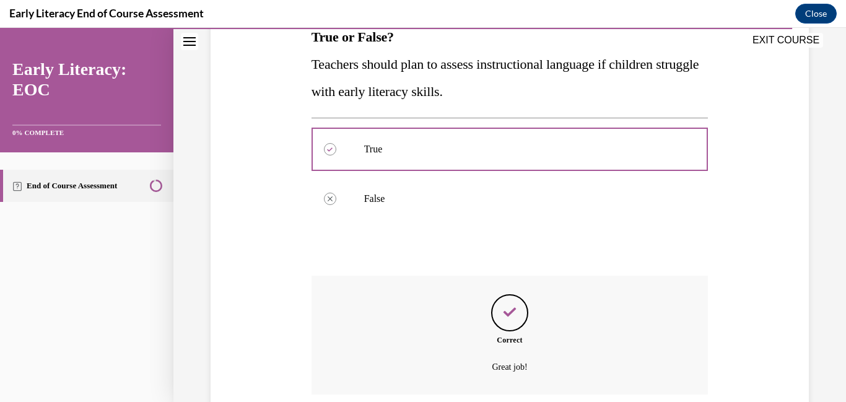
scroll to position [313, 0]
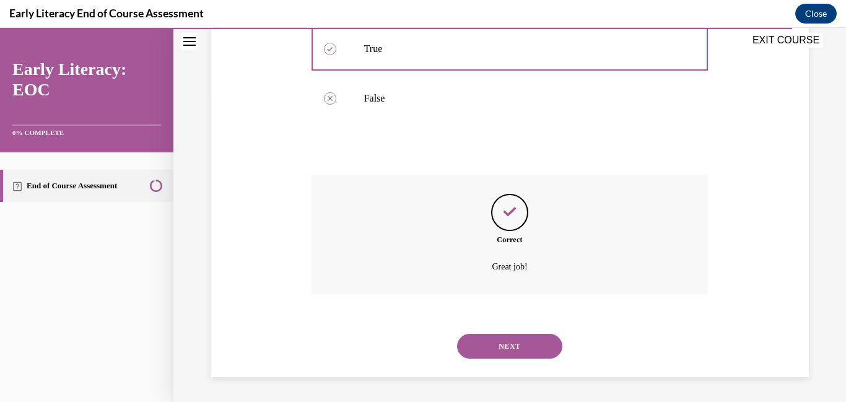
click at [515, 347] on button "NEXT" at bounding box center [509, 346] width 105 height 25
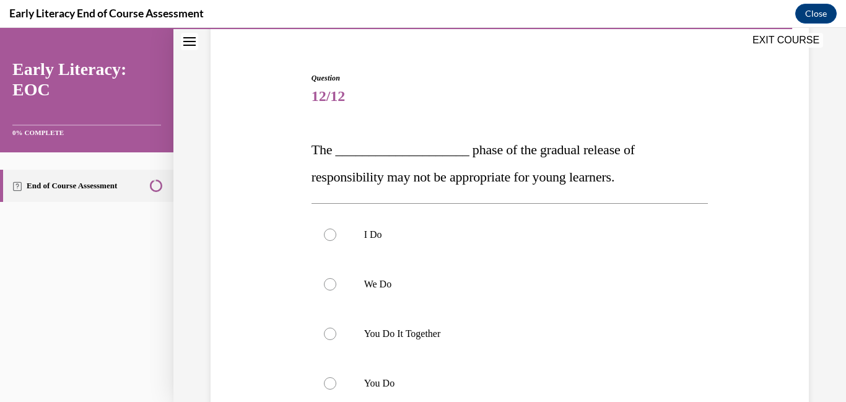
scroll to position [111, 0]
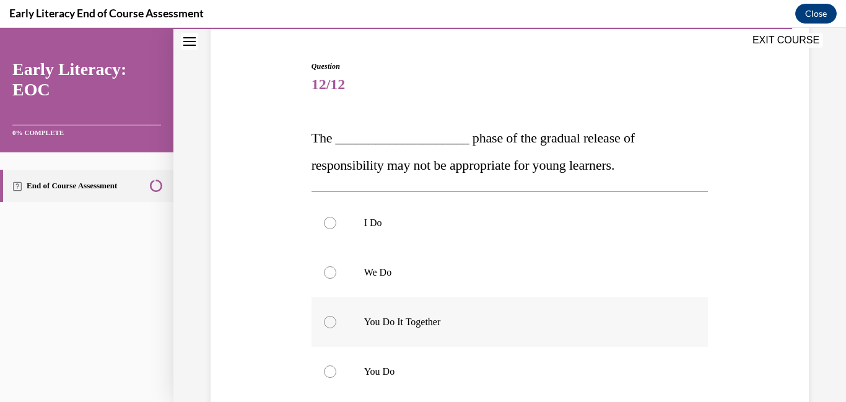
click at [331, 323] on div at bounding box center [330, 322] width 12 height 12
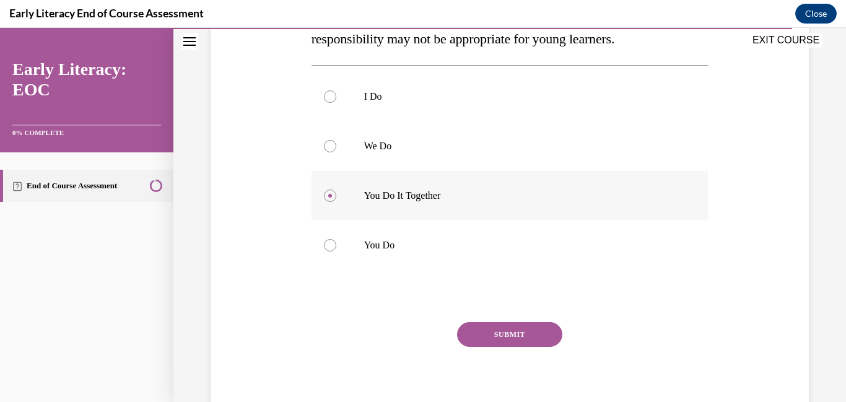
scroll to position [272, 0]
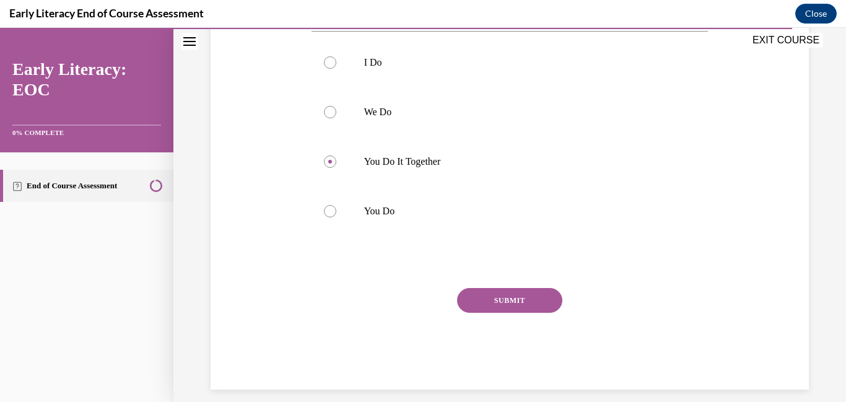
click at [529, 305] on button "SUBMIT" at bounding box center [509, 300] width 105 height 25
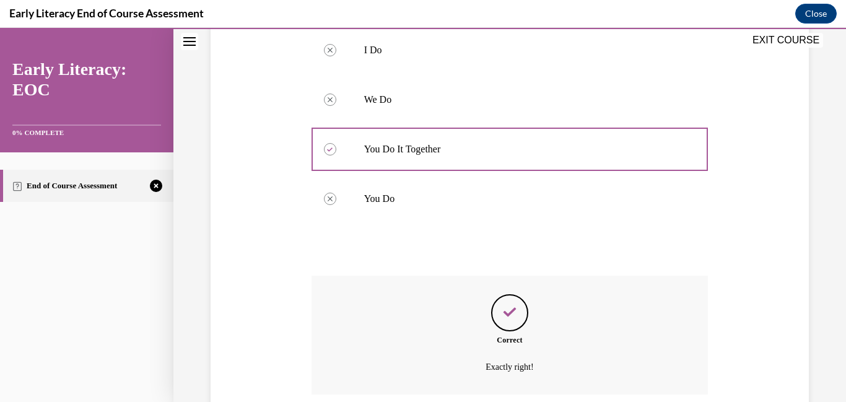
scroll to position [385, 0]
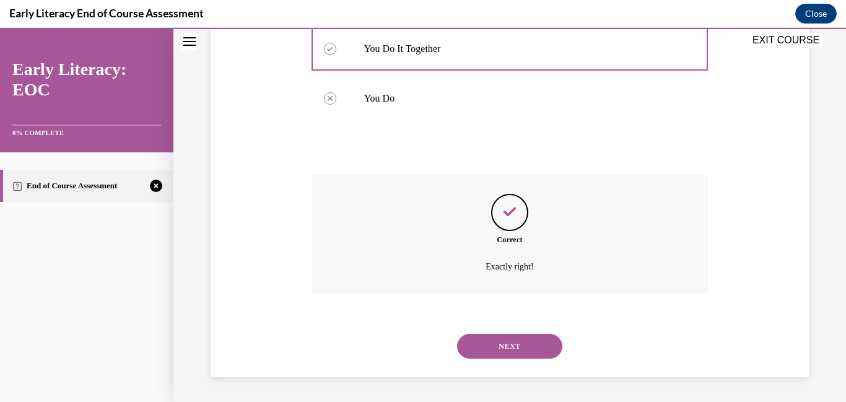
click at [508, 346] on button "NEXT" at bounding box center [509, 346] width 105 height 25
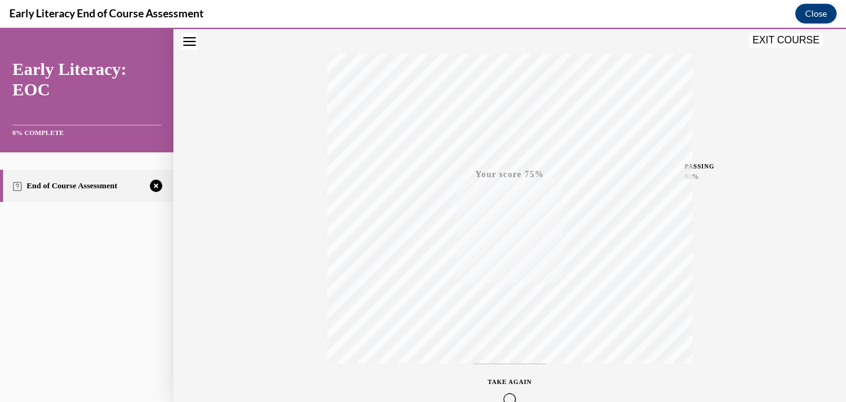
scroll to position [261, 0]
click at [512, 328] on icon "button" at bounding box center [510, 327] width 44 height 14
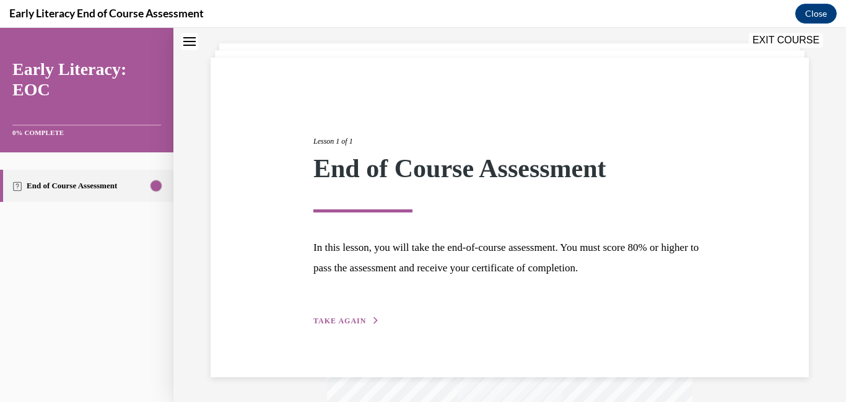
scroll to position [64, 0]
click at [349, 318] on span "TAKE AGAIN" at bounding box center [339, 321] width 53 height 9
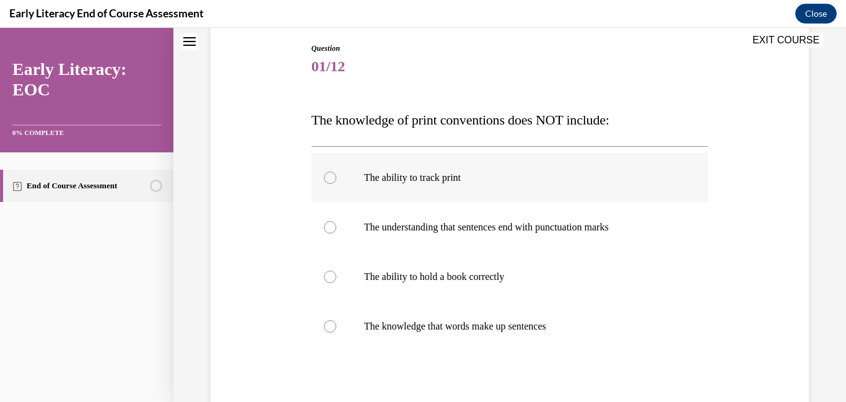
scroll to position [139, 0]
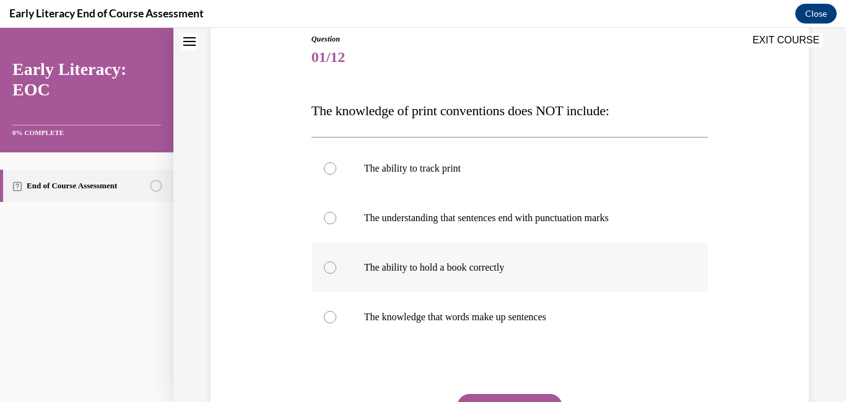
click at [329, 270] on div at bounding box center [330, 267] width 12 height 12
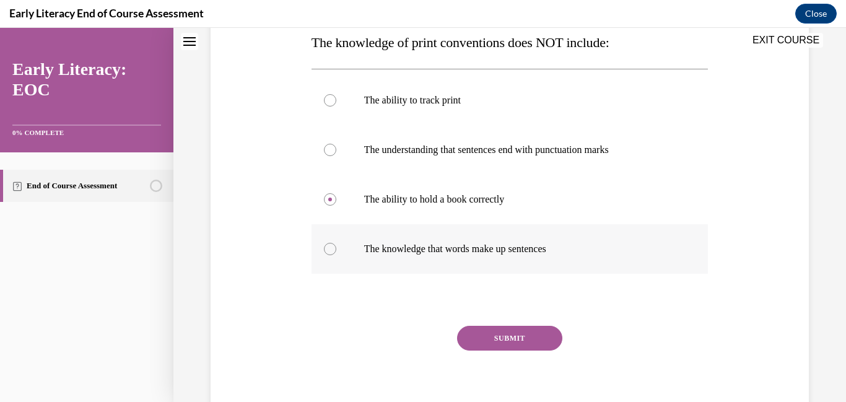
scroll to position [208, 0]
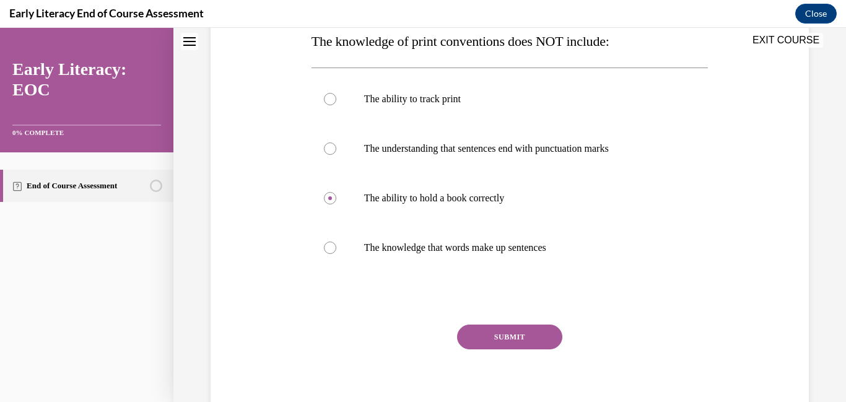
click at [502, 339] on button "SUBMIT" at bounding box center [509, 337] width 105 height 25
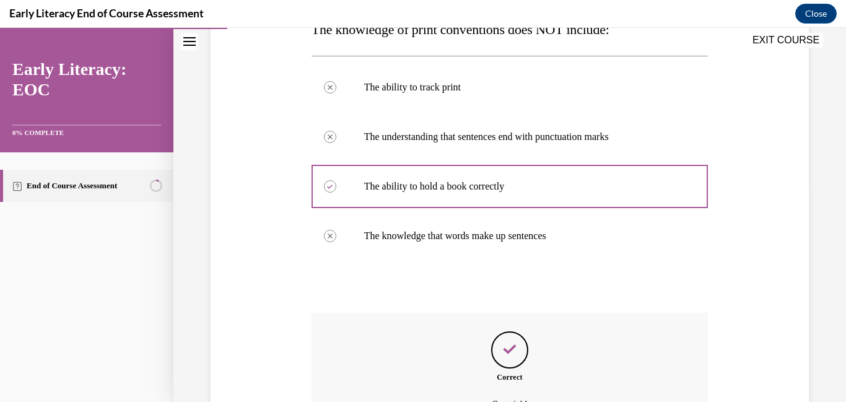
scroll to position [357, 0]
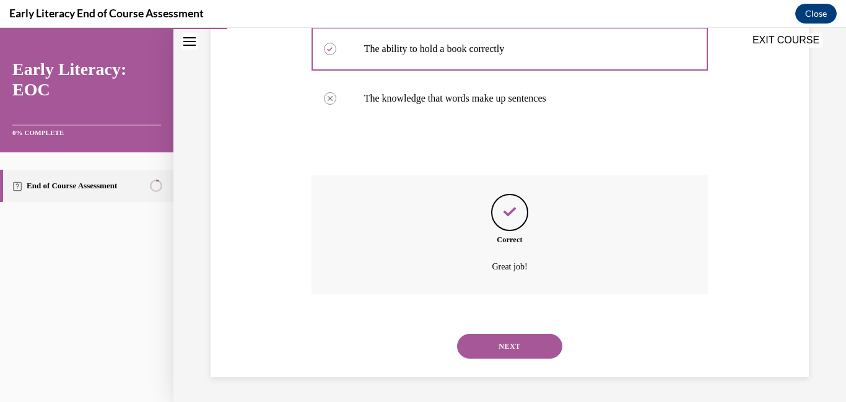
click at [505, 351] on button "NEXT" at bounding box center [509, 346] width 105 height 25
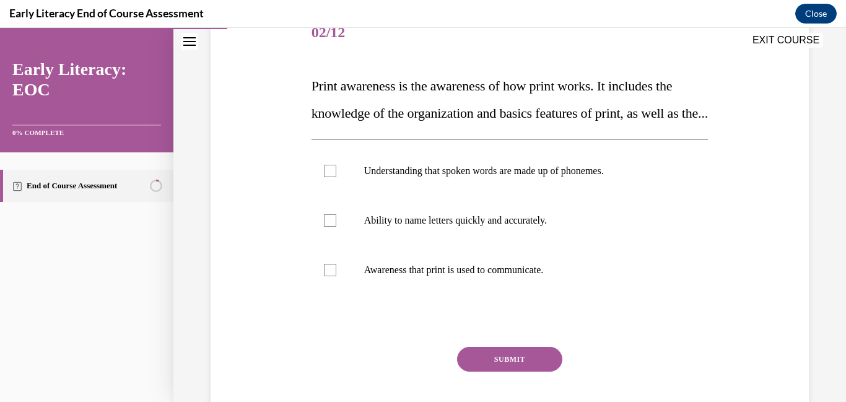
scroll to position [164, 0]
click at [333, 276] on div at bounding box center [330, 269] width 12 height 12
click at [500, 371] on button "SUBMIT" at bounding box center [509, 358] width 105 height 25
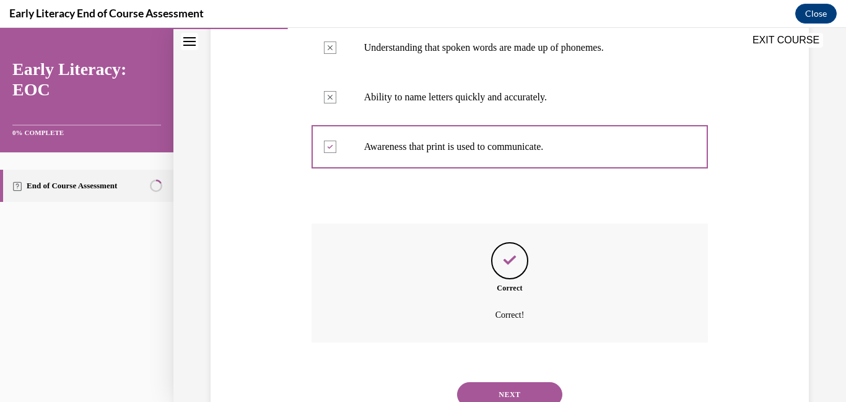
scroll to position [362, 0]
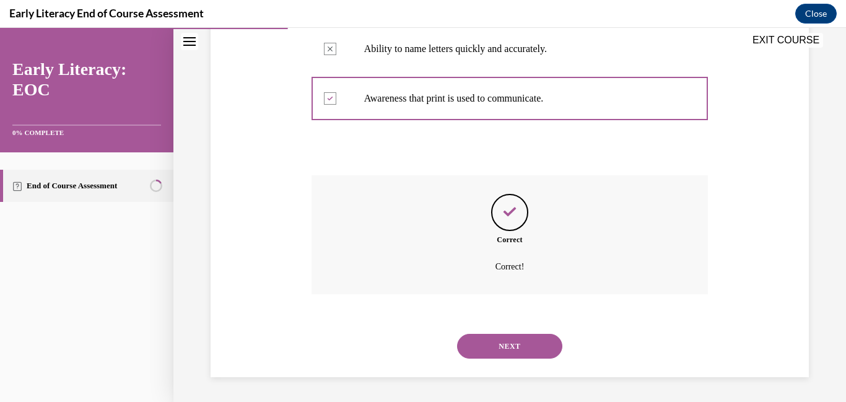
click at [506, 350] on button "NEXT" at bounding box center [509, 346] width 105 height 25
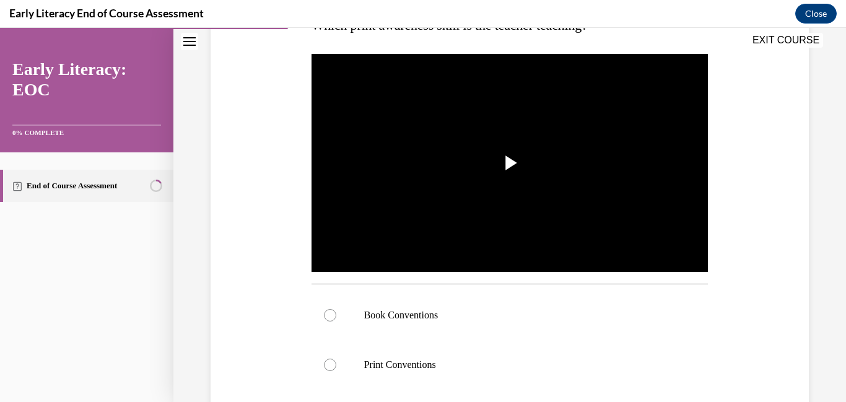
scroll to position [225, 0]
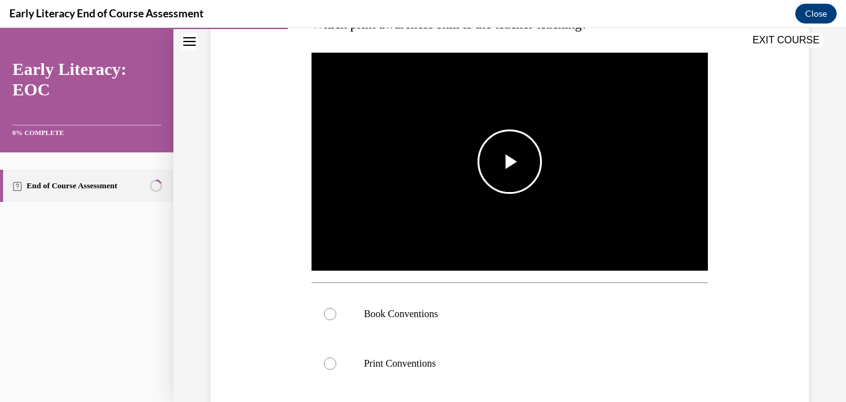
click at [510, 162] on span "Video player" at bounding box center [510, 162] width 0 height 0
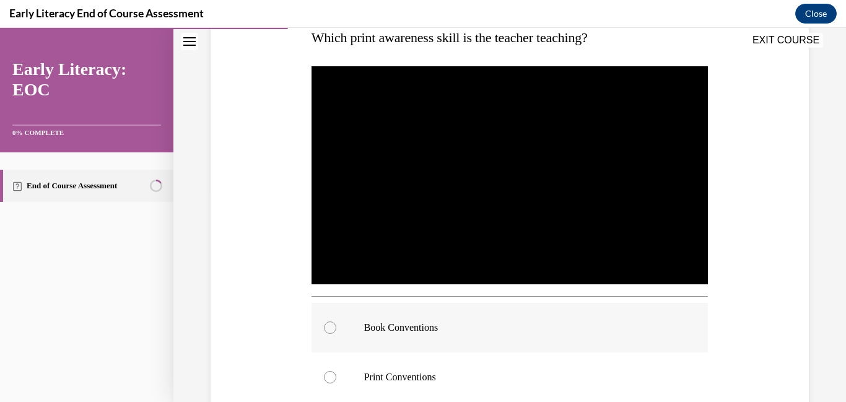
scroll to position [203, 0]
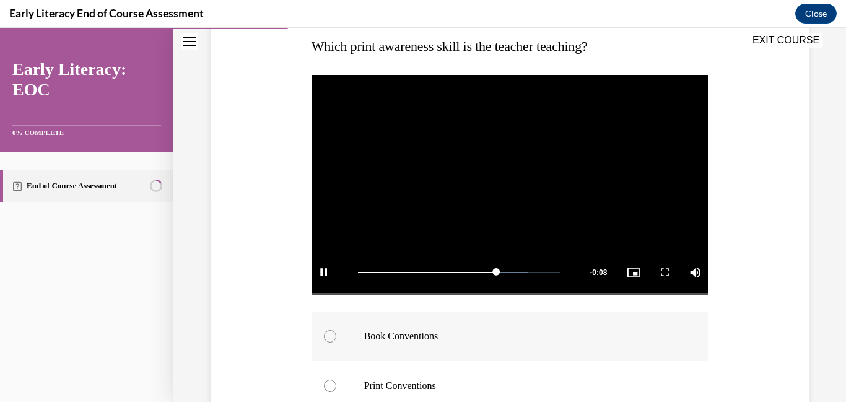
click at [331, 339] on div at bounding box center [330, 336] width 12 height 12
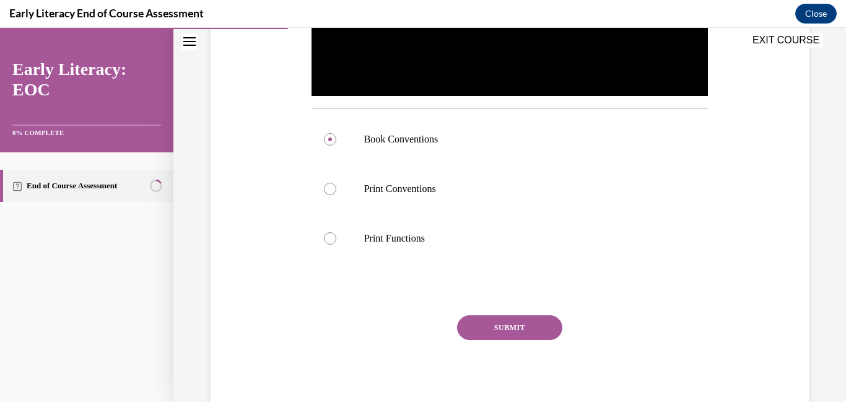
scroll to position [402, 0]
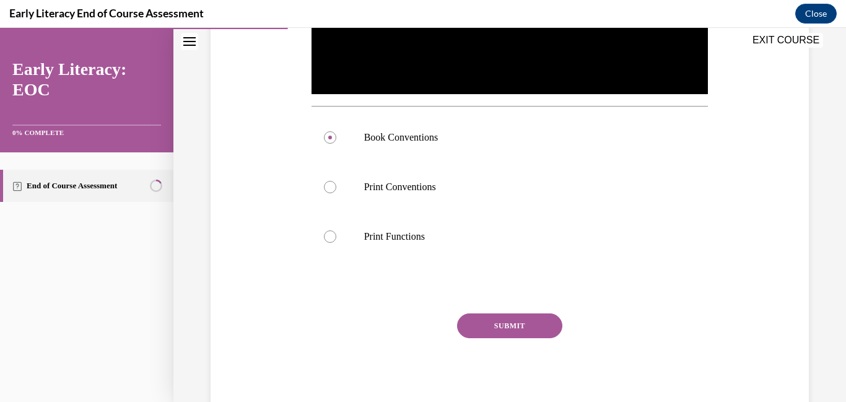
click at [534, 329] on button "SUBMIT" at bounding box center [509, 325] width 105 height 25
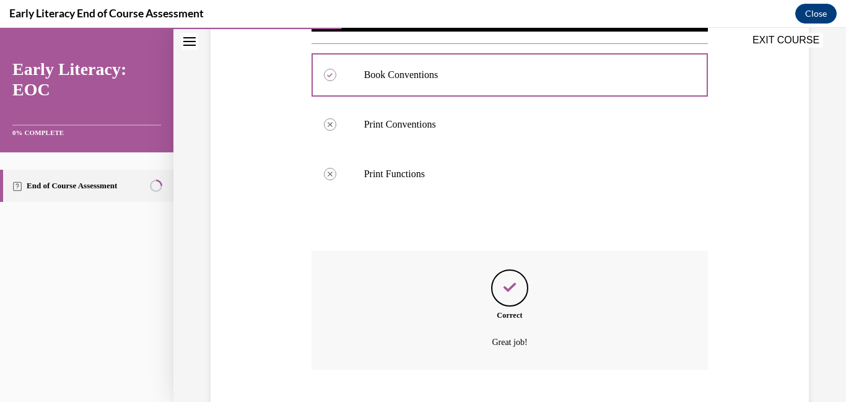
scroll to position [540, 0]
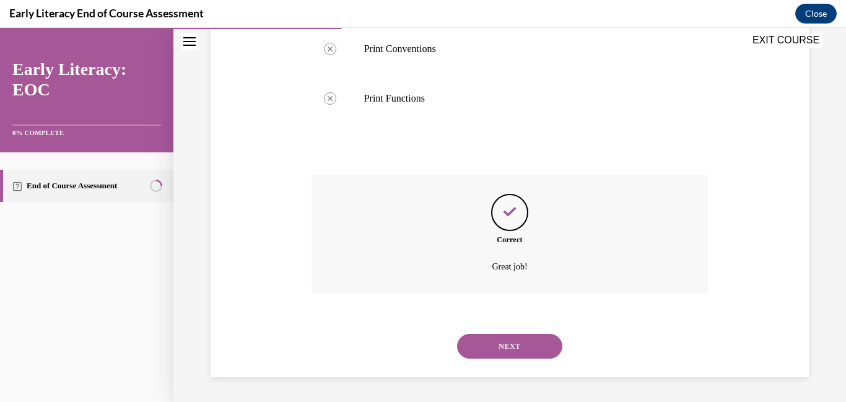
click at [509, 350] on button "NEXT" at bounding box center [509, 346] width 105 height 25
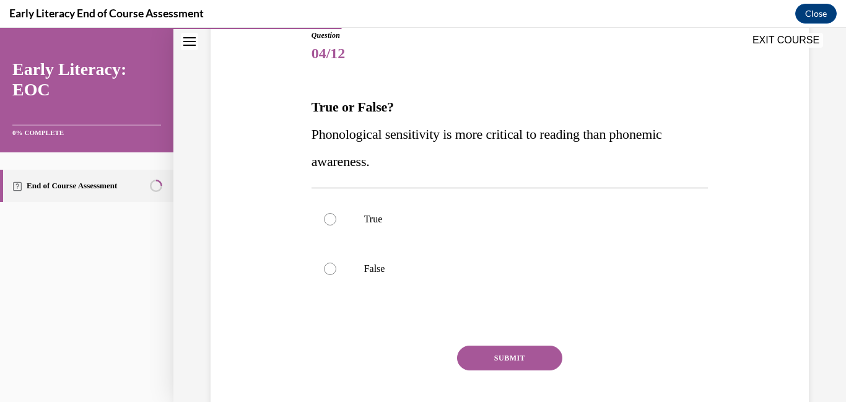
scroll to position [144, 0]
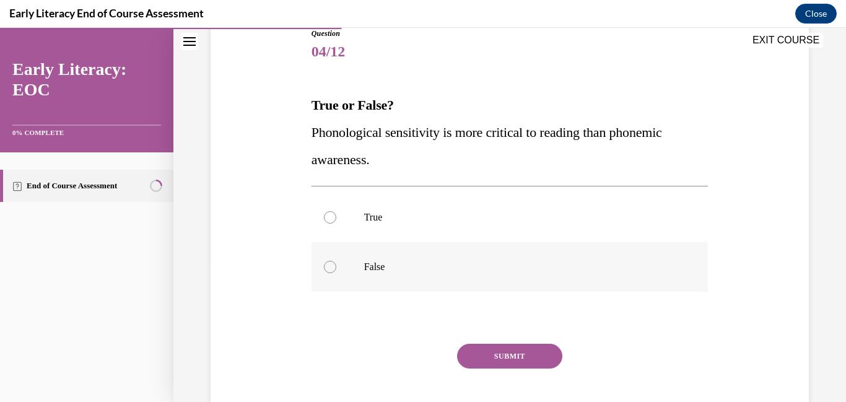
click at [331, 266] on div at bounding box center [330, 267] width 12 height 12
click at [504, 354] on button "SUBMIT" at bounding box center [509, 356] width 105 height 25
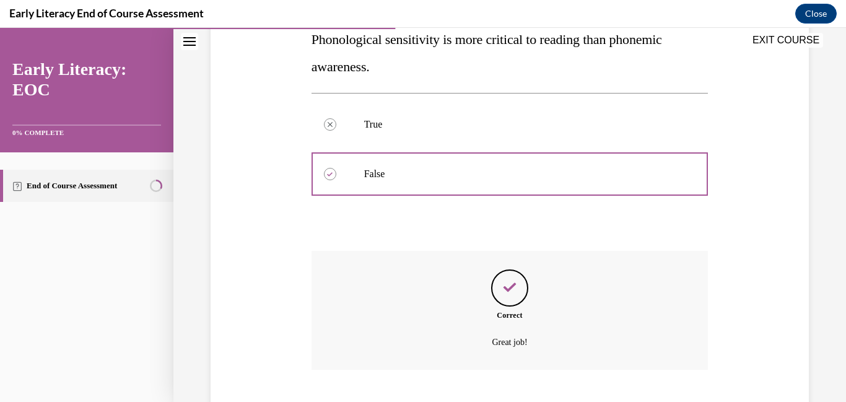
scroll to position [313, 0]
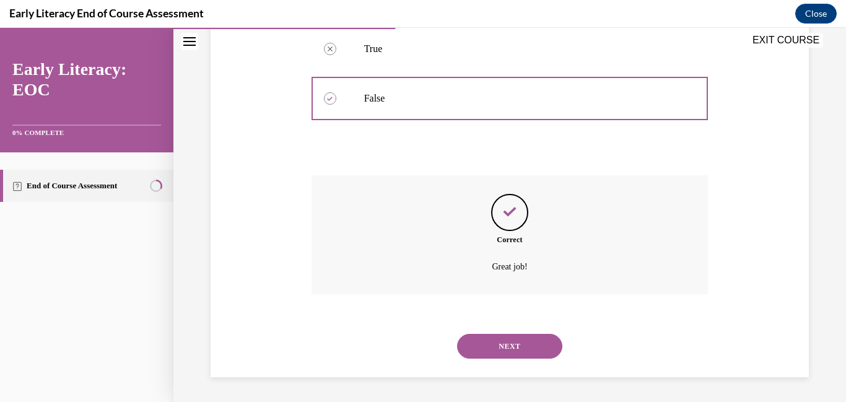
click at [511, 345] on button "NEXT" at bounding box center [509, 346] width 105 height 25
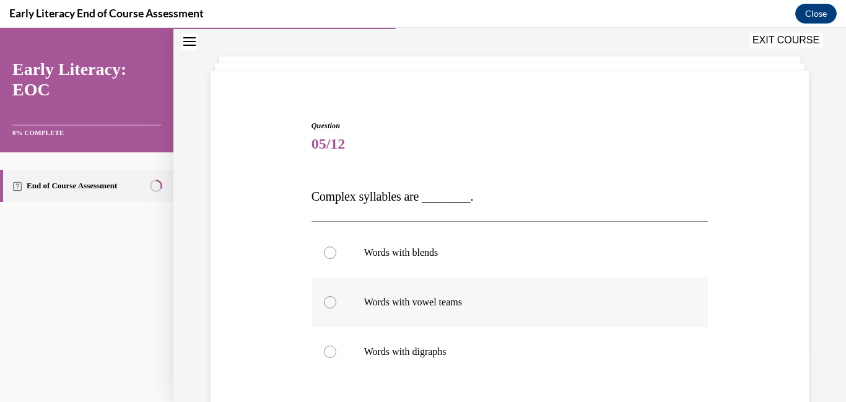
scroll to position [53, 0]
click at [329, 253] on div at bounding box center [330, 251] width 12 height 12
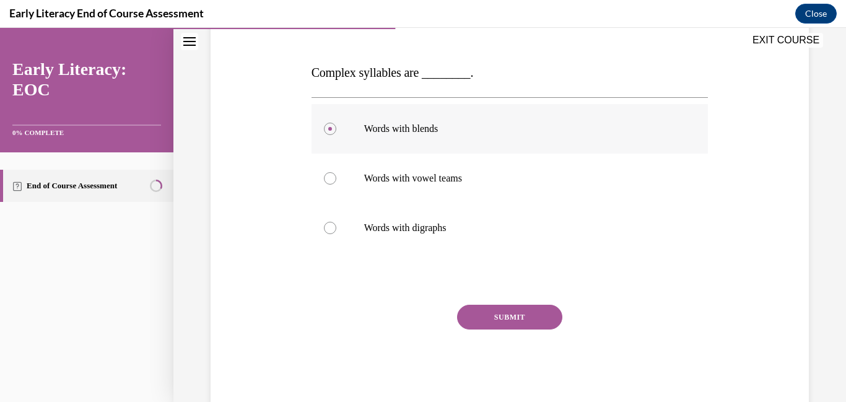
scroll to position [205, 0]
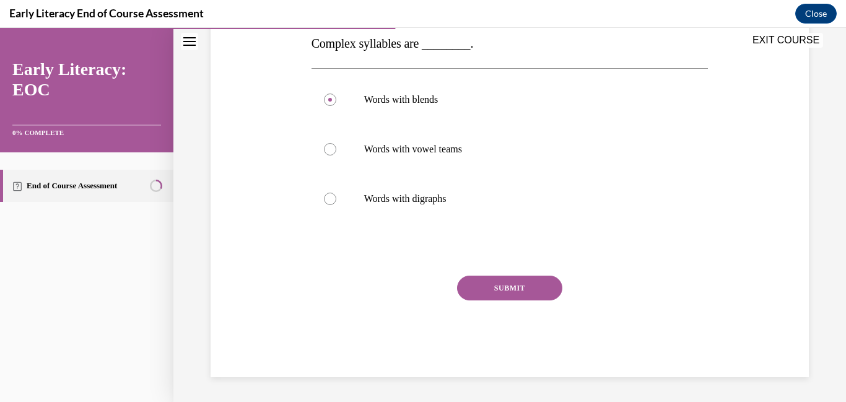
click at [503, 287] on button "SUBMIT" at bounding box center [509, 288] width 105 height 25
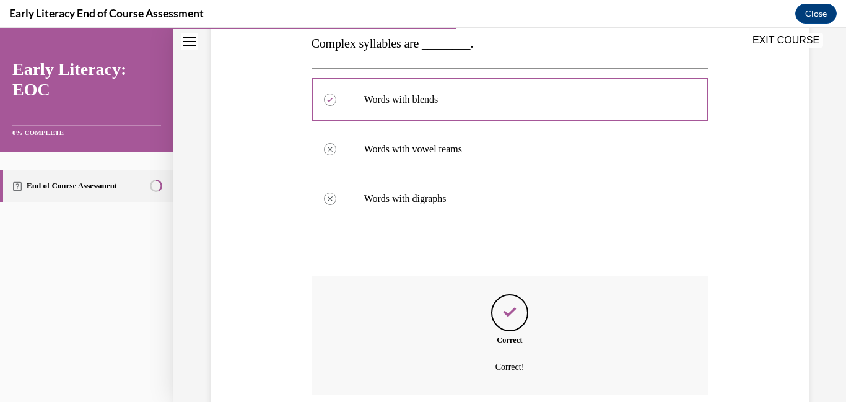
scroll to position [305, 0]
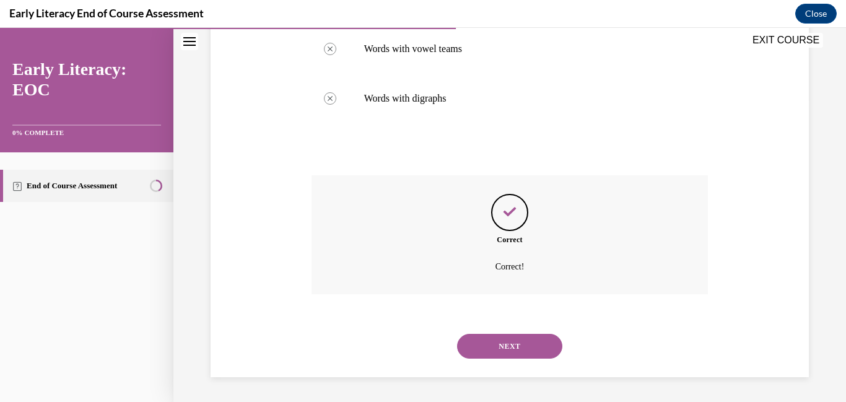
click at [510, 348] on button "NEXT" at bounding box center [509, 346] width 105 height 25
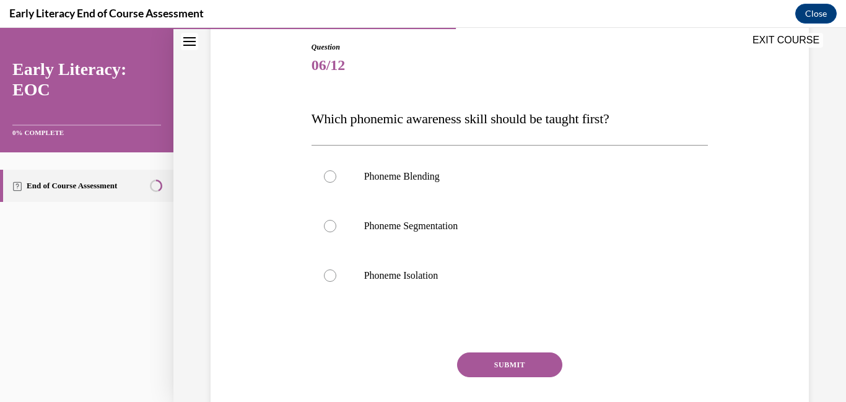
scroll to position [141, 0]
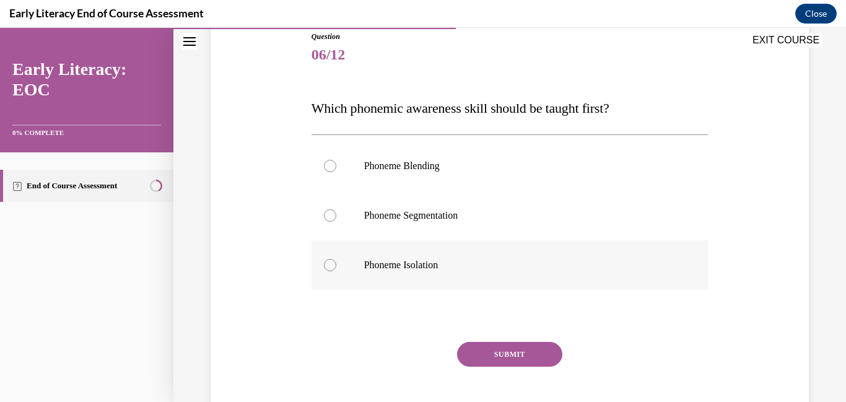
click at [329, 263] on div at bounding box center [330, 265] width 12 height 12
click at [494, 354] on button "SUBMIT" at bounding box center [509, 354] width 105 height 25
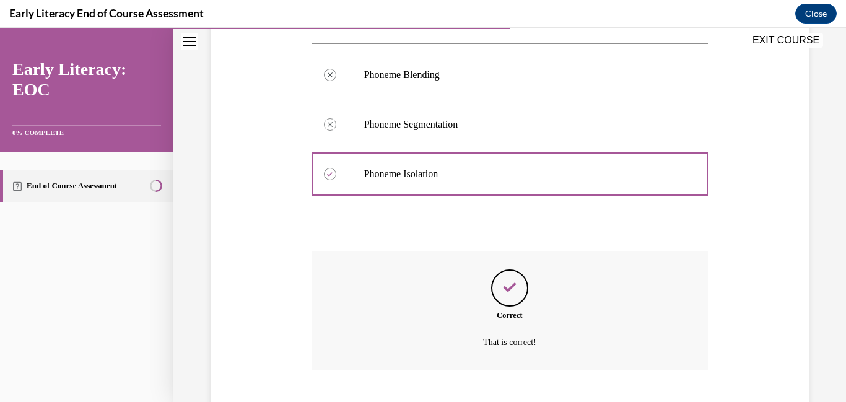
scroll to position [308, 0]
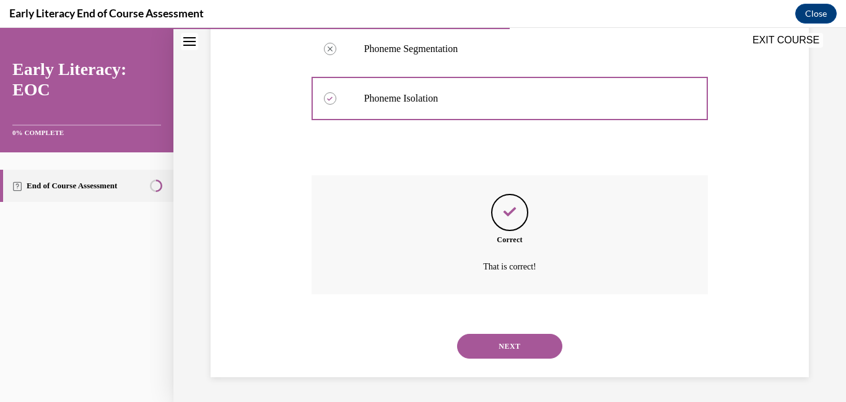
click at [500, 349] on button "NEXT" at bounding box center [509, 346] width 105 height 25
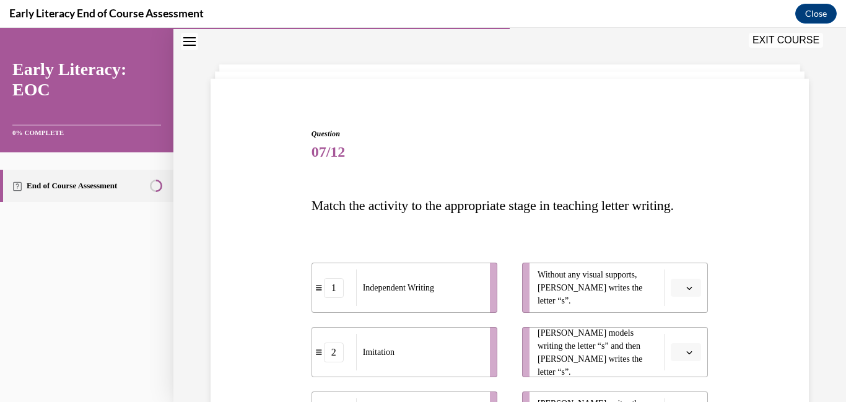
scroll to position [54, 0]
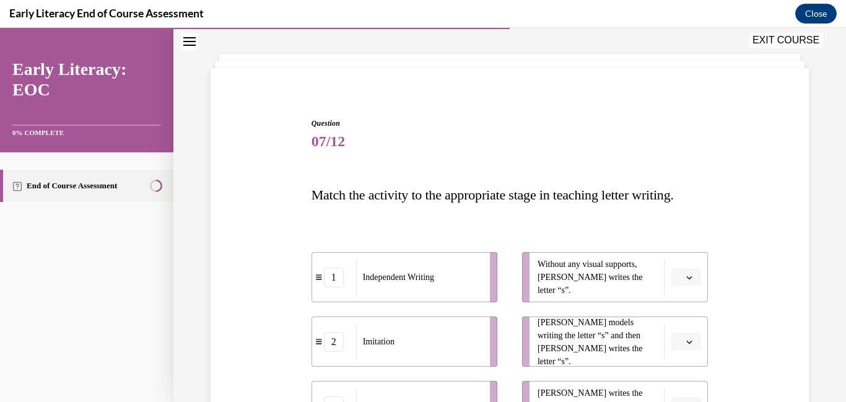
click at [689, 281] on icon "button" at bounding box center [689, 277] width 6 height 6
click at [681, 327] on span "1" at bounding box center [681, 330] width 4 height 10
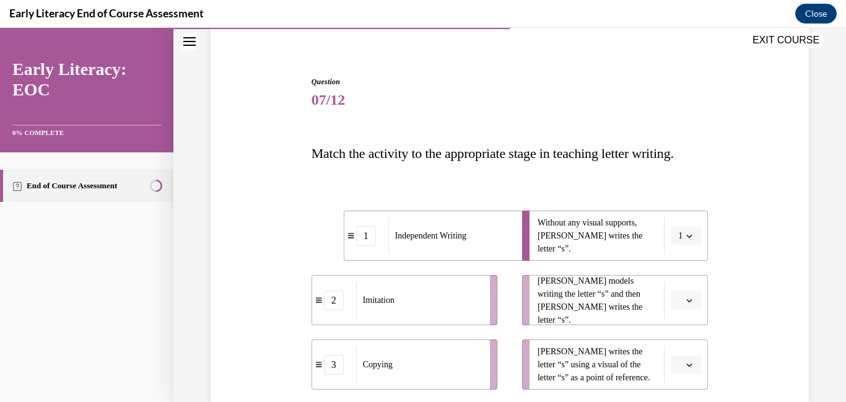
scroll to position [110, 0]
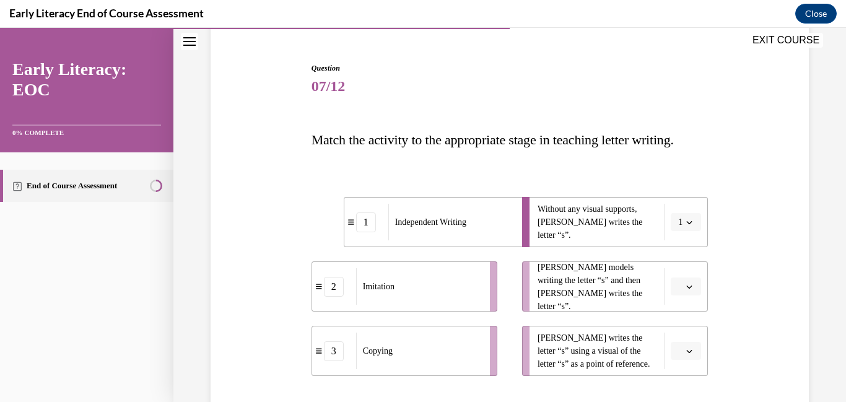
click at [696, 289] on button "button" at bounding box center [686, 286] width 30 height 19
click at [689, 238] on div "2" at bounding box center [684, 234] width 31 height 25
click at [690, 352] on icon "button" at bounding box center [689, 351] width 6 height 6
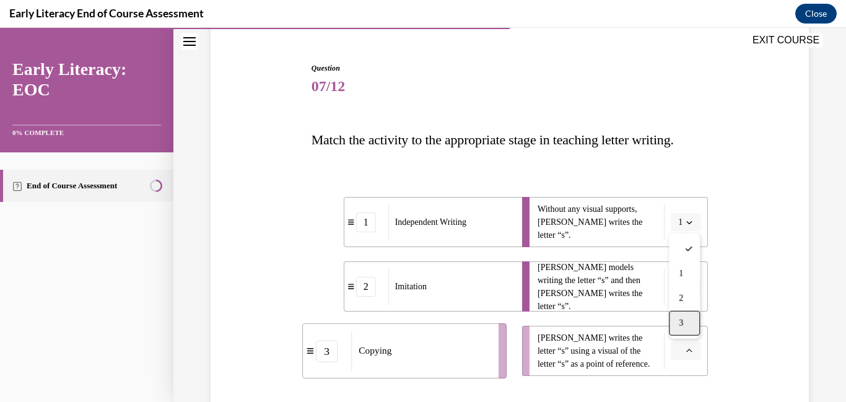
click at [683, 320] on span "3" at bounding box center [681, 323] width 4 height 10
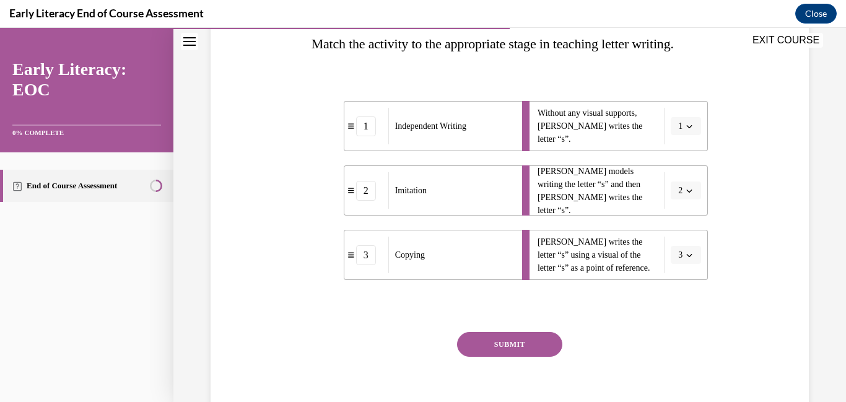
scroll to position [236, 0]
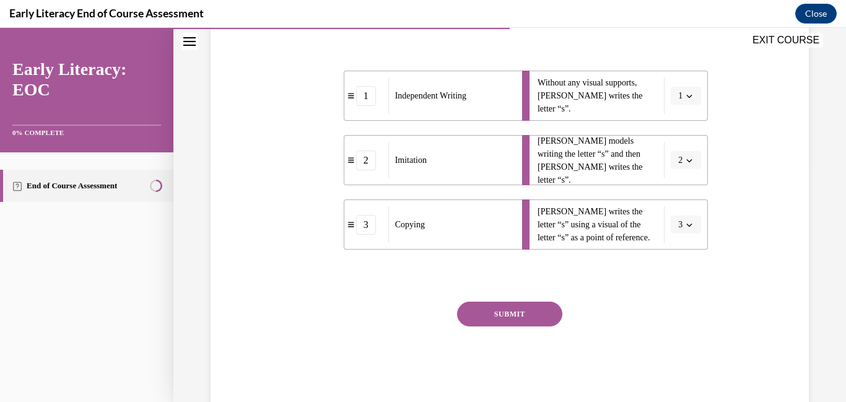
click at [518, 320] on button "SUBMIT" at bounding box center [509, 314] width 105 height 25
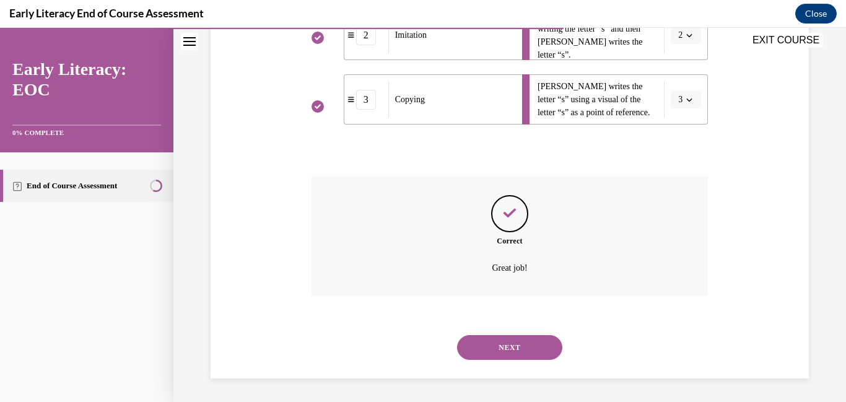
scroll to position [362, 0]
click at [505, 351] on button "NEXT" at bounding box center [509, 346] width 105 height 25
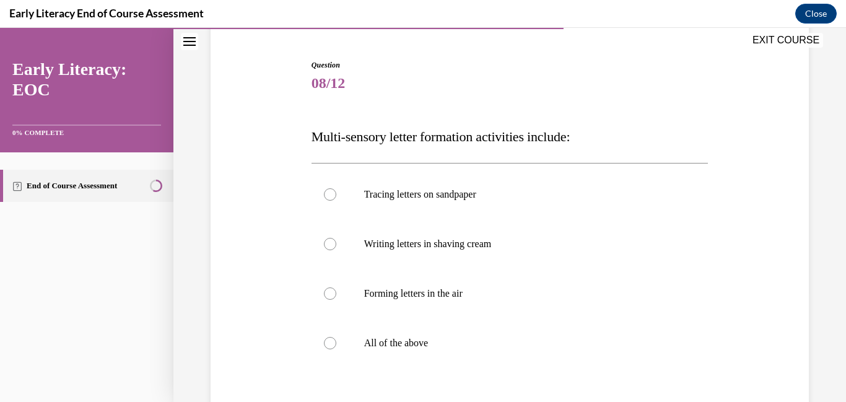
scroll to position [125, 0]
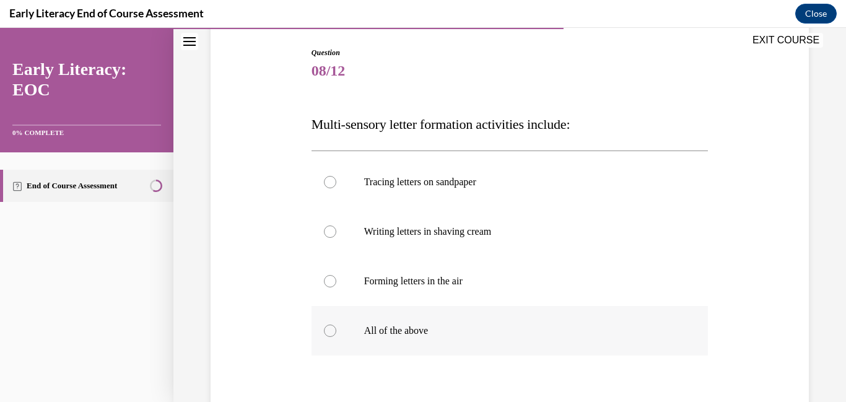
click at [331, 331] on div at bounding box center [330, 331] width 12 height 12
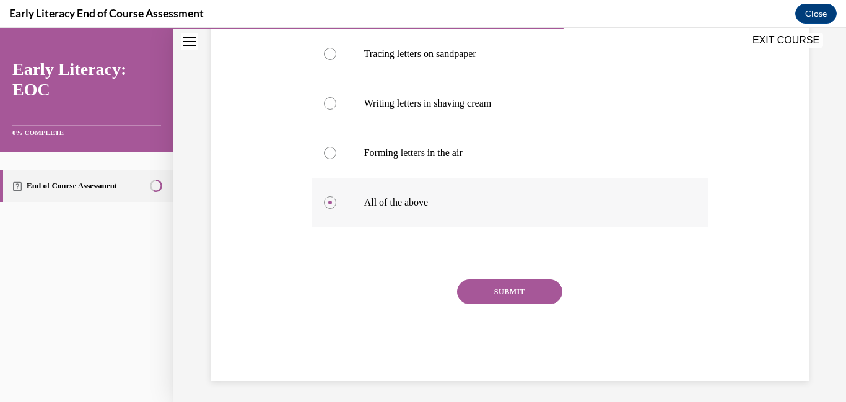
scroll to position [257, 0]
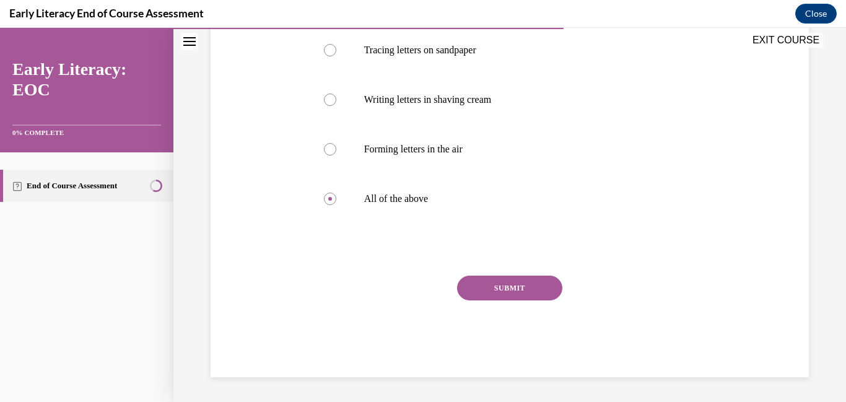
click at [506, 290] on button "SUBMIT" at bounding box center [509, 288] width 105 height 25
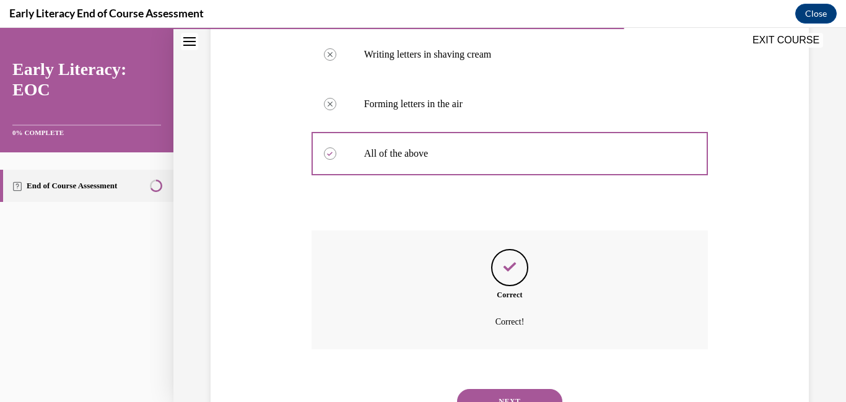
scroll to position [357, 0]
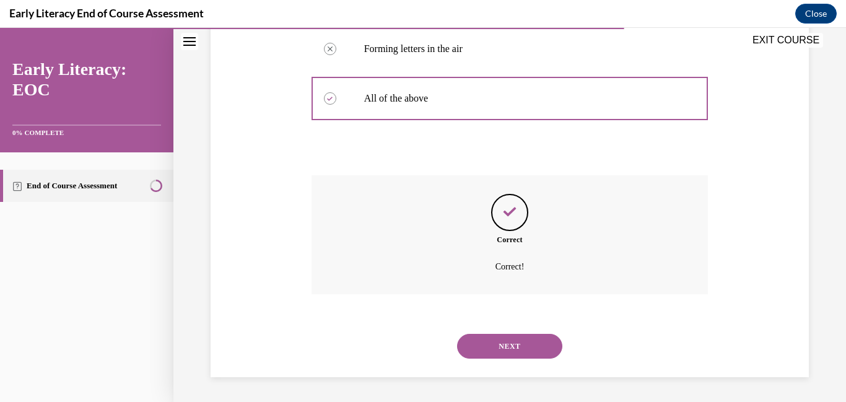
click at [511, 347] on button "NEXT" at bounding box center [509, 346] width 105 height 25
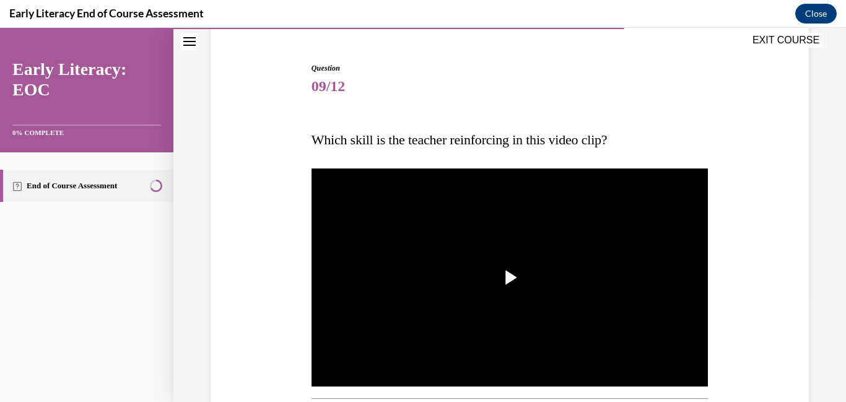
scroll to position [110, 0]
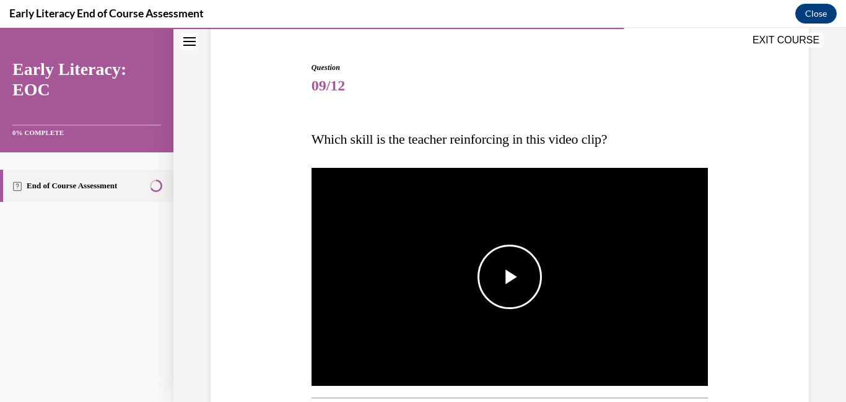
click at [510, 277] on span "Video player" at bounding box center [510, 277] width 0 height 0
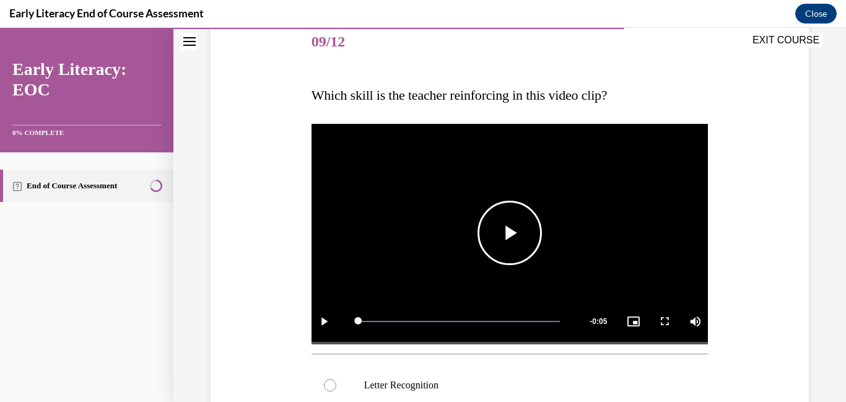
scroll to position [154, 0]
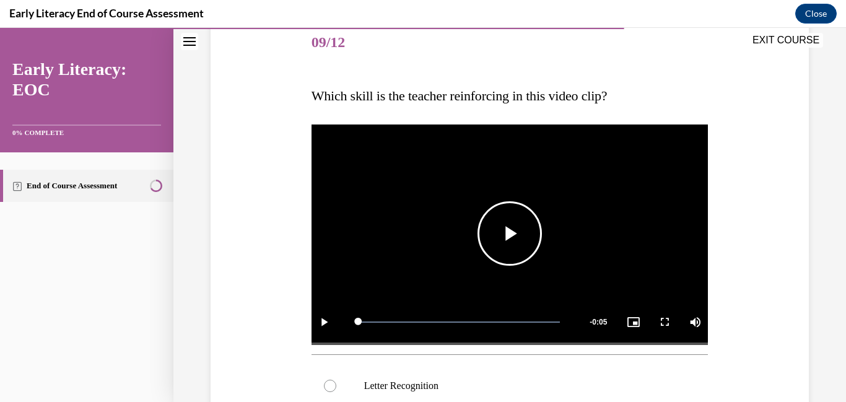
click at [510, 233] on span "Video player" at bounding box center [510, 233] width 0 height 0
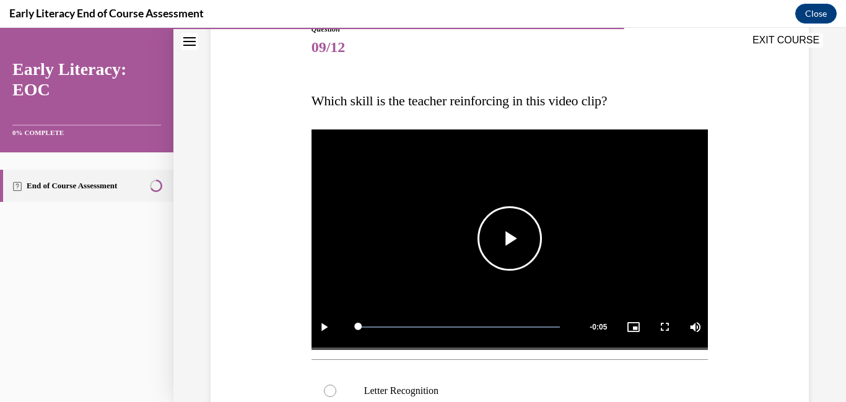
scroll to position [147, 0]
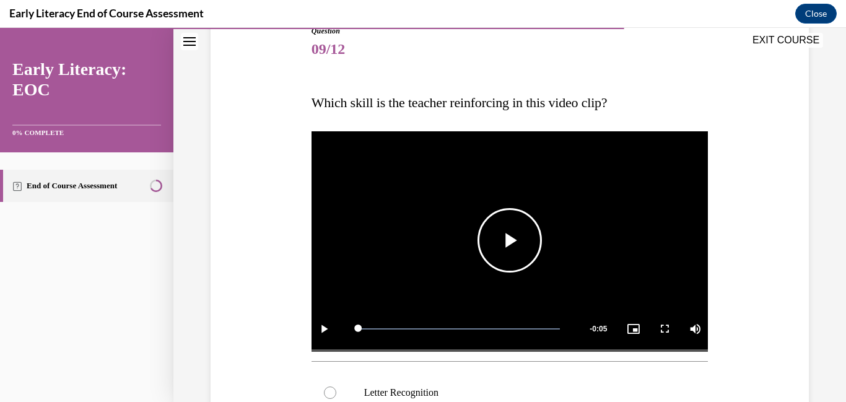
click at [510, 240] on span "Video player" at bounding box center [510, 240] width 0 height 0
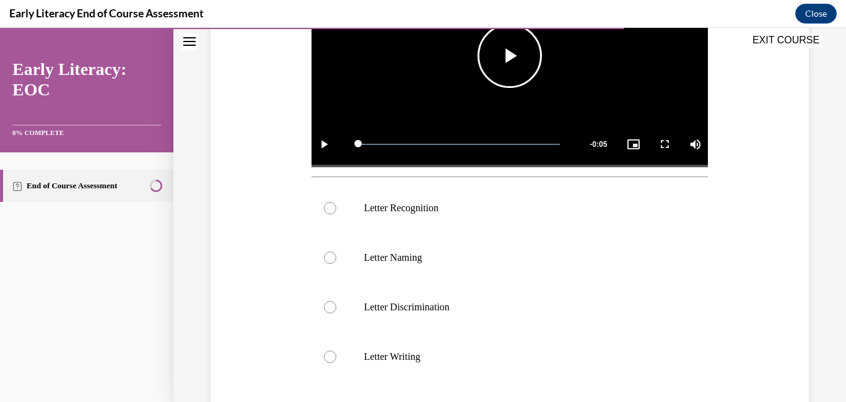
scroll to position [339, 0]
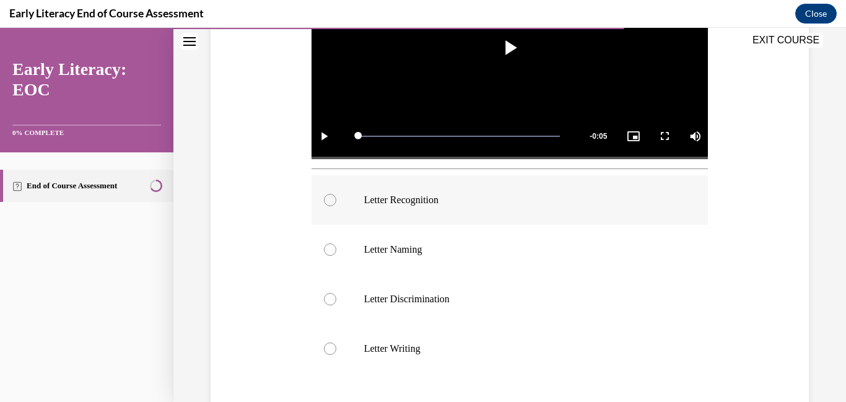
click at [434, 201] on p "Letter Recognition" at bounding box center [520, 200] width 313 height 12
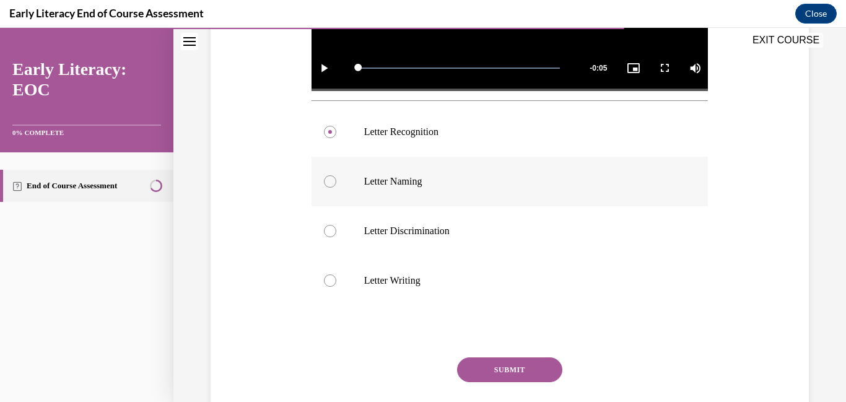
scroll to position [410, 0]
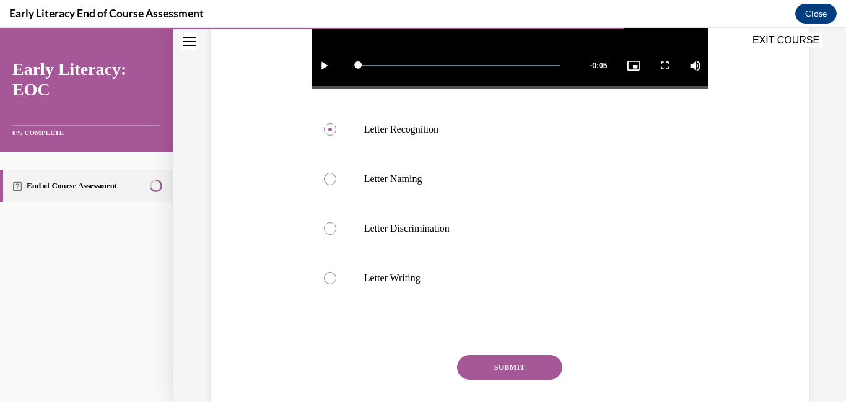
click at [502, 367] on button "SUBMIT" at bounding box center [509, 367] width 105 height 25
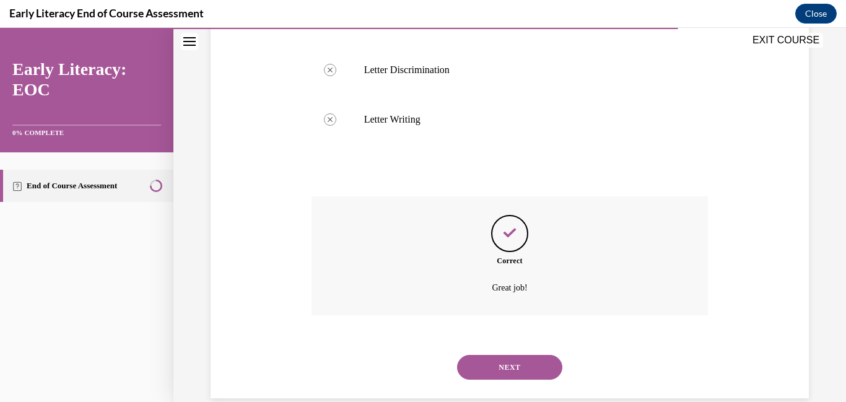
scroll to position [590, 0]
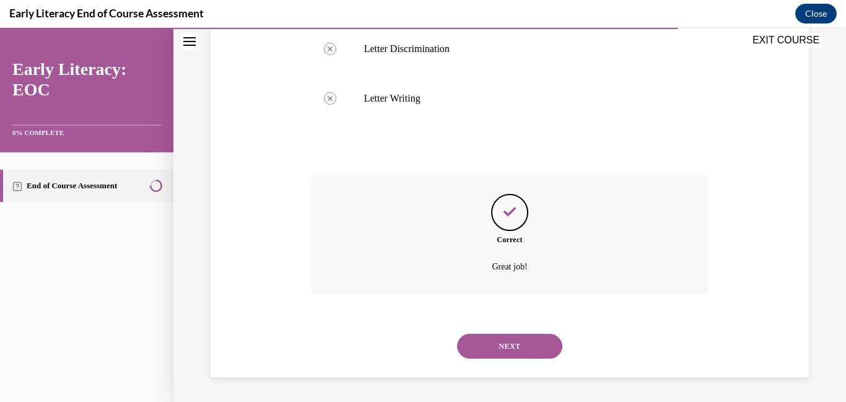
click at [506, 339] on button "NEXT" at bounding box center [509, 346] width 105 height 25
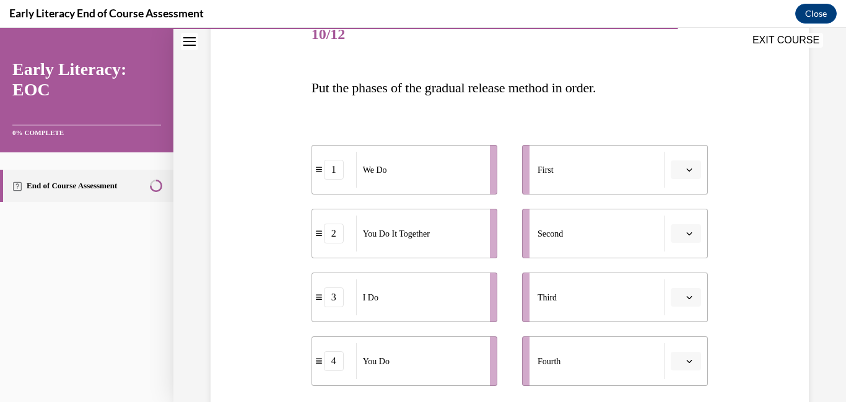
scroll to position [173, 0]
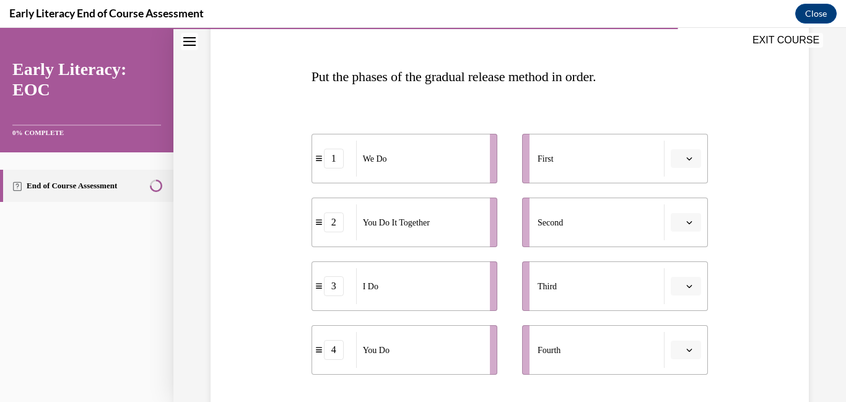
click at [689, 160] on icon "button" at bounding box center [690, 158] width 6 height 3
click at [683, 259] on span "3" at bounding box center [681, 261] width 4 height 10
click at [688, 225] on icon "button" at bounding box center [689, 222] width 6 height 6
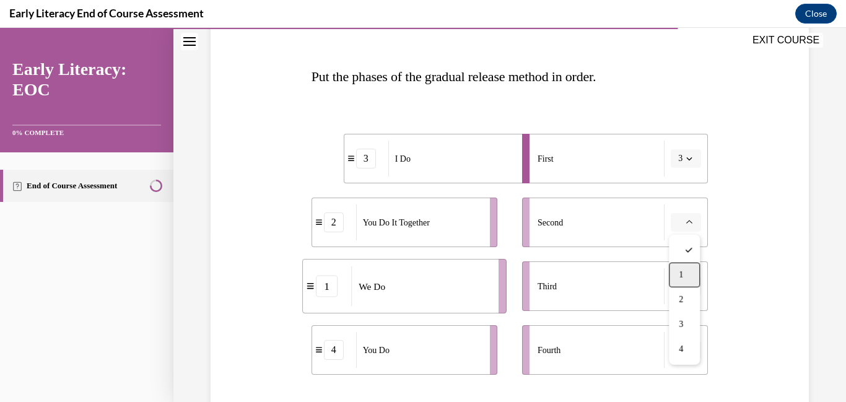
click at [685, 279] on div "1" at bounding box center [684, 275] width 31 height 25
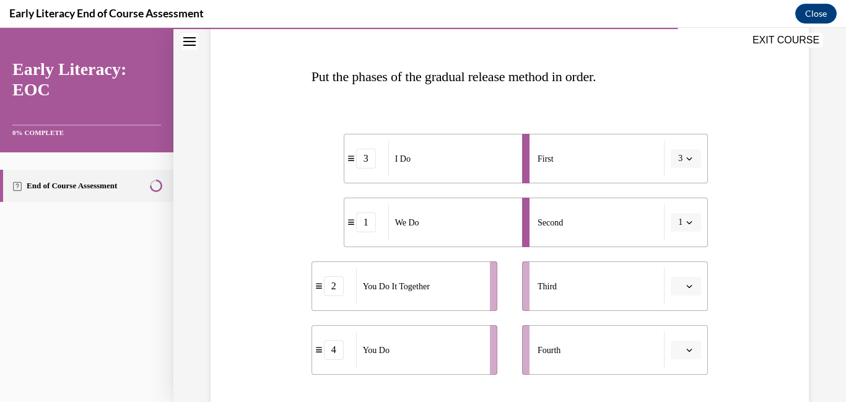
click at [689, 289] on icon "button" at bounding box center [689, 286] width 6 height 6
click at [683, 212] on span "2" at bounding box center [681, 209] width 4 height 10
click at [687, 353] on icon "button" at bounding box center [689, 350] width 6 height 6
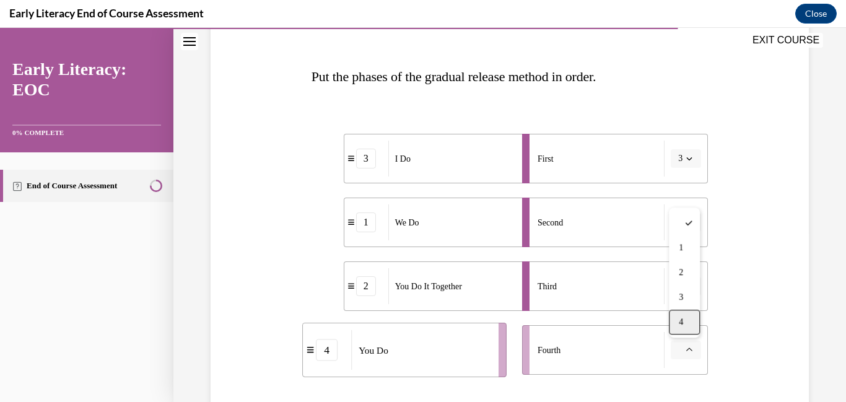
click at [687, 325] on div "4" at bounding box center [684, 322] width 31 height 25
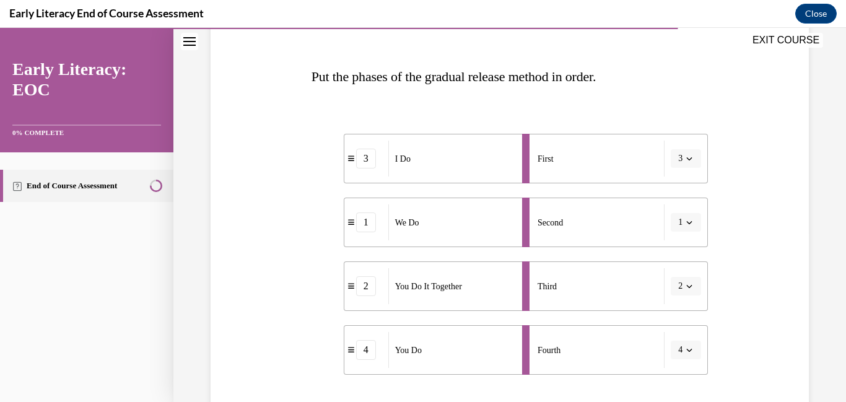
scroll to position [239, 0]
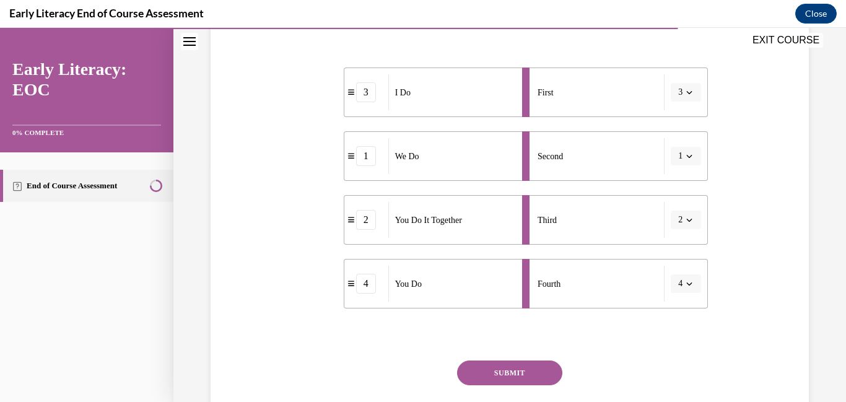
click at [505, 373] on button "SUBMIT" at bounding box center [509, 372] width 105 height 25
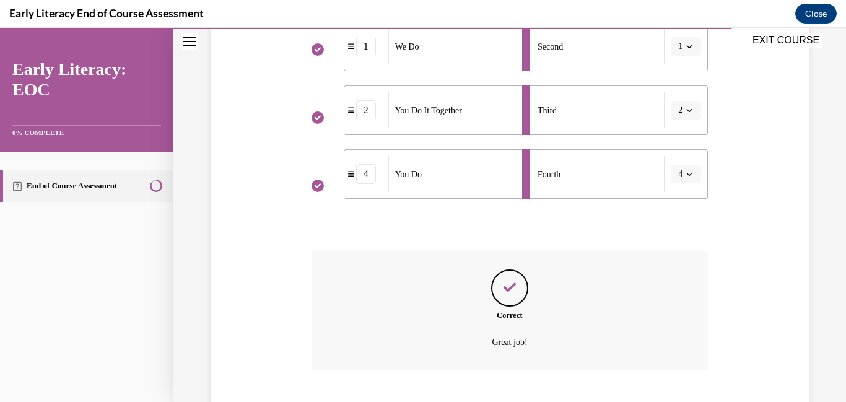
scroll to position [424, 0]
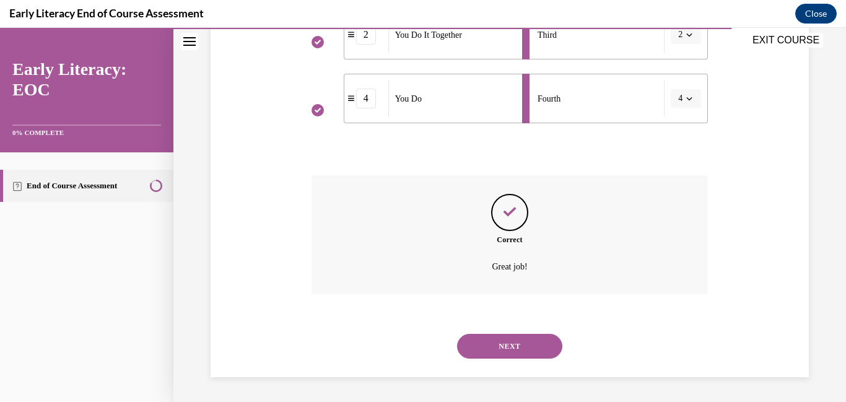
click at [512, 352] on button "NEXT" at bounding box center [509, 346] width 105 height 25
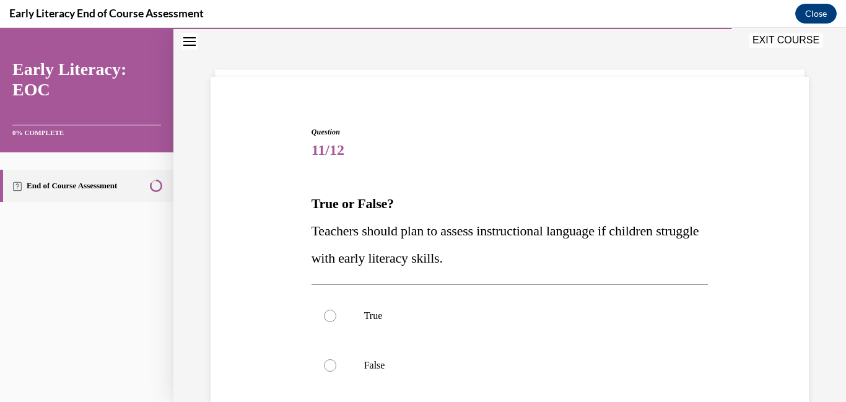
scroll to position [48, 0]
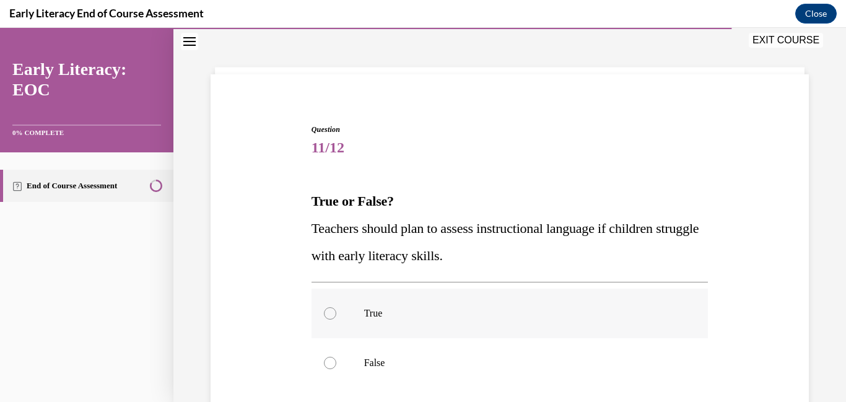
click at [326, 317] on div at bounding box center [330, 313] width 12 height 12
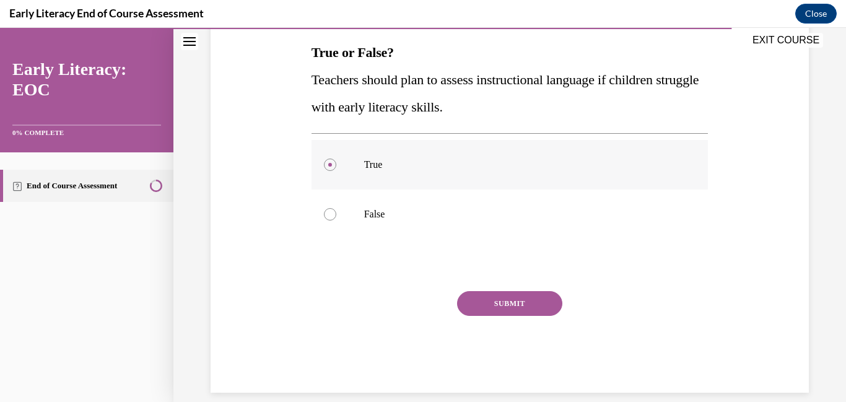
scroll to position [199, 0]
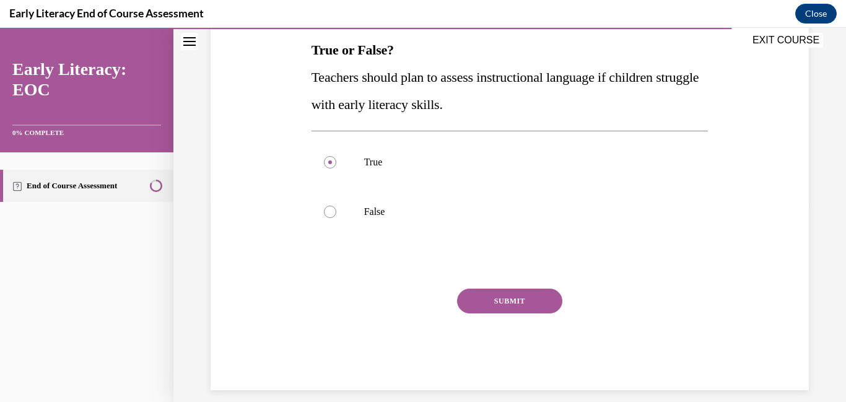
click at [507, 301] on button "SUBMIT" at bounding box center [509, 301] width 105 height 25
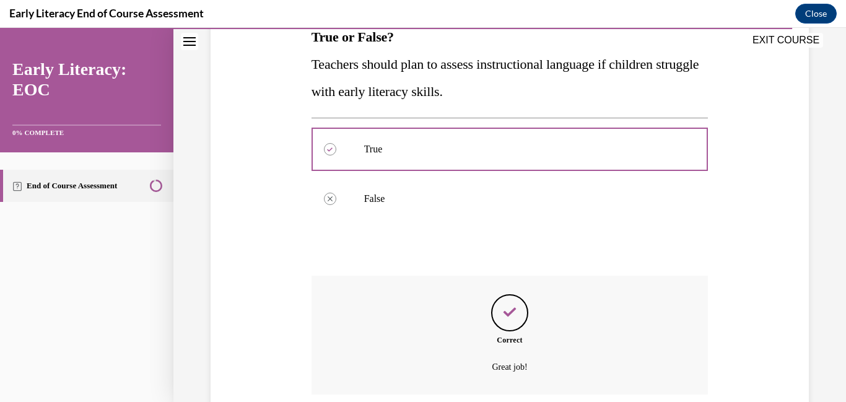
scroll to position [313, 0]
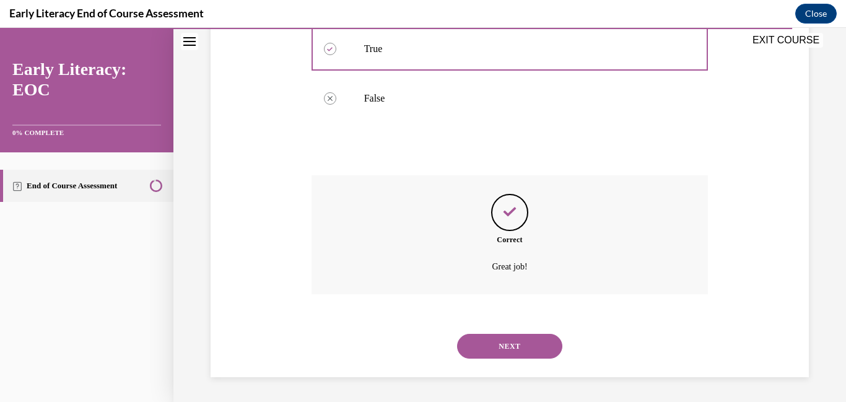
click at [505, 349] on button "NEXT" at bounding box center [509, 346] width 105 height 25
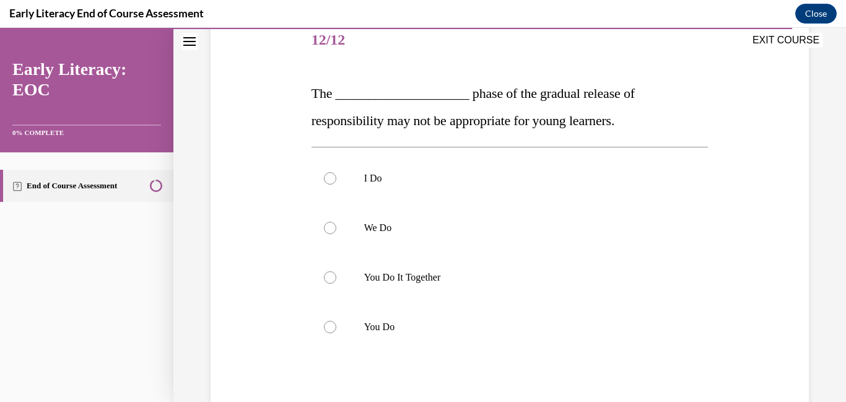
scroll to position [157, 0]
click at [328, 328] on div at bounding box center [330, 326] width 12 height 12
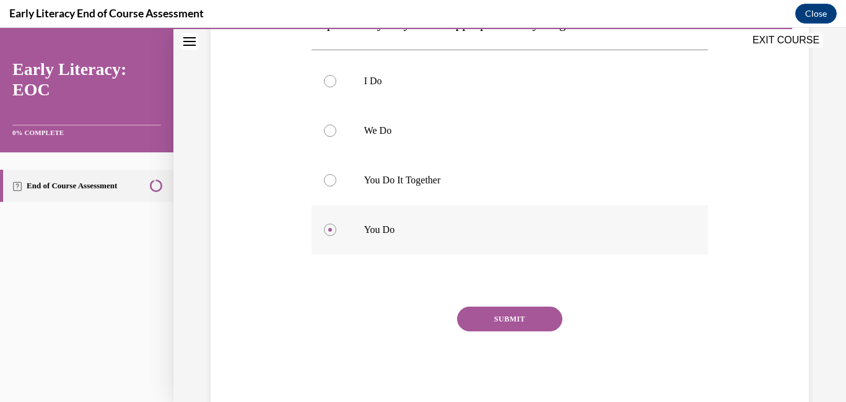
scroll to position [275, 0]
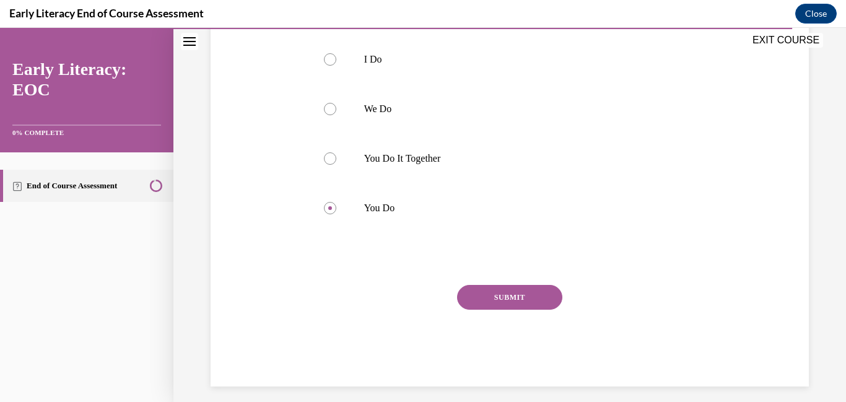
click at [519, 296] on button "SUBMIT" at bounding box center [509, 297] width 105 height 25
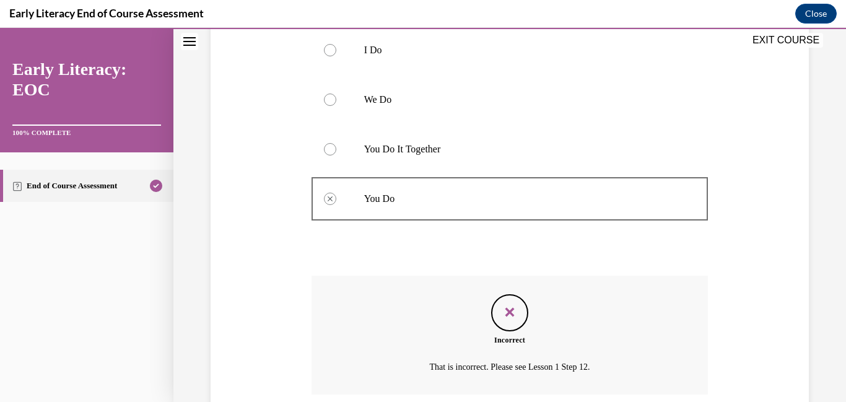
scroll to position [385, 0]
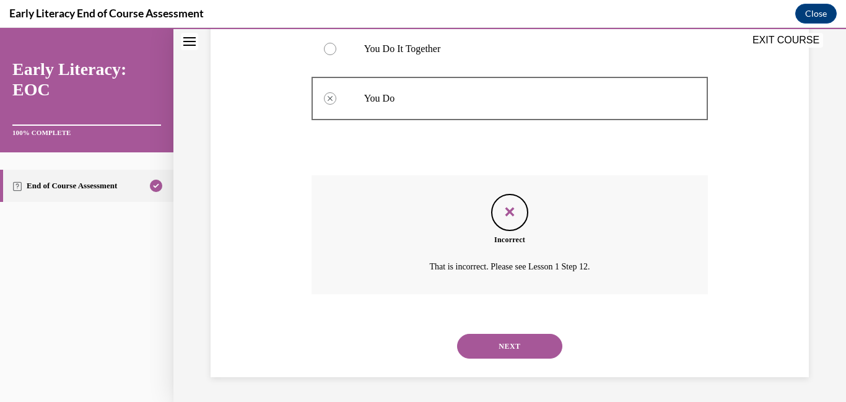
click at [501, 352] on button "NEXT" at bounding box center [509, 346] width 105 height 25
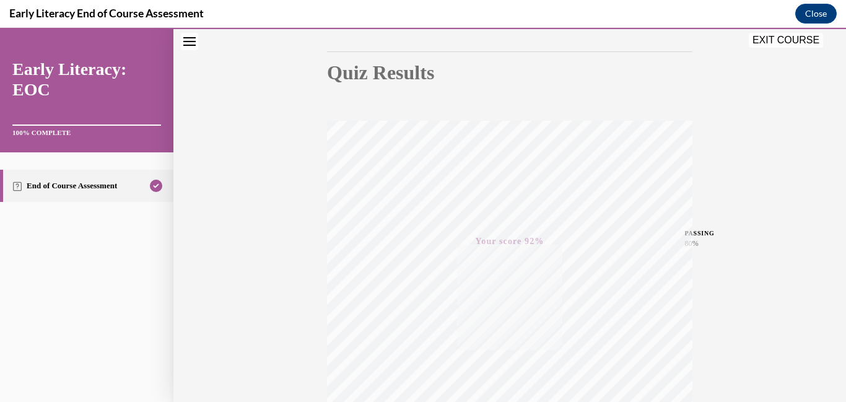
scroll to position [87, 0]
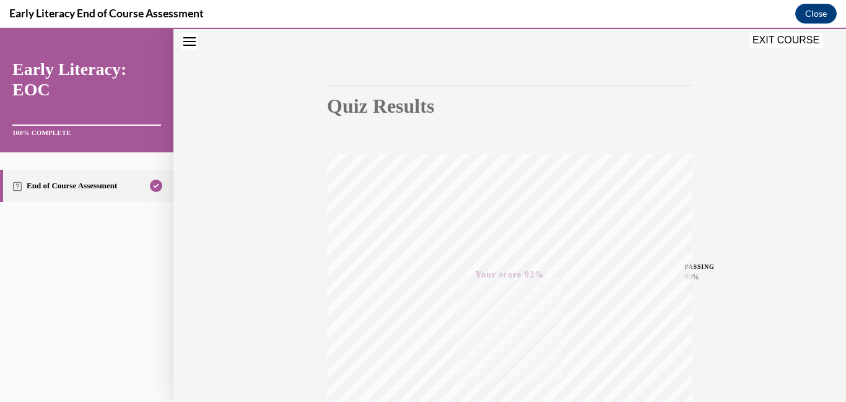
click at [785, 40] on button "EXIT COURSE" at bounding box center [786, 40] width 74 height 15
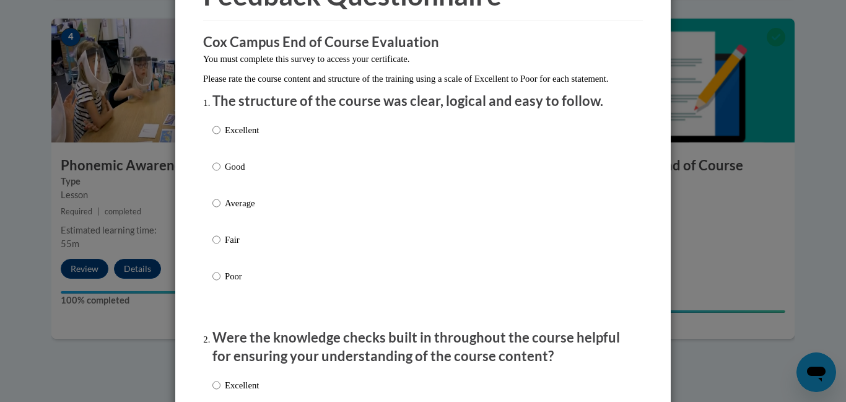
scroll to position [82, 0]
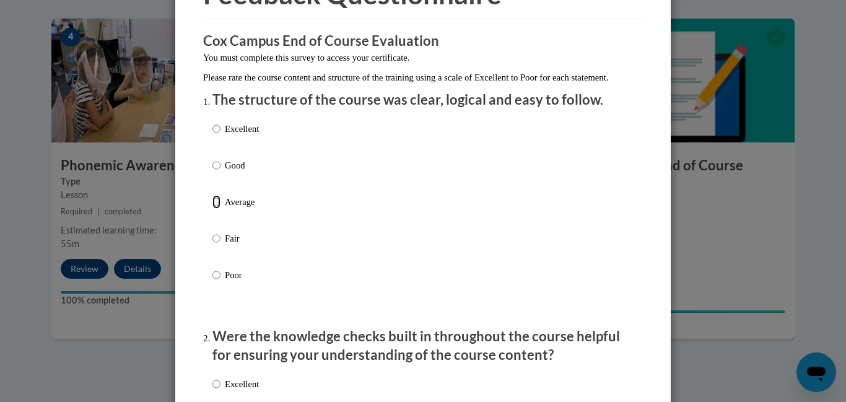
click at [217, 209] on input "Average" at bounding box center [216, 202] width 8 height 14
radio input "true"
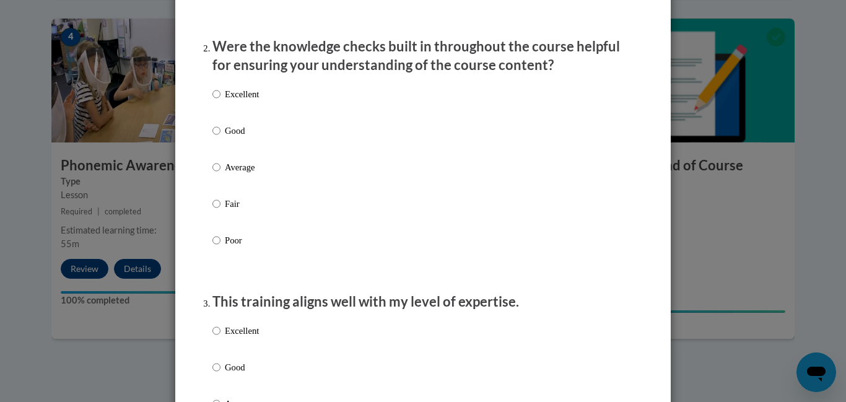
scroll to position [373, 0]
click at [214, 173] on input "Average" at bounding box center [216, 166] width 8 height 14
radio input "true"
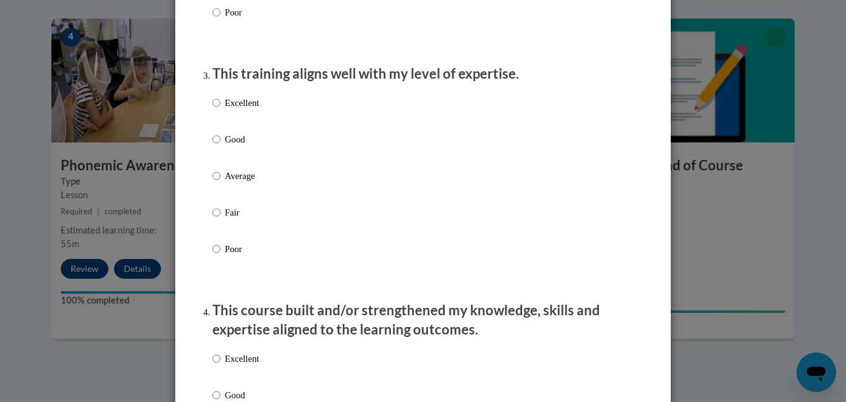
scroll to position [607, 0]
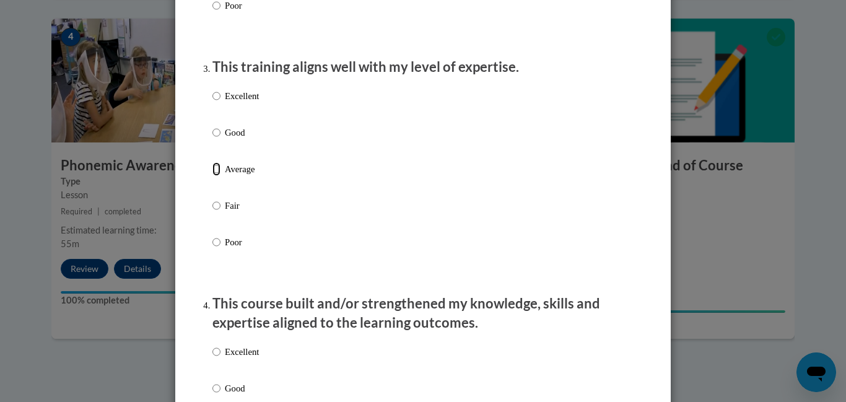
click at [214, 176] on input "Average" at bounding box center [216, 169] width 8 height 14
radio input "true"
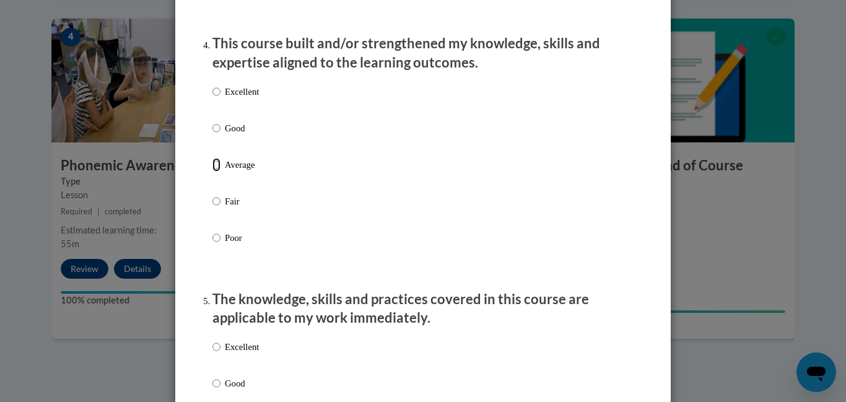
click at [214, 172] on input "Average" at bounding box center [216, 165] width 8 height 14
radio input "true"
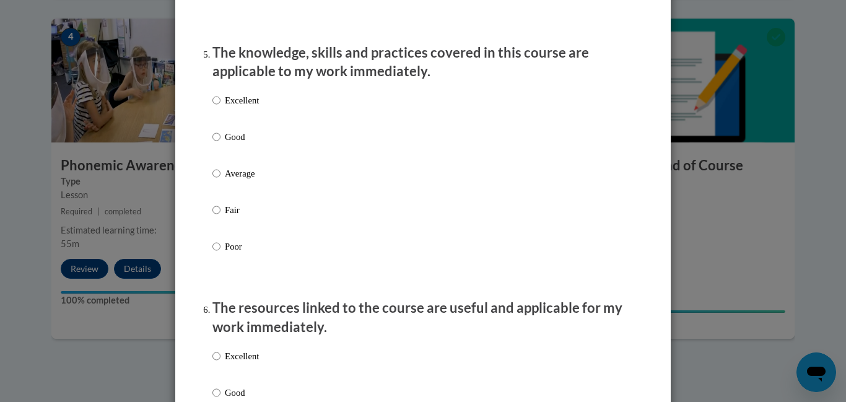
scroll to position [1115, 0]
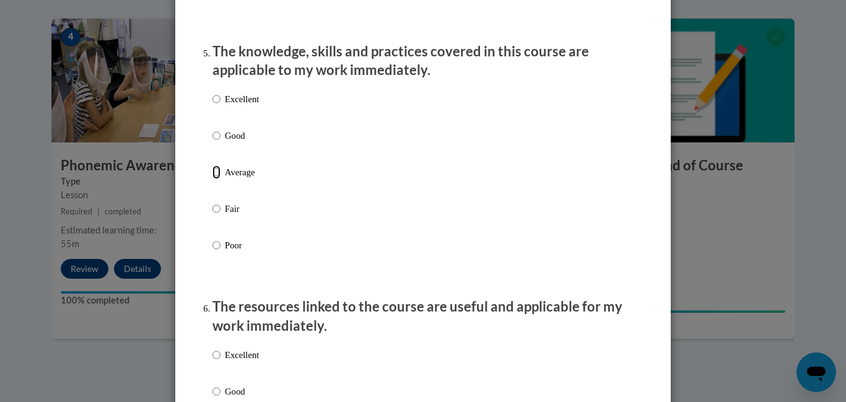
click at [214, 179] on input "Average" at bounding box center [216, 172] width 8 height 14
radio input "true"
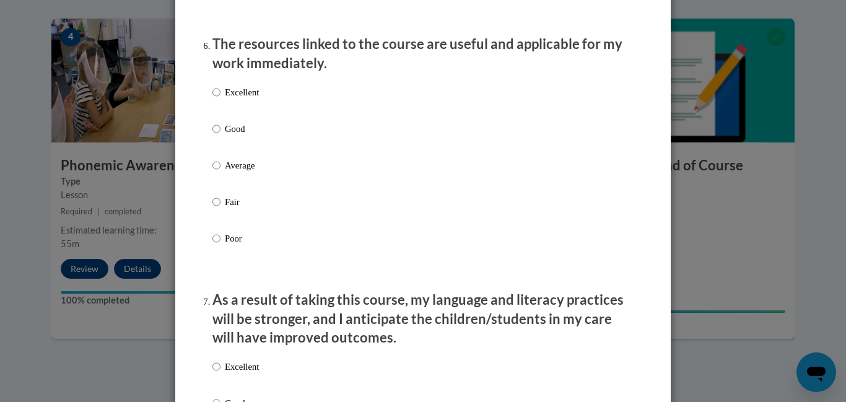
scroll to position [1382, 0]
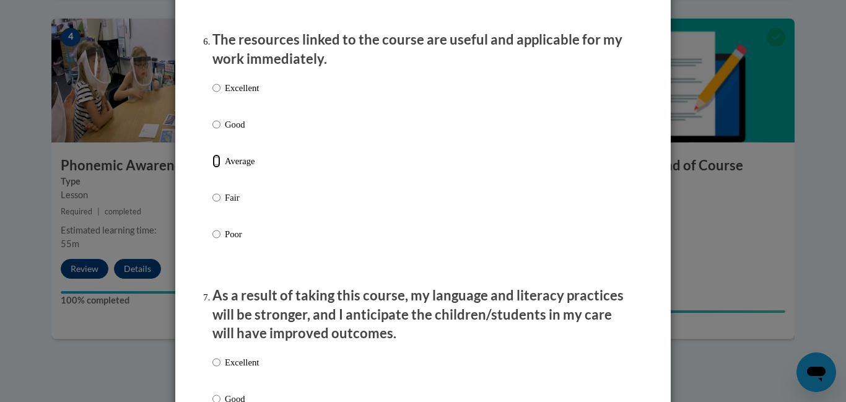
click at [218, 168] on input "Average" at bounding box center [216, 161] width 8 height 14
radio input "true"
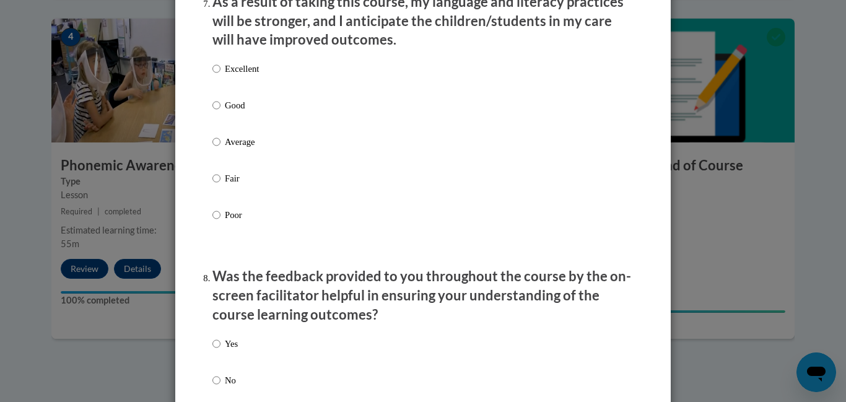
scroll to position [1680, 0]
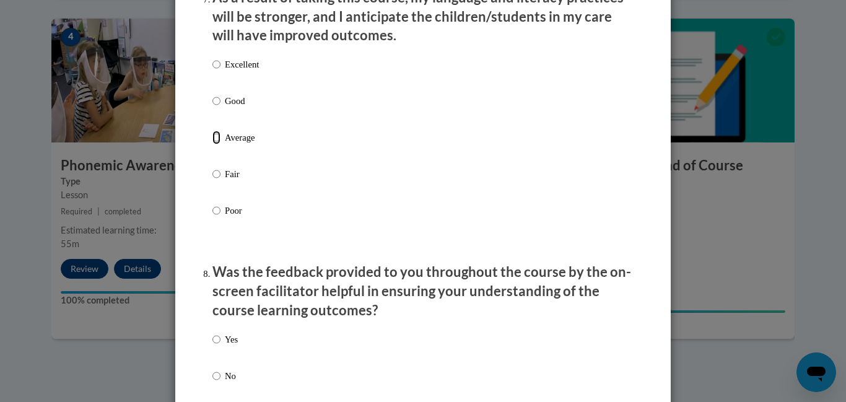
click at [216, 144] on input "Average" at bounding box center [216, 138] width 8 height 14
radio input "true"
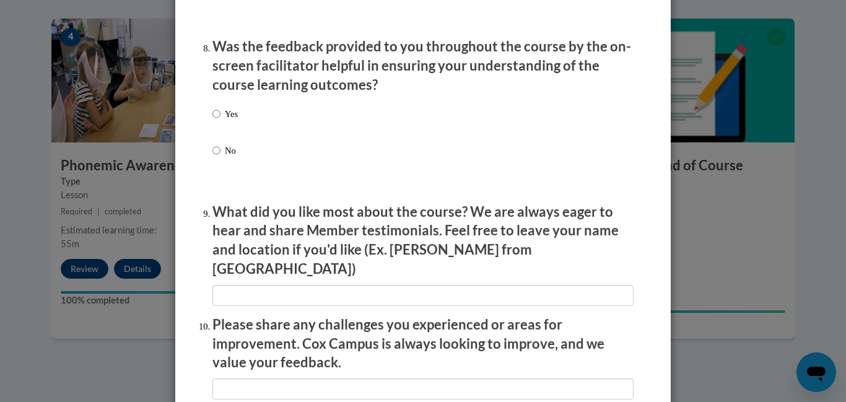
scroll to position [1902, 0]
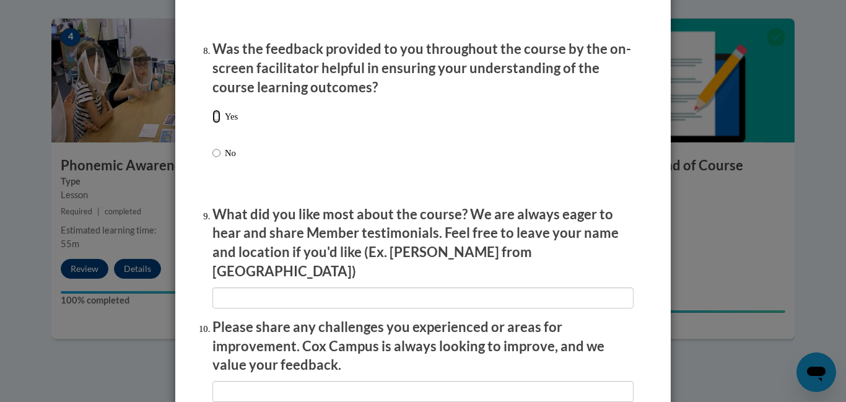
click at [218, 123] on input "Yes" at bounding box center [216, 117] width 8 height 14
radio input "true"
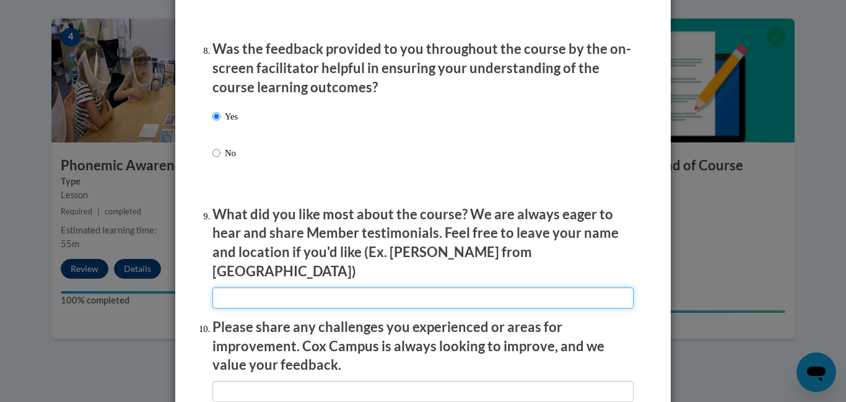
click at [367, 287] on input "textbox" at bounding box center [422, 297] width 421 height 21
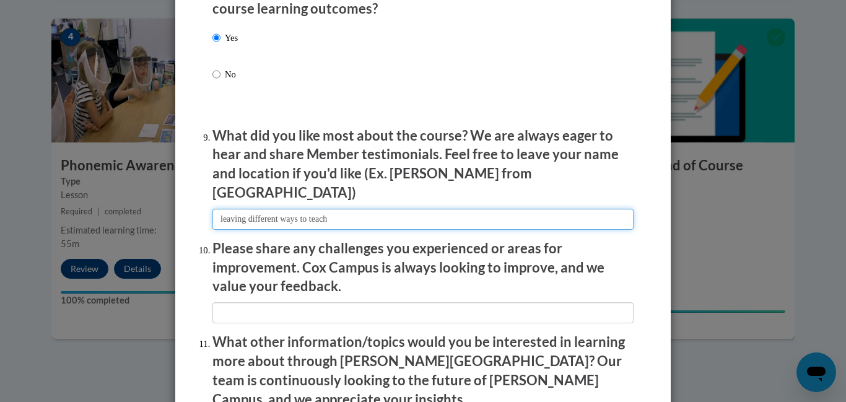
scroll to position [1985, 0]
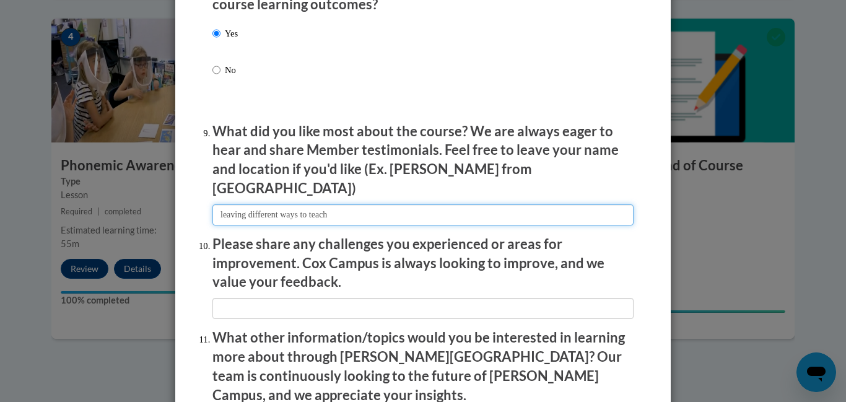
type input "leaving different ways to teach"
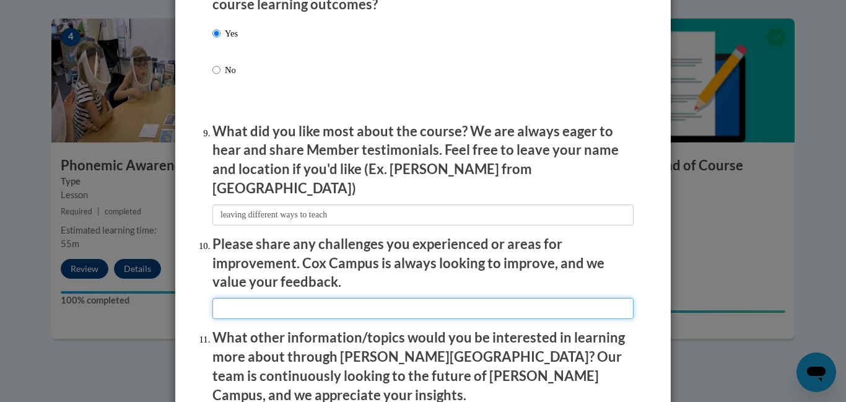
click at [324, 298] on input "textbox" at bounding box center [422, 308] width 421 height 21
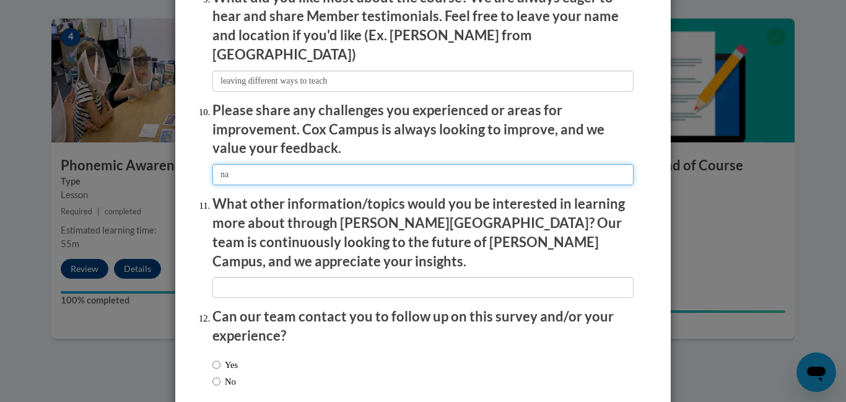
scroll to position [2120, 0]
type input "na"
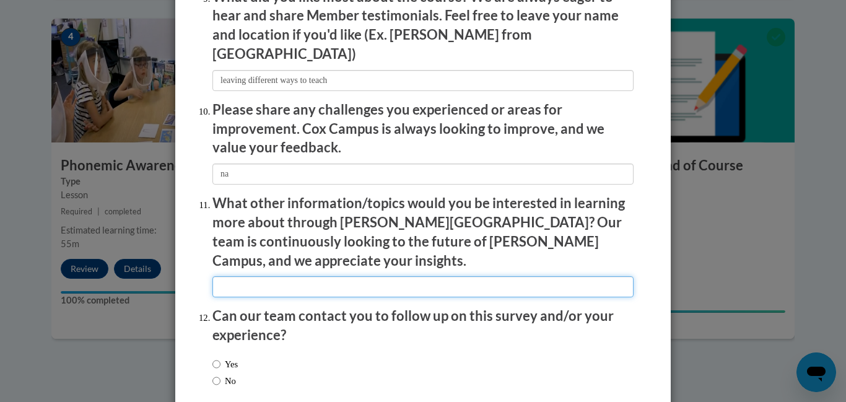
click at [318, 276] on input "textbox" at bounding box center [422, 286] width 421 height 21
type input "n/a"
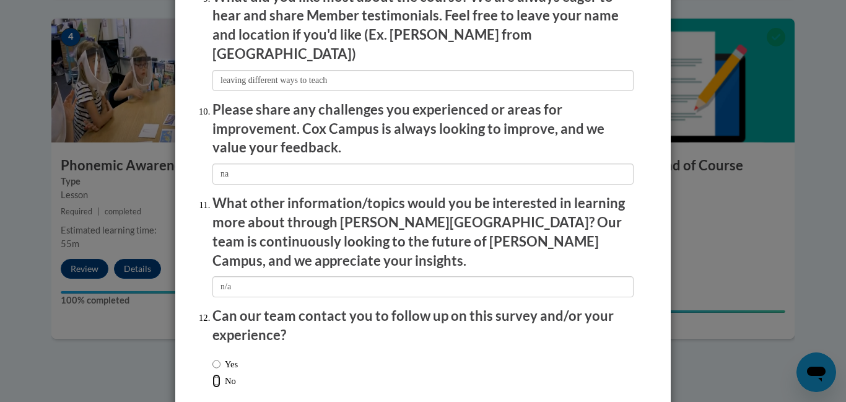
click at [217, 374] on input "No" at bounding box center [216, 381] width 8 height 14
radio input "true"
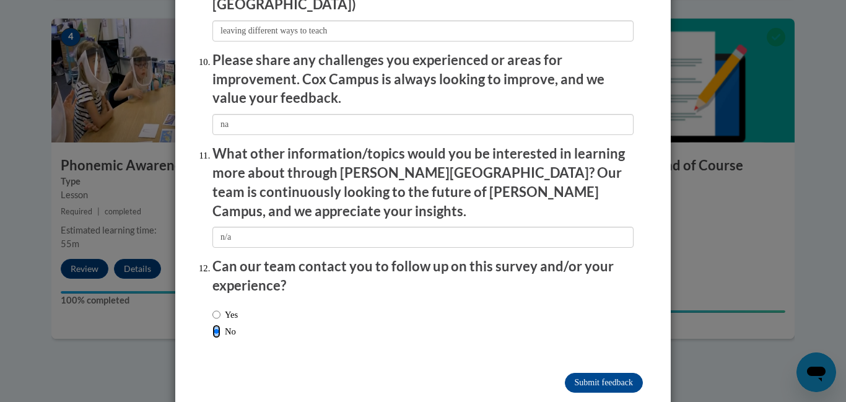
scroll to position [2171, 0]
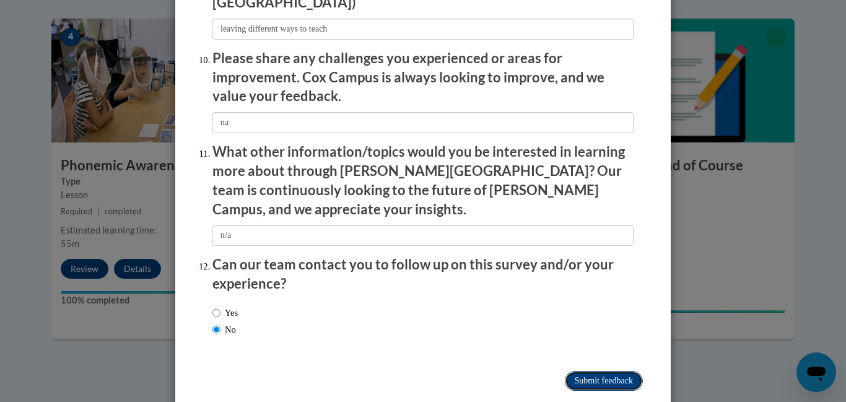
click at [590, 371] on input "Submit feedback" at bounding box center [604, 381] width 78 height 20
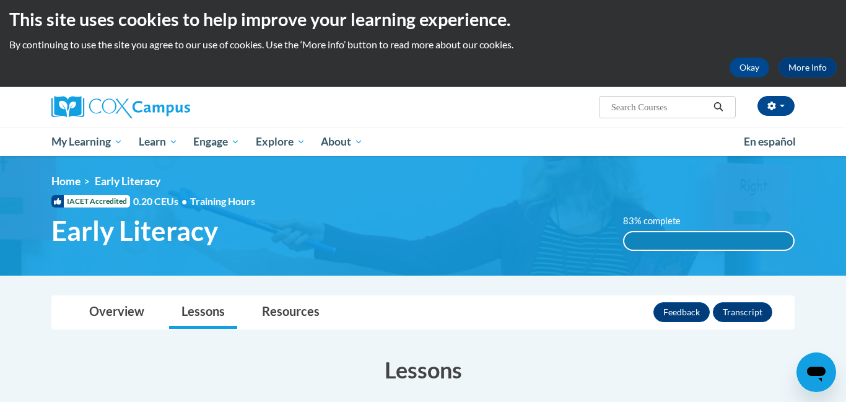
scroll to position [0, 0]
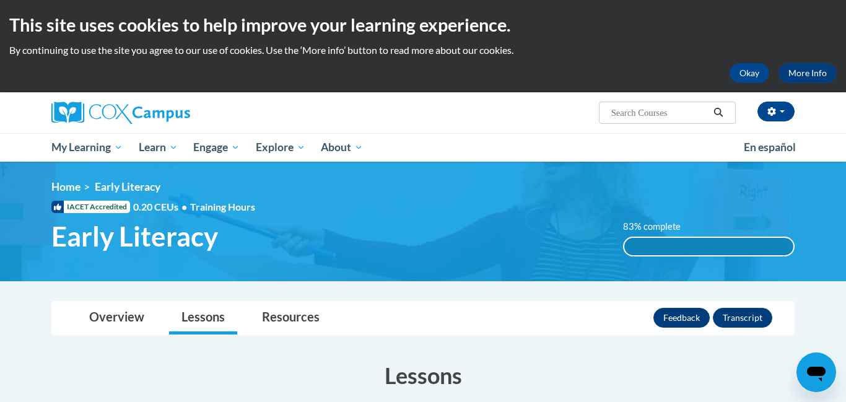
click at [691, 251] on div "83% complete" at bounding box center [709, 246] width 170 height 17
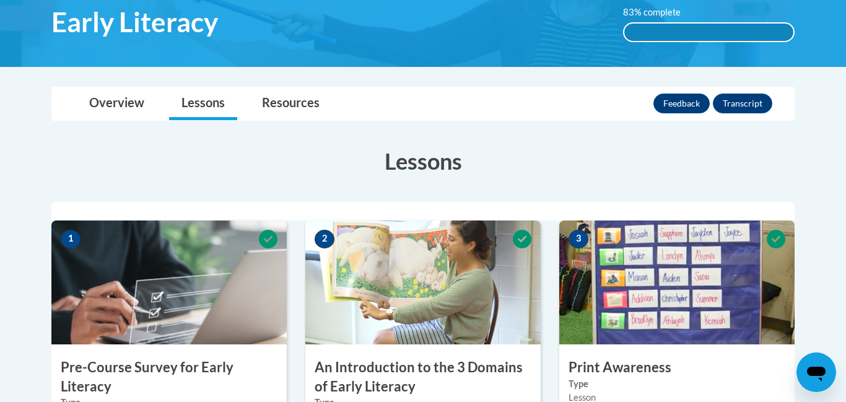
scroll to position [1011, 0]
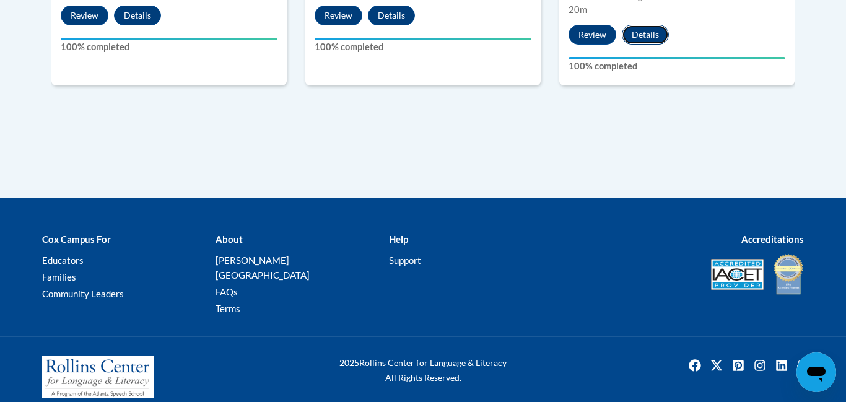
click at [637, 35] on button "Details" at bounding box center [645, 35] width 47 height 20
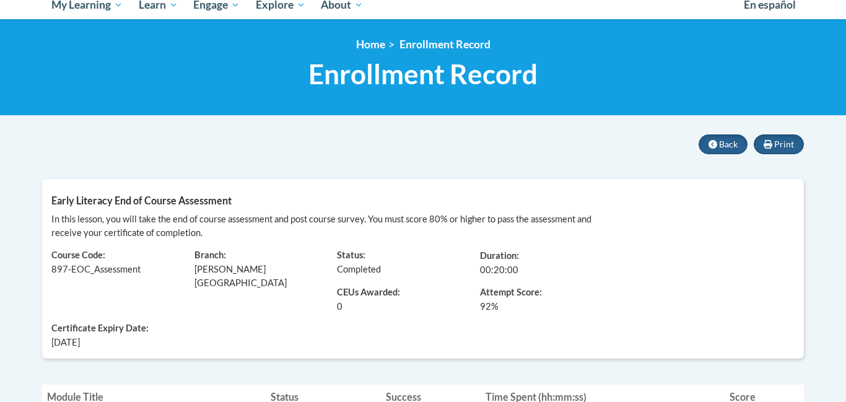
scroll to position [139, 0]
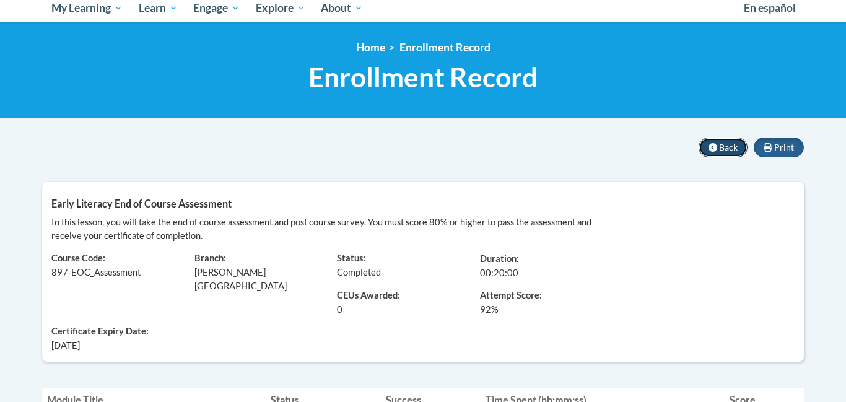
click at [730, 149] on span "Back" at bounding box center [728, 147] width 19 height 11
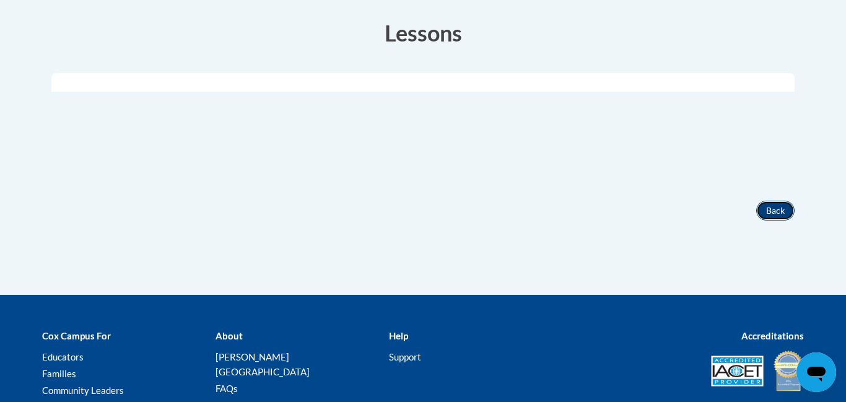
click at [773, 213] on button "Back" at bounding box center [775, 211] width 38 height 20
